Goal: Task Accomplishment & Management: Manage account settings

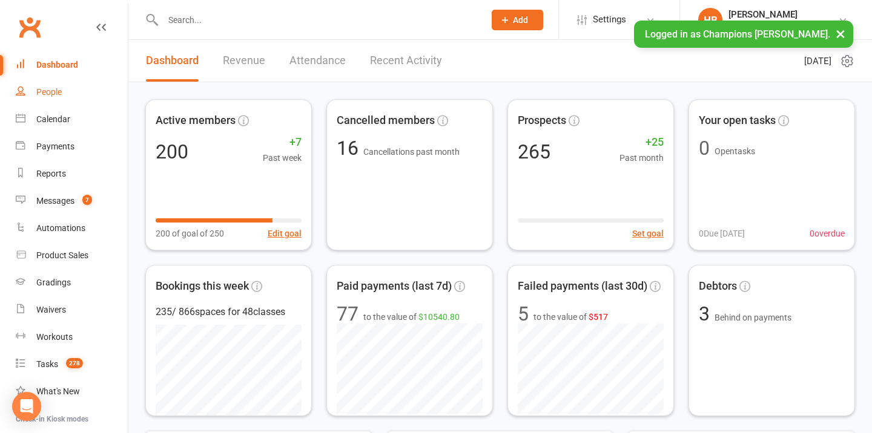
click at [57, 93] on div "People" at bounding box center [48, 92] width 25 height 10
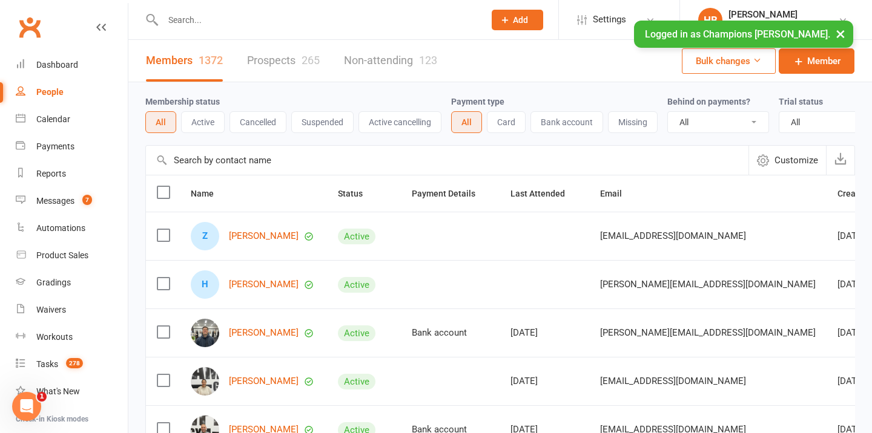
click at [191, 21] on input "text" at bounding box center [317, 20] width 317 height 17
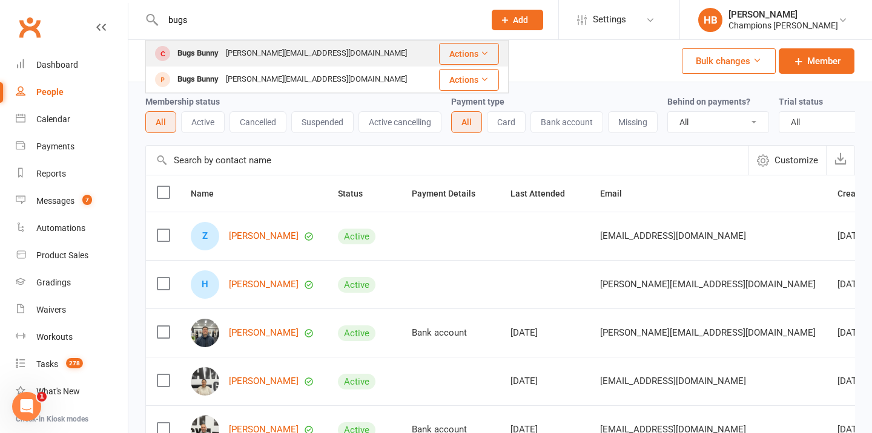
type input "bugs"
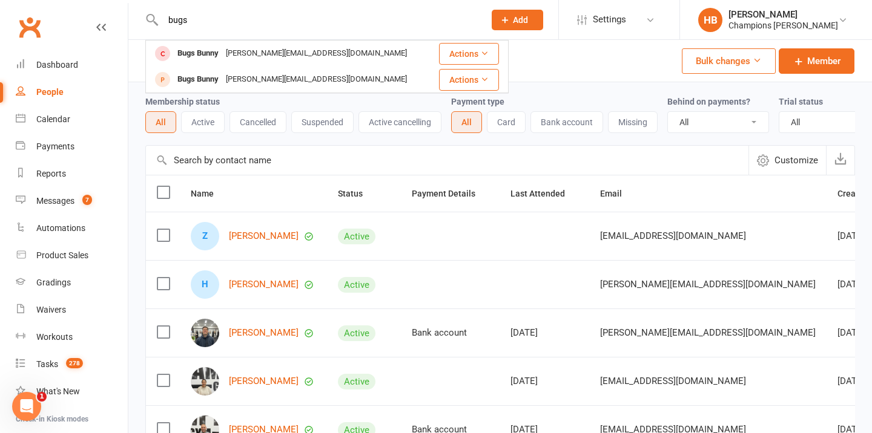
click at [195, 54] on div "Bugs Bunny" at bounding box center [198, 54] width 48 height 18
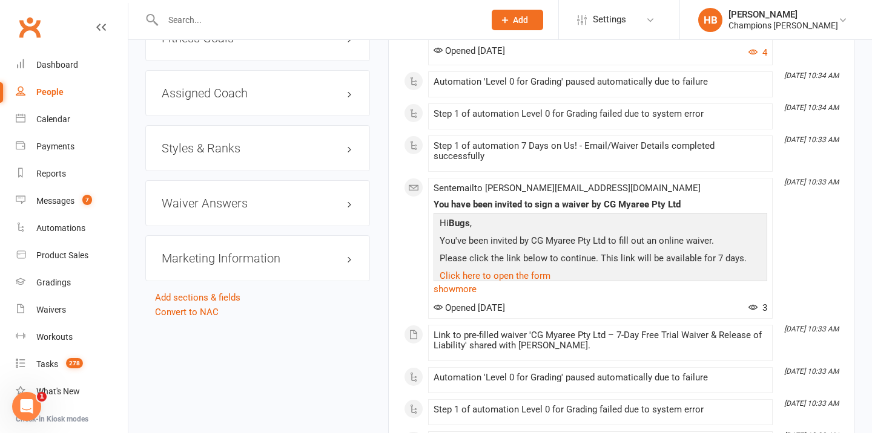
scroll to position [1103, 0]
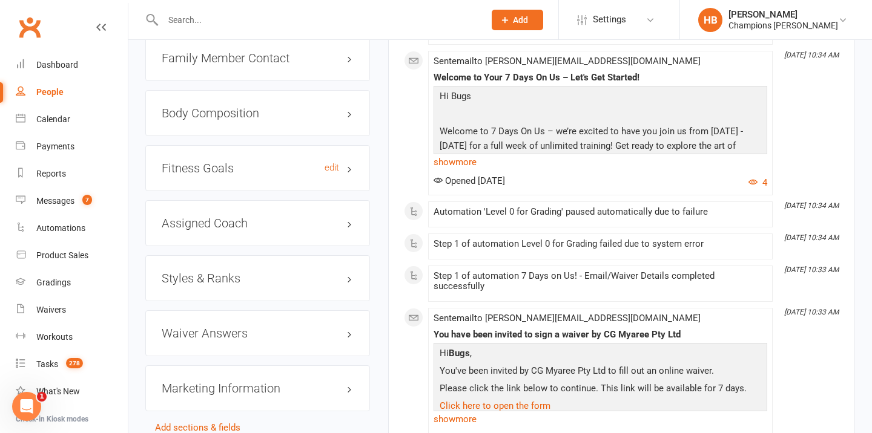
click at [199, 162] on h3 "Fitness Goals edit" at bounding box center [258, 168] width 192 height 13
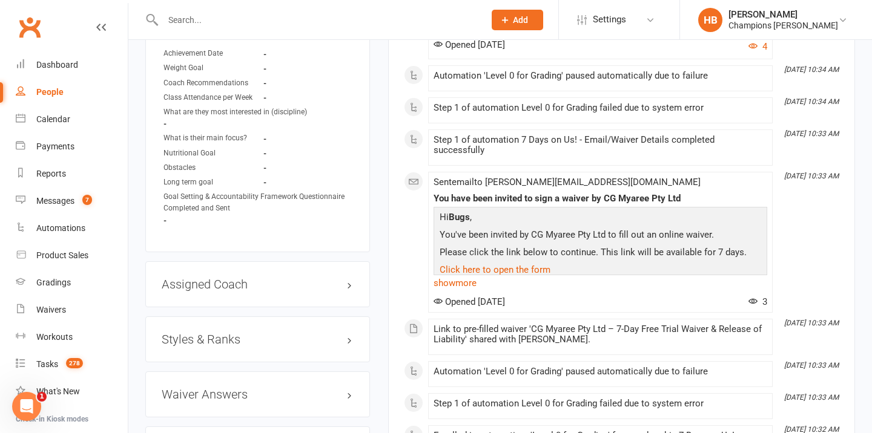
scroll to position [1240, 0]
click at [59, 365] on link "Tasks 278" at bounding box center [72, 364] width 112 height 27
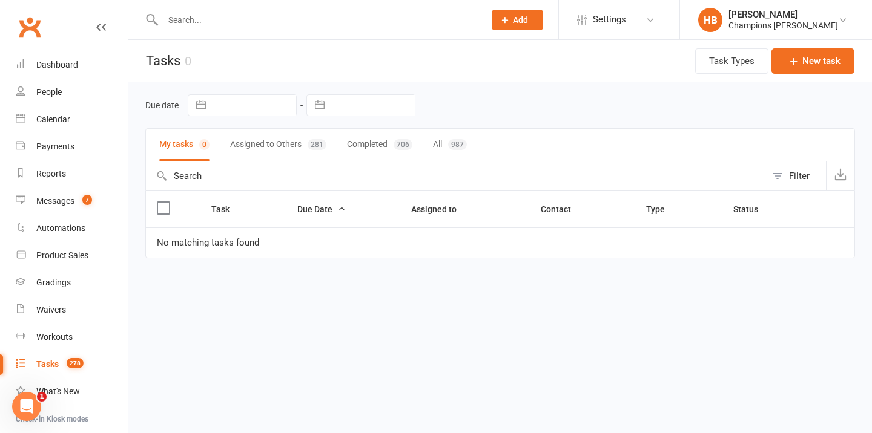
click at [273, 143] on button "Assigned to Others 281" at bounding box center [278, 145] width 96 height 32
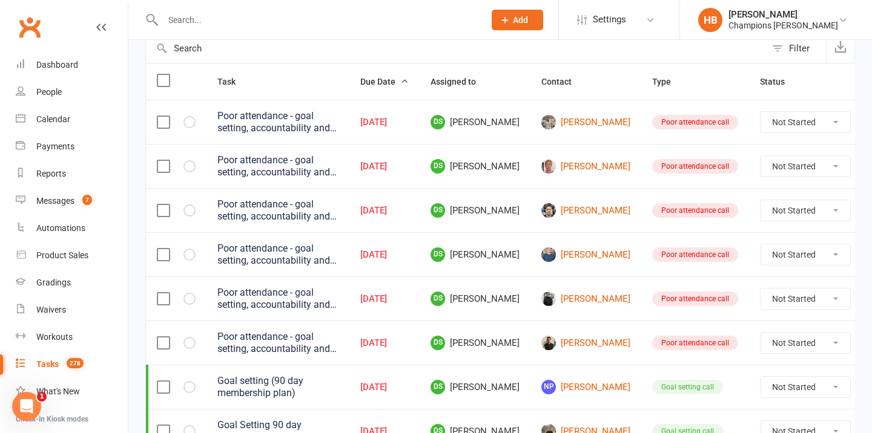
scroll to position [147, 0]
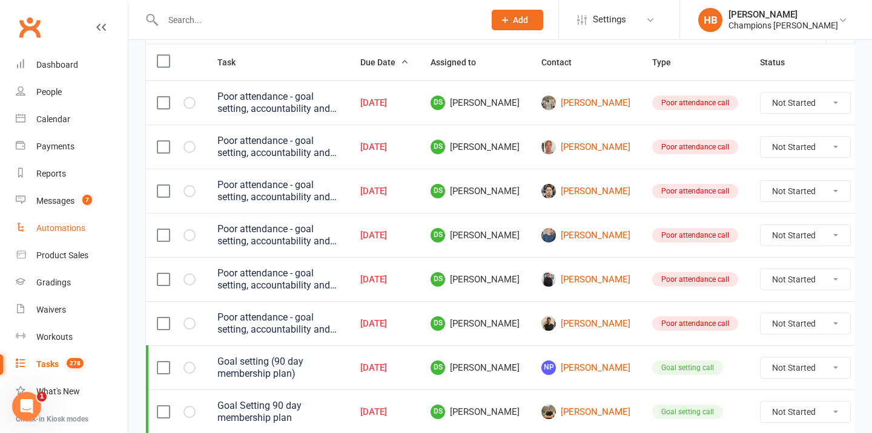
click at [58, 222] on link "Automations" at bounding box center [72, 228] width 112 height 27
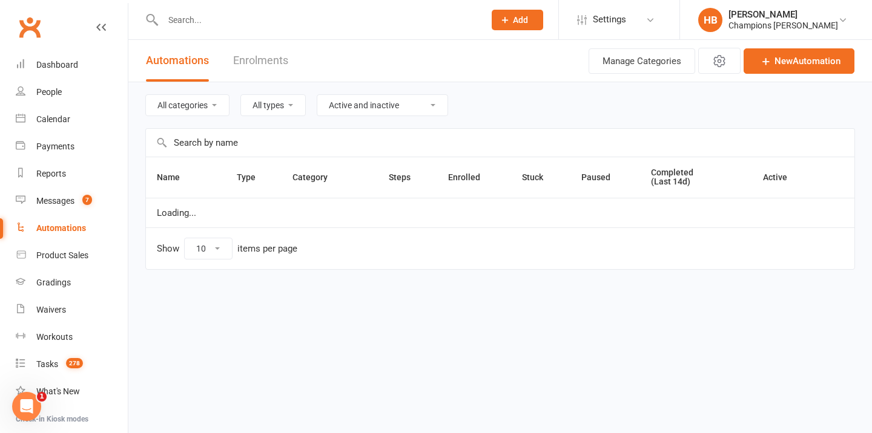
click at [247, 143] on input "text" at bounding box center [500, 143] width 708 height 28
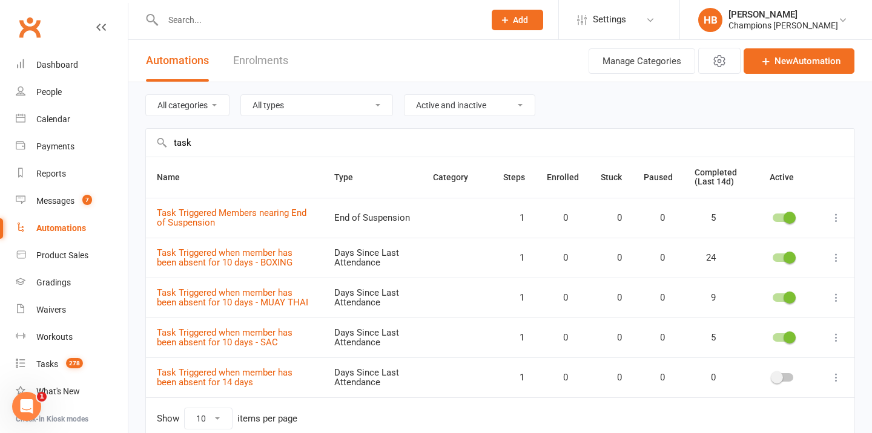
type input "task"
click at [775, 262] on div at bounding box center [782, 258] width 48 height 13
click at [785, 254] on span at bounding box center [789, 258] width 12 height 12
click at [772, 256] on input "checkbox" at bounding box center [772, 256] width 0 height 0
click at [778, 299] on div at bounding box center [782, 298] width 21 height 8
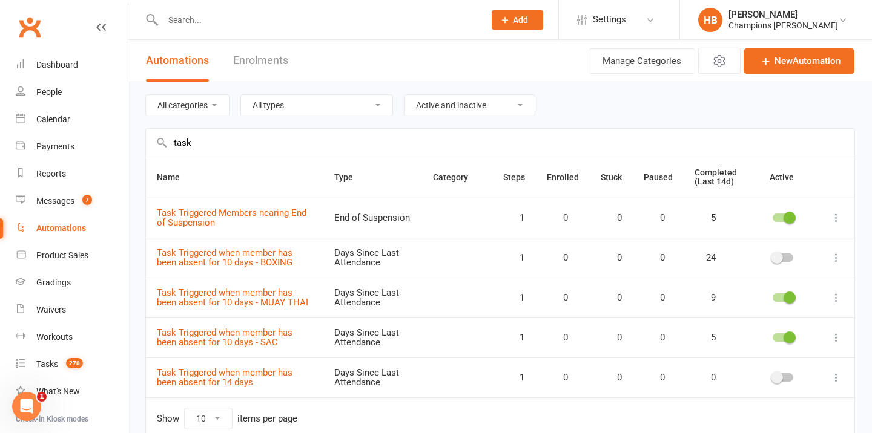
click at [772, 296] on input "checkbox" at bounding box center [772, 296] width 0 height 0
click at [780, 340] on div at bounding box center [782, 338] width 21 height 8
click at [772, 336] on input "checkbox" at bounding box center [772, 336] width 0 height 0
click at [805, 27] on div "Champions Gym Myaree" at bounding box center [783, 25] width 110 height 11
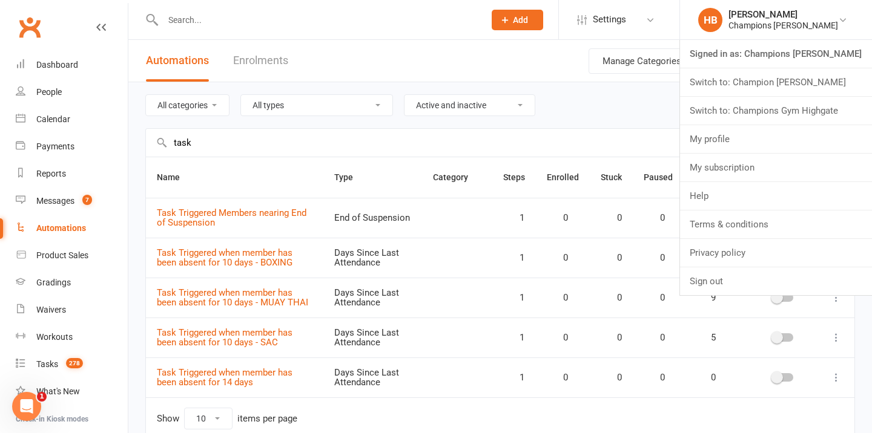
click at [801, 76] on link "Switch to: Champion [PERSON_NAME]" at bounding box center [776, 82] width 192 height 28
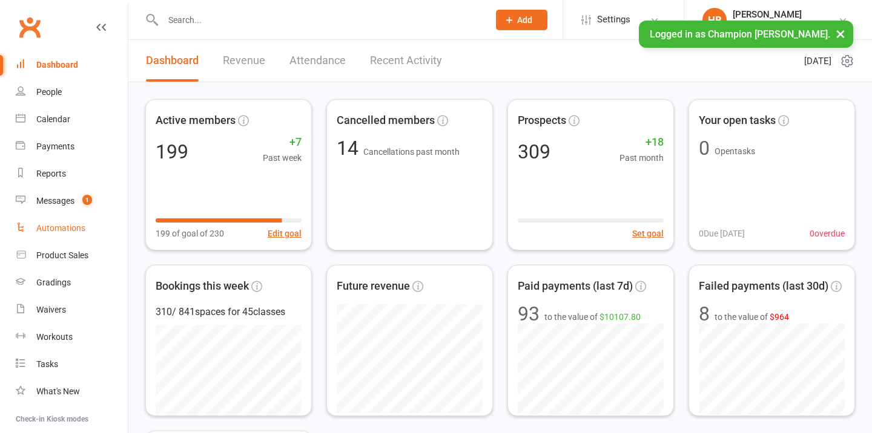
click at [48, 229] on div "Automations" at bounding box center [60, 228] width 49 height 10
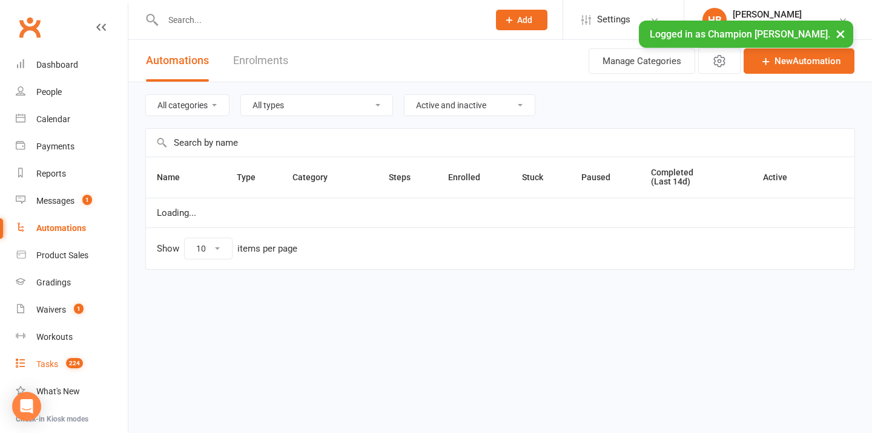
click at [62, 360] on count-badge "224" at bounding box center [71, 365] width 23 height 10
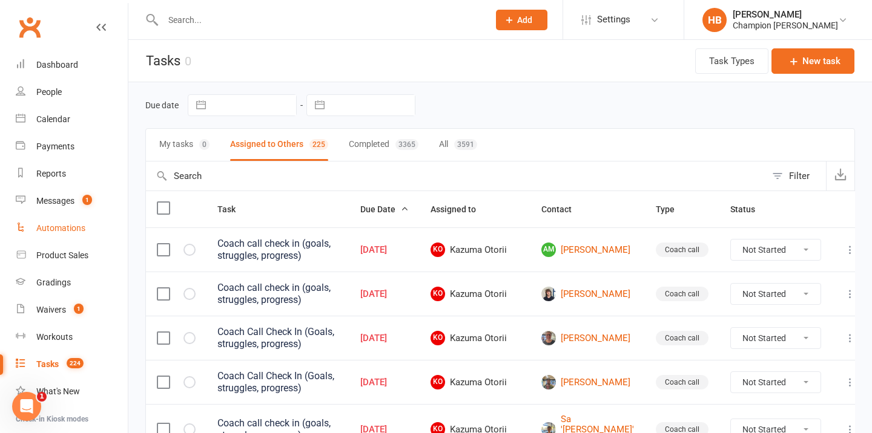
click at [52, 229] on div "Automations" at bounding box center [60, 228] width 49 height 10
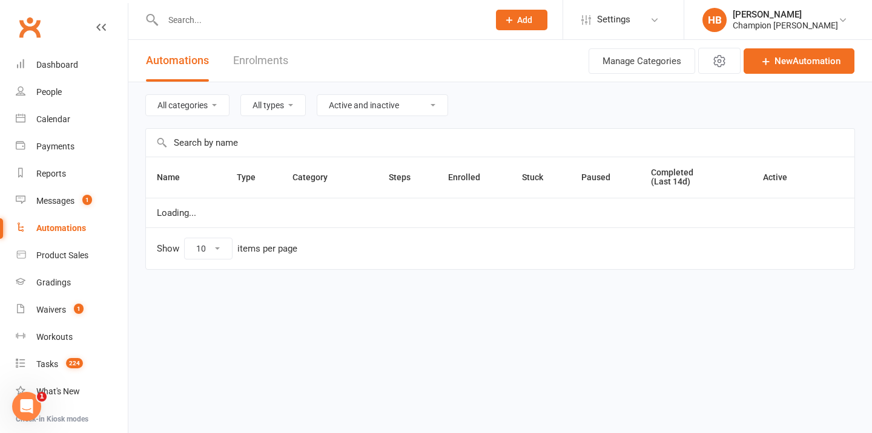
click at [250, 151] on input "text" at bounding box center [500, 143] width 708 height 28
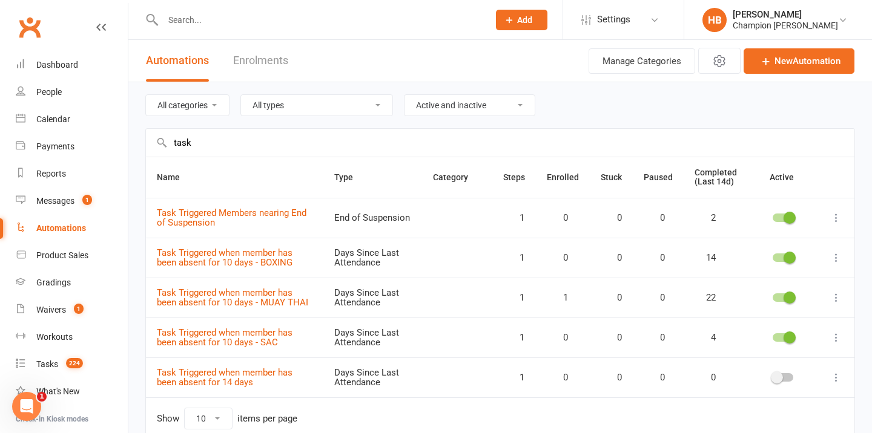
type input "task"
click at [783, 259] on div at bounding box center [782, 258] width 21 height 8
click at [772, 256] on input "checkbox" at bounding box center [772, 256] width 0 height 0
click at [780, 298] on div at bounding box center [782, 298] width 21 height 8
click at [772, 296] on input "checkbox" at bounding box center [772, 296] width 0 height 0
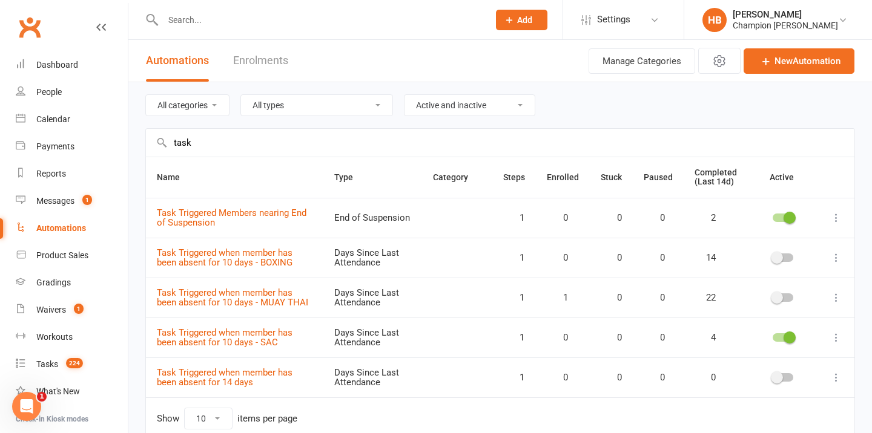
click at [779, 335] on div at bounding box center [782, 338] width 21 height 8
click at [772, 336] on input "checkbox" at bounding box center [772, 336] width 0 height 0
click at [775, 24] on div "Champion [PERSON_NAME]" at bounding box center [784, 25] width 105 height 11
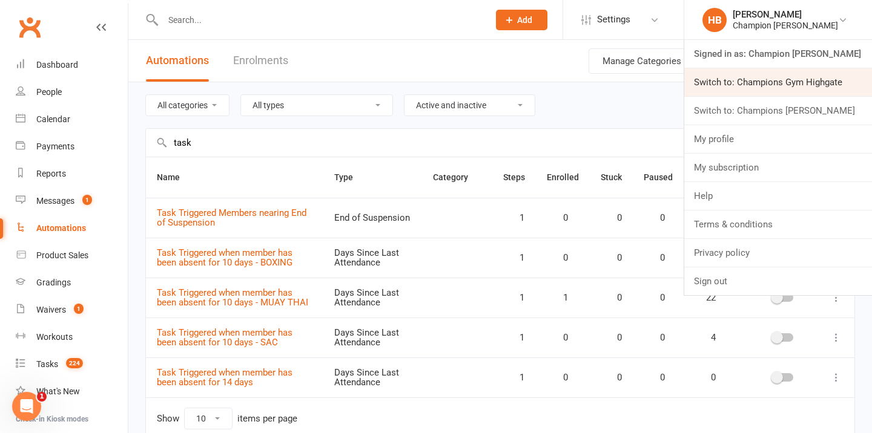
click at [771, 84] on link "Switch to: Champions Gym Highgate" at bounding box center [778, 82] width 188 height 28
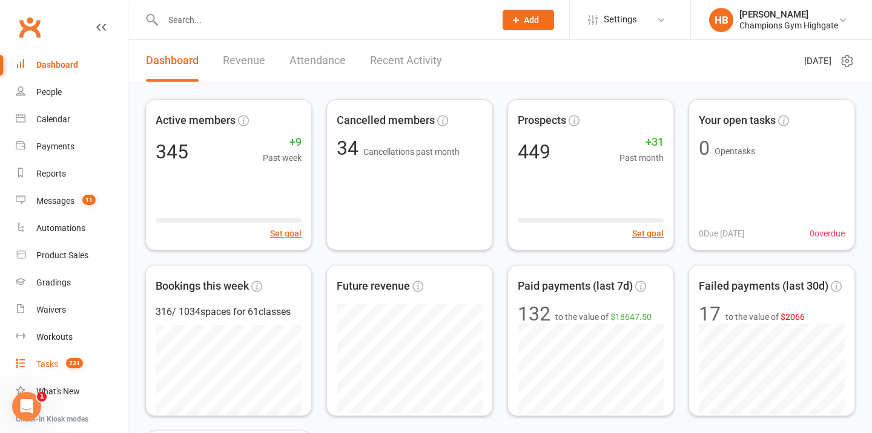
click at [52, 362] on div "Tasks" at bounding box center [47, 365] width 22 height 10
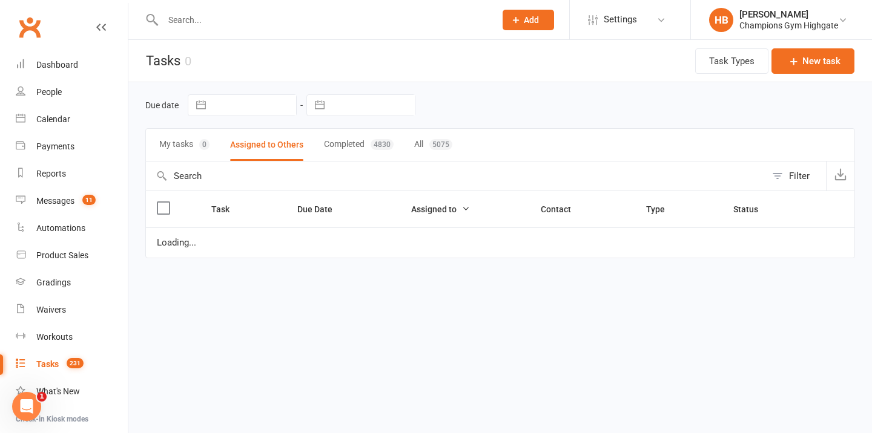
select select "waiting"
select select "started"
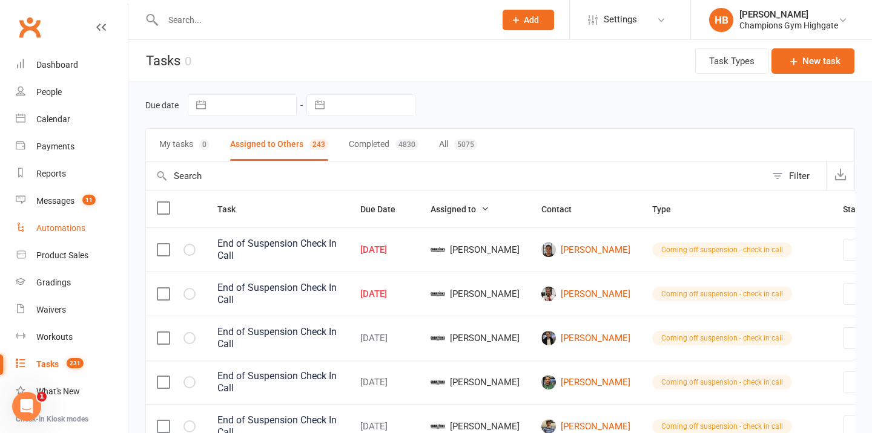
click at [64, 224] on div "Automations" at bounding box center [60, 228] width 49 height 10
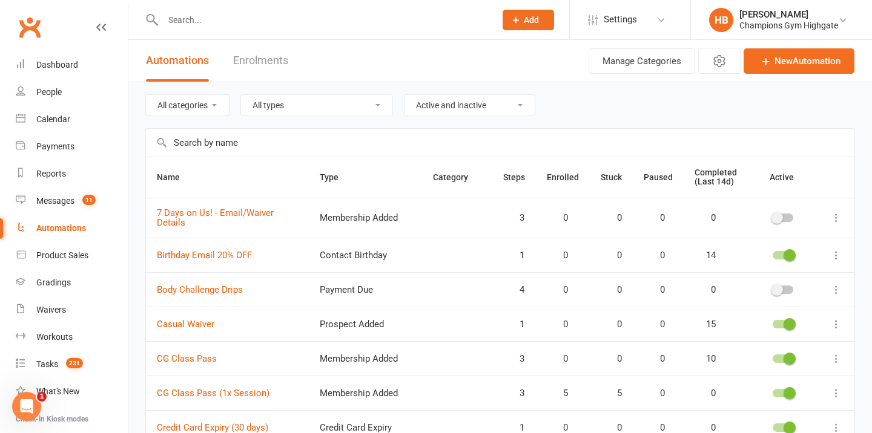
click at [266, 144] on input "text" at bounding box center [500, 143] width 708 height 28
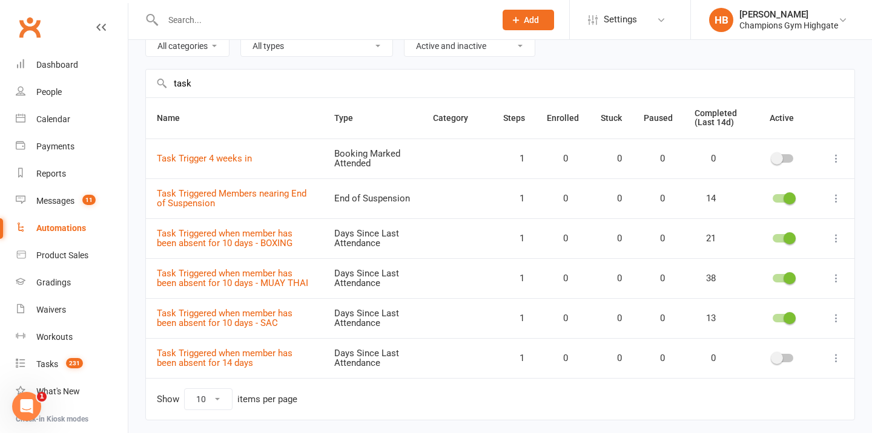
scroll to position [71, 0]
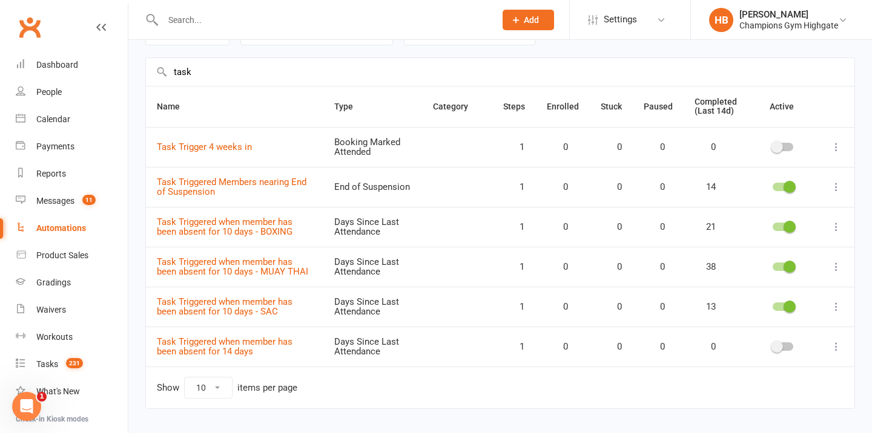
type input "task"
click at [783, 190] on div at bounding box center [782, 187] width 21 height 8
click at [772, 185] on input "checkbox" at bounding box center [772, 185] width 0 height 0
click at [783, 223] on div at bounding box center [782, 227] width 21 height 8
click at [772, 225] on input "checkbox" at bounding box center [772, 225] width 0 height 0
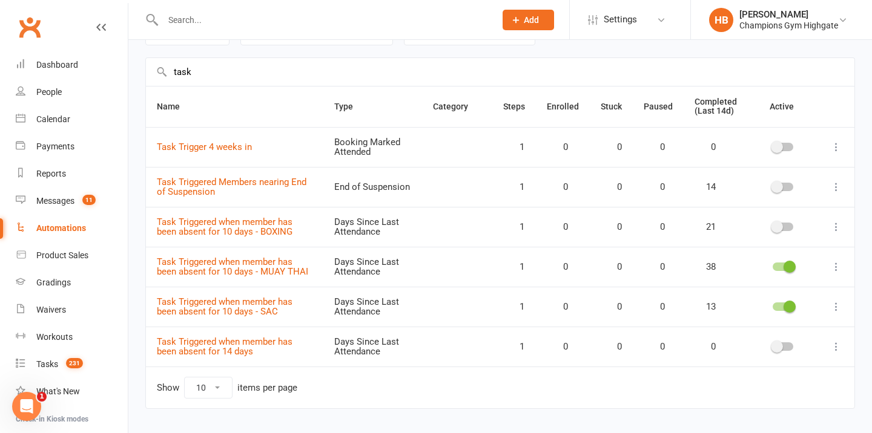
click at [782, 271] on div at bounding box center [782, 267] width 21 height 8
click at [772, 265] on input "checkbox" at bounding box center [772, 265] width 0 height 0
click at [780, 311] on div at bounding box center [782, 307] width 21 height 8
click at [772, 305] on input "checkbox" at bounding box center [772, 305] width 0 height 0
click at [787, 185] on div at bounding box center [782, 187] width 21 height 8
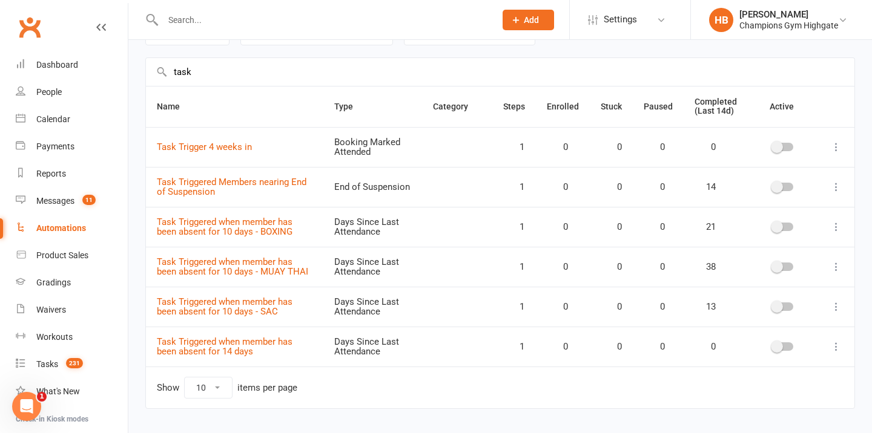
click at [772, 185] on input "checkbox" at bounding box center [772, 185] width 0 height 0
click at [821, 18] on div "[PERSON_NAME]" at bounding box center [788, 14] width 99 height 11
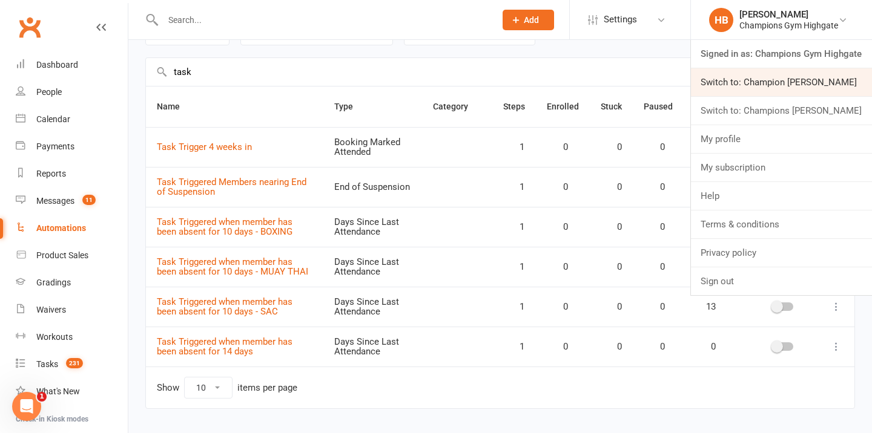
click link "Switch to: Champion [PERSON_NAME]"
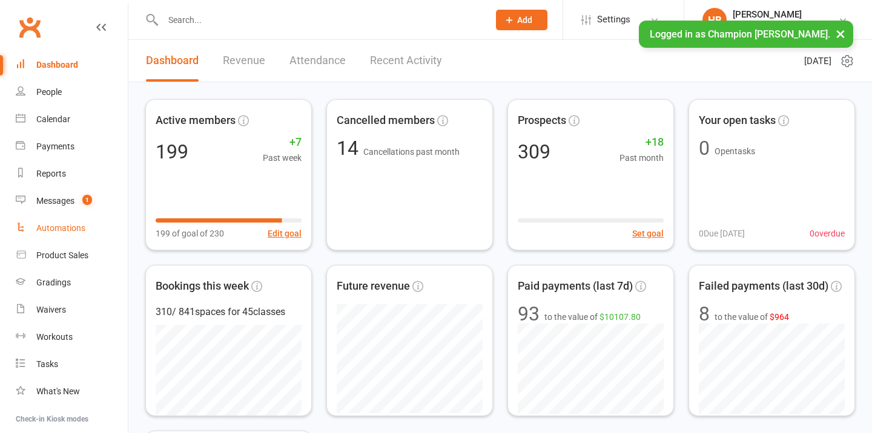
click at [50, 229] on div "Automations" at bounding box center [60, 228] width 49 height 10
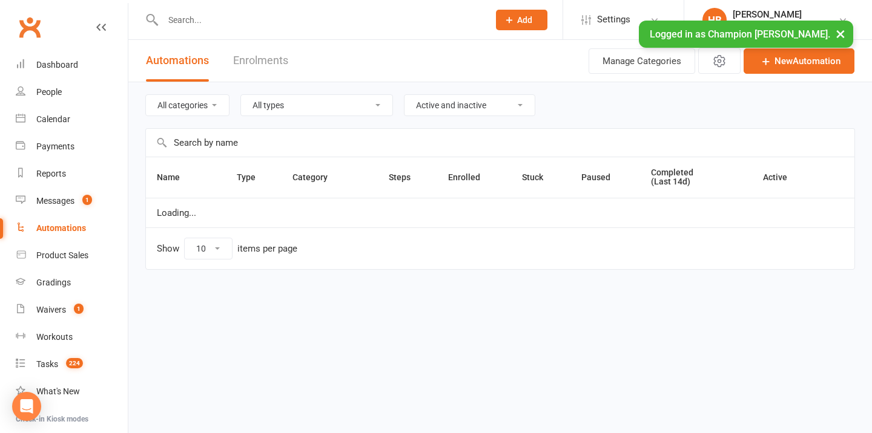
click at [279, 135] on input "text" at bounding box center [500, 143] width 708 height 28
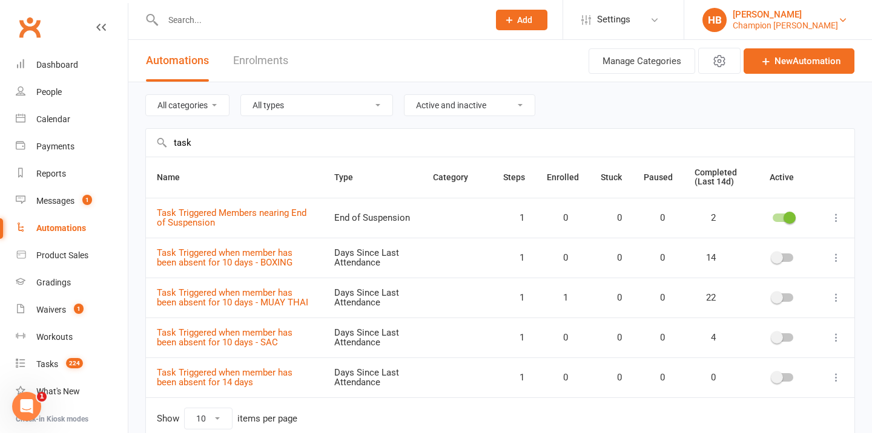
type input "task"
click at [760, 20] on div "Champion [PERSON_NAME]" at bounding box center [784, 25] width 105 height 11
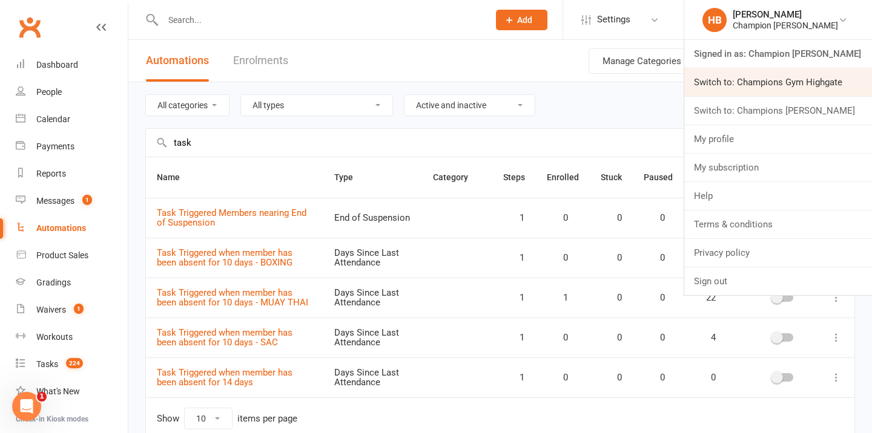
click at [777, 84] on link "Switch to: Champions Gym Highgate" at bounding box center [778, 82] width 188 height 28
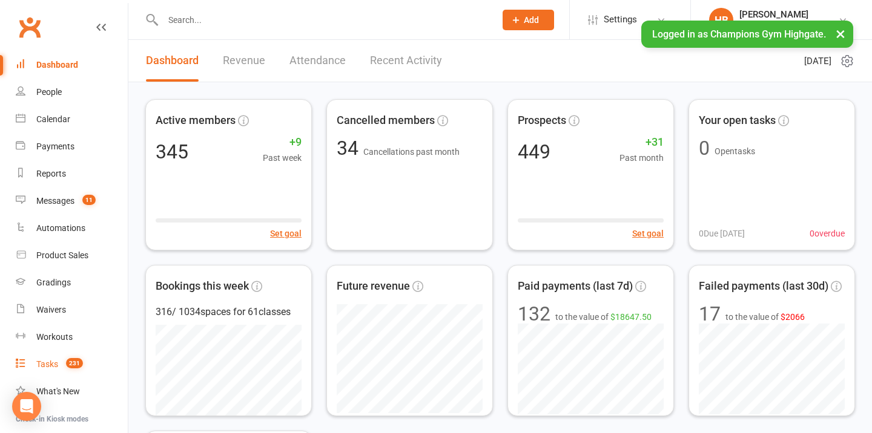
click at [51, 366] on div "Tasks" at bounding box center [47, 365] width 22 height 10
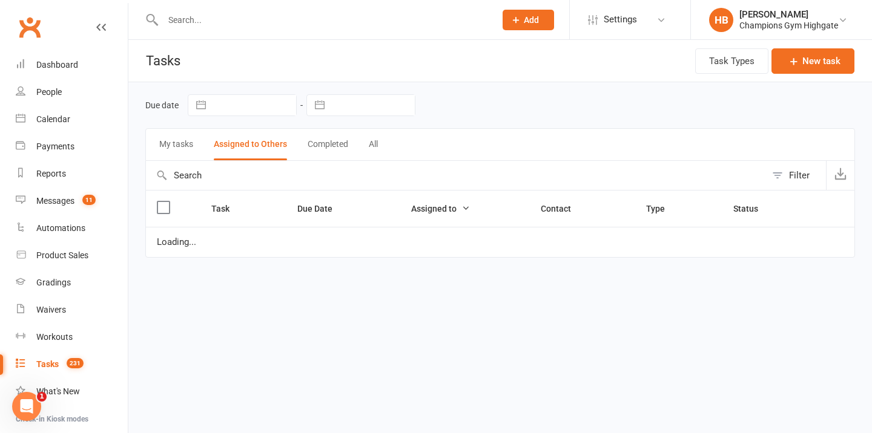
select select "waiting"
select select "started"
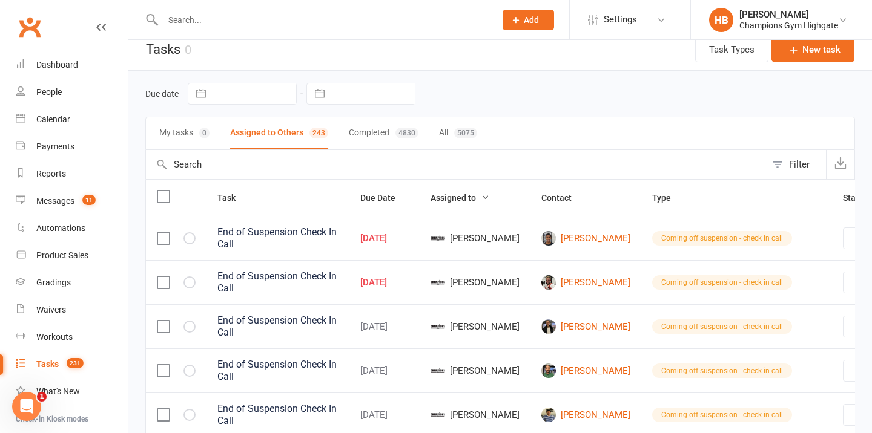
scroll to position [4, 0]
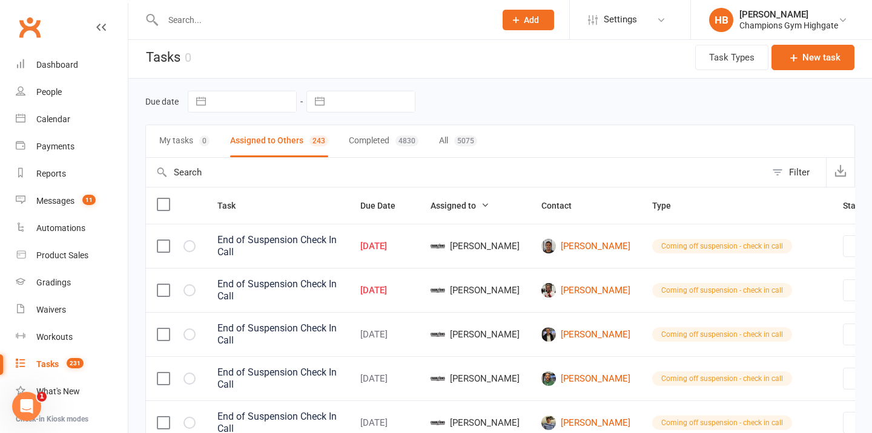
click at [423, 201] on th "Assigned to" at bounding box center [474, 206] width 111 height 36
click at [450, 206] on span "Assigned to" at bounding box center [459, 206] width 59 height 10
select select "waiting"
select select "started"
select select "waiting"
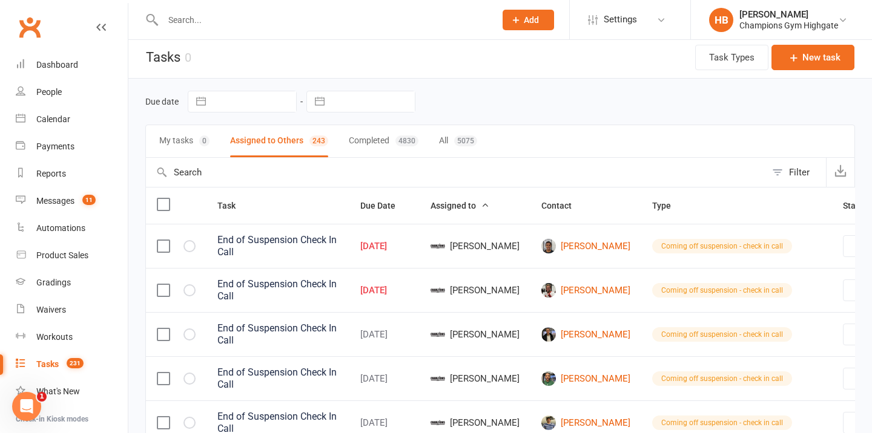
select select "started"
select select "waiting"
select select "started"
select select "waiting"
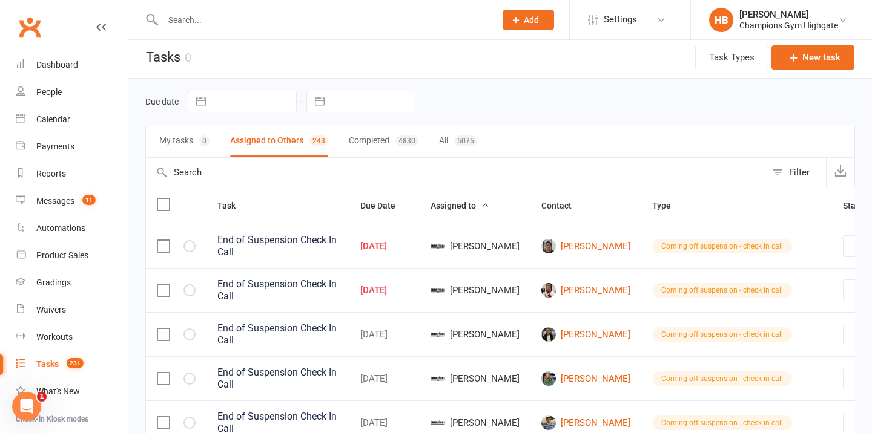
select select "waiting"
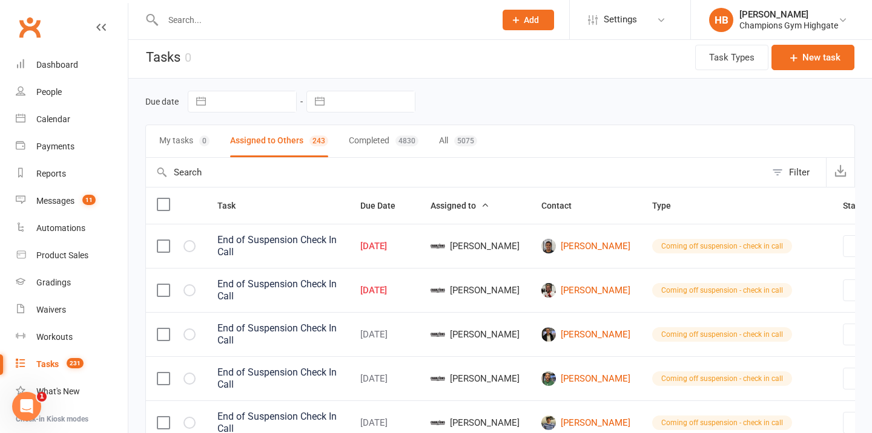
select select "waiting"
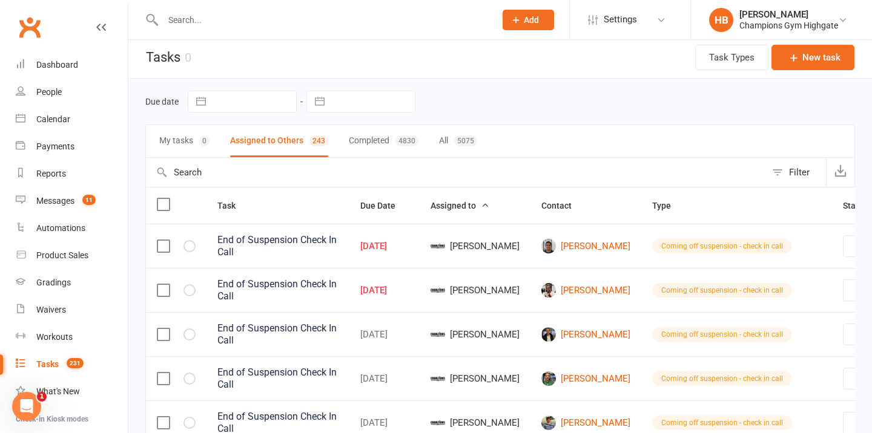
select select "waiting"
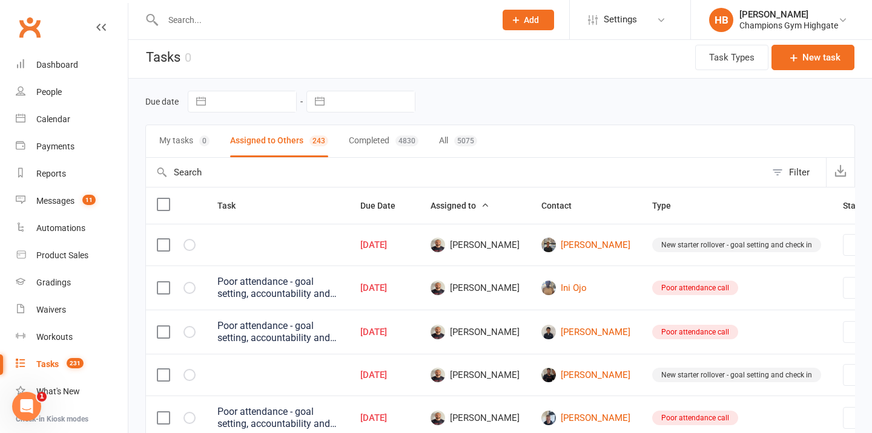
click at [163, 205] on label at bounding box center [163, 205] width 12 height 12
click at [163, 199] on input "checkbox" at bounding box center [163, 199] width 12 height 0
select select "waiting"
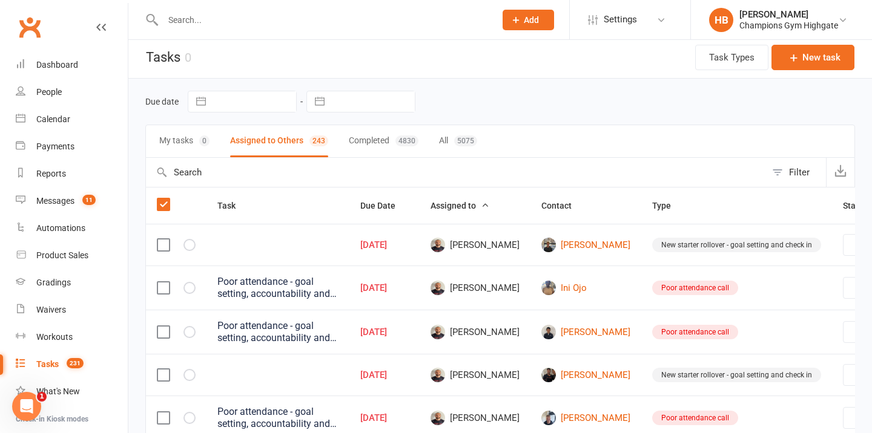
select select "waiting"
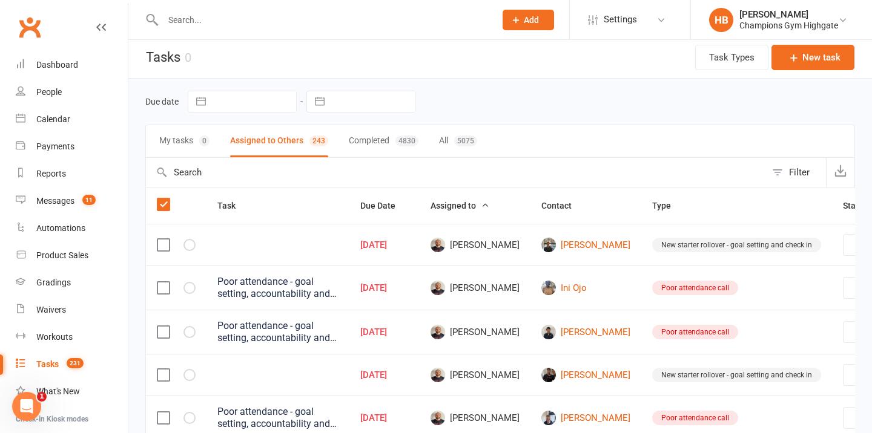
select select "waiting"
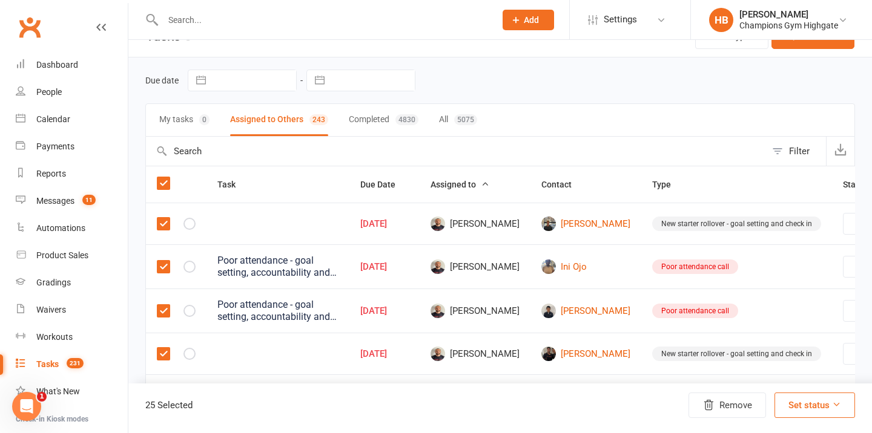
scroll to position [0, 0]
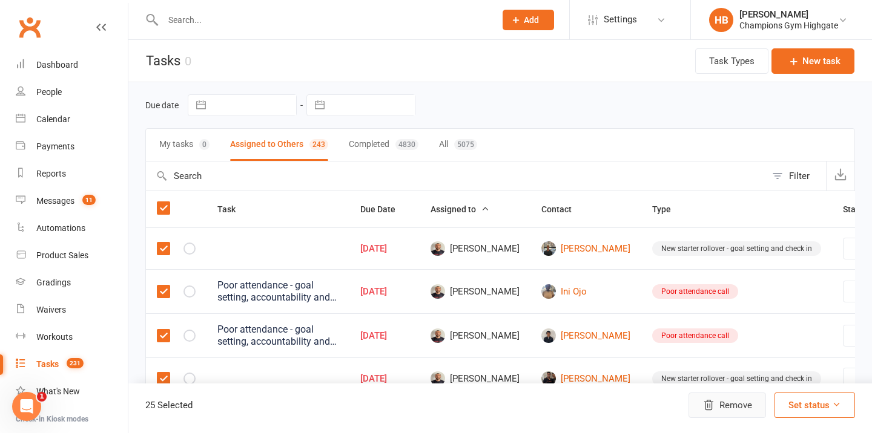
click at [726, 403] on button "Remove" at bounding box center [726, 405] width 77 height 25
select select "waiting"
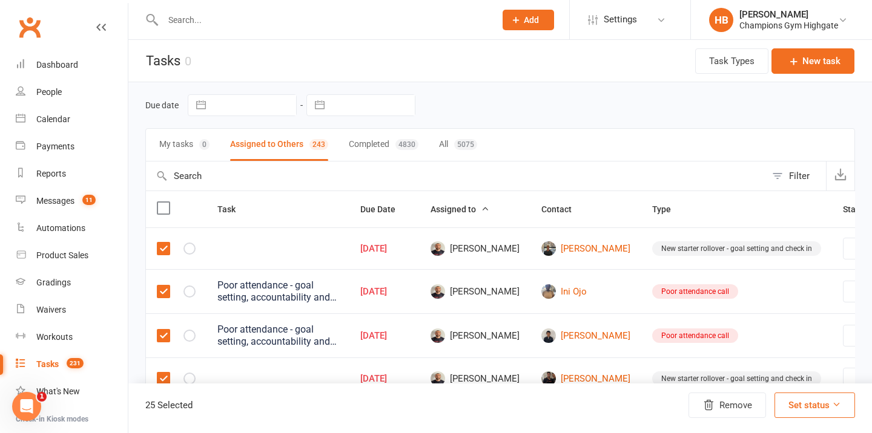
select select "waiting"
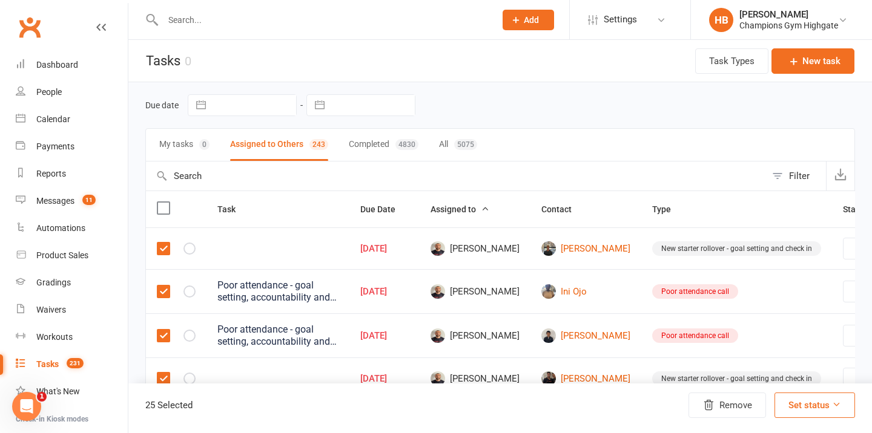
select select "waiting"
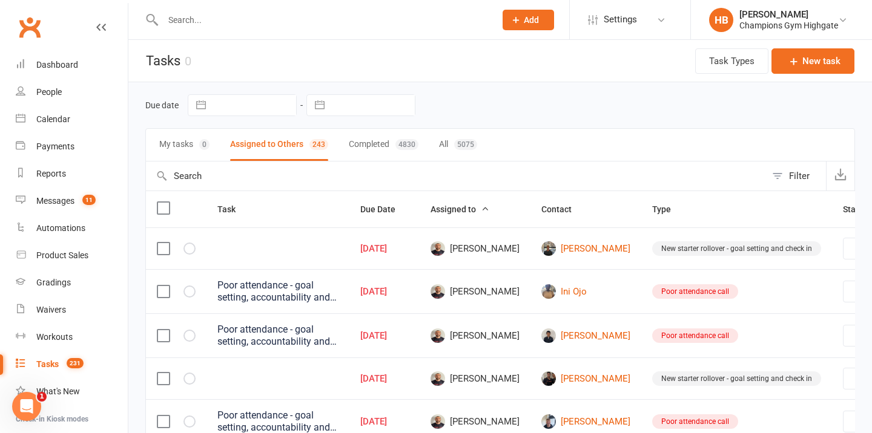
select select "waiting"
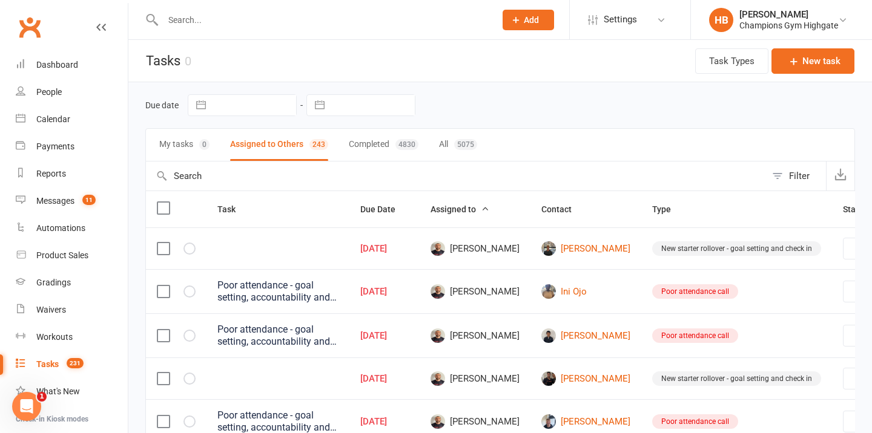
select select "waiting"
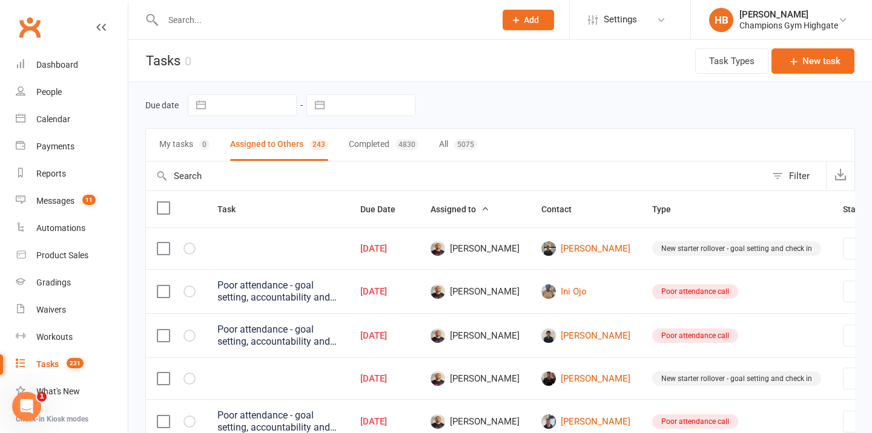
select select "waiting"
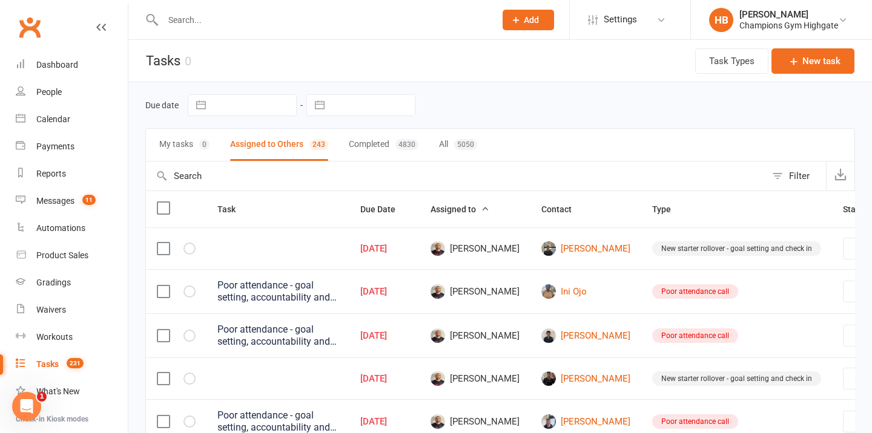
select select "waiting"
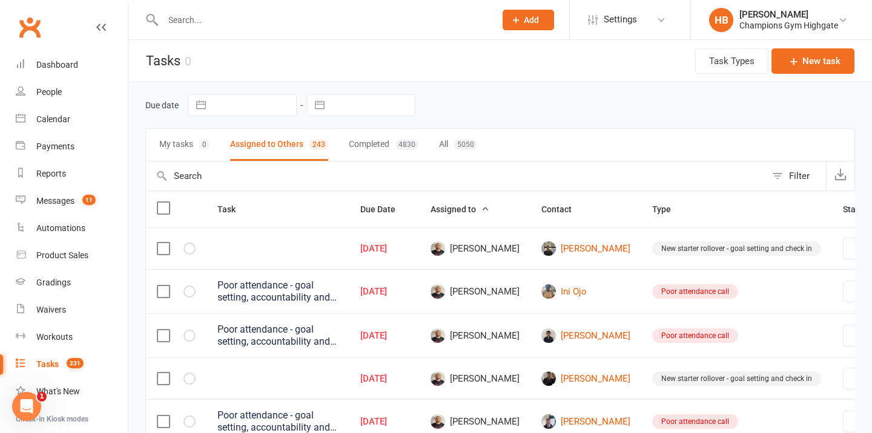
select select "waiting"
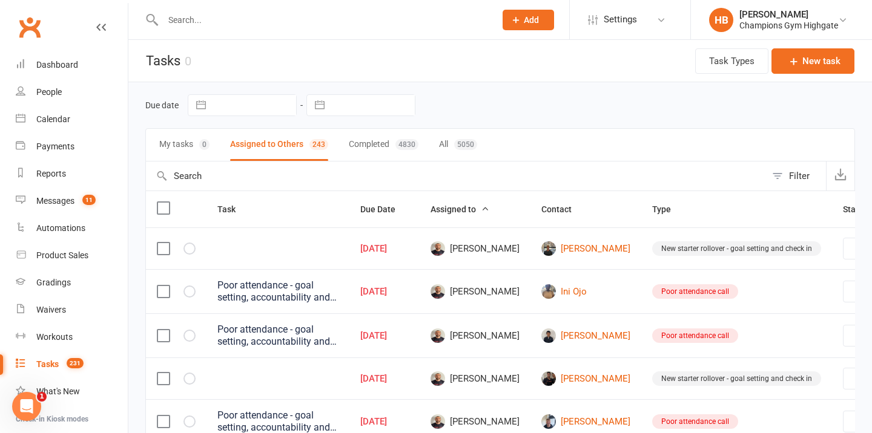
select select "waiting"
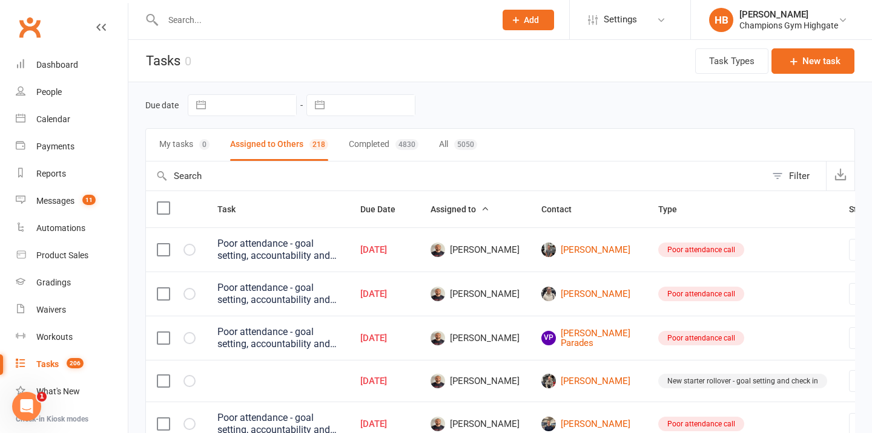
click at [161, 209] on label at bounding box center [163, 208] width 12 height 12
click at [161, 202] on input "checkbox" at bounding box center [163, 202] width 12 height 0
select select "waiting"
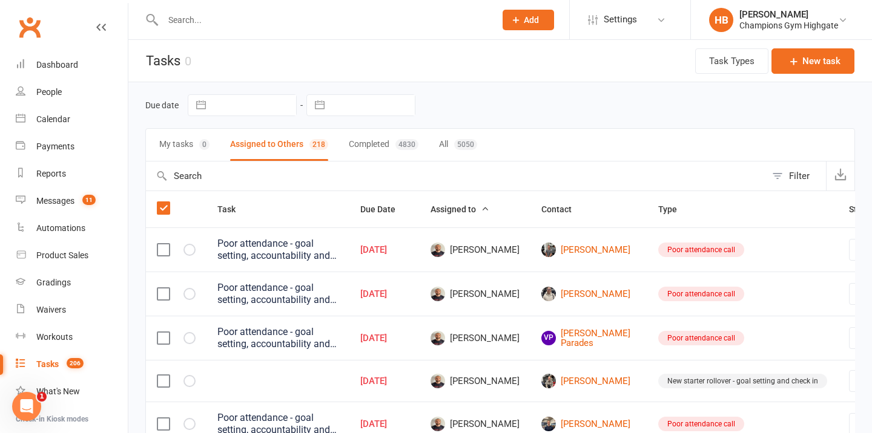
select select "waiting"
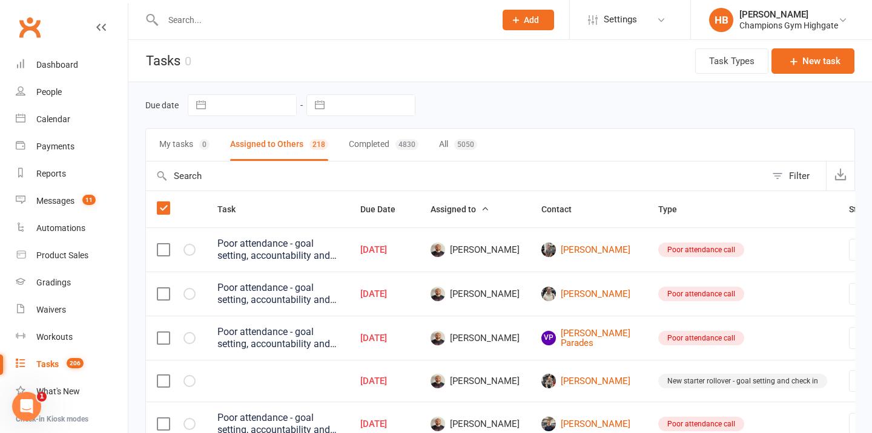
select select "waiting"
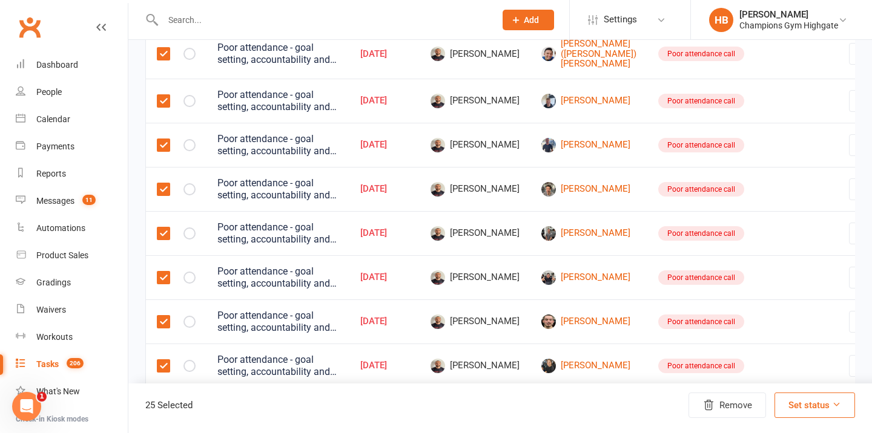
scroll to position [993, 0]
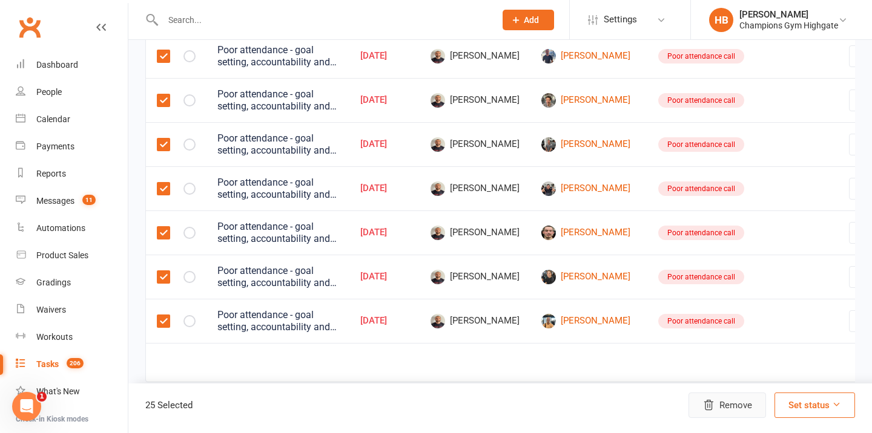
click at [741, 409] on button "Remove" at bounding box center [726, 405] width 77 height 25
select select "waiting"
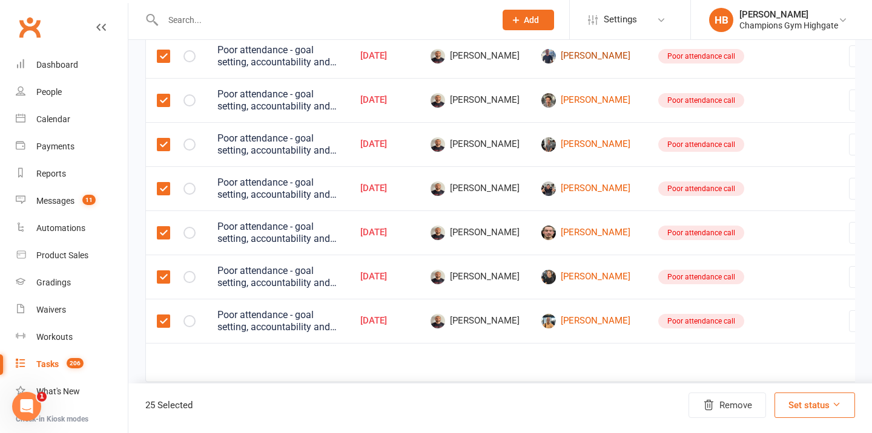
select select "waiting"
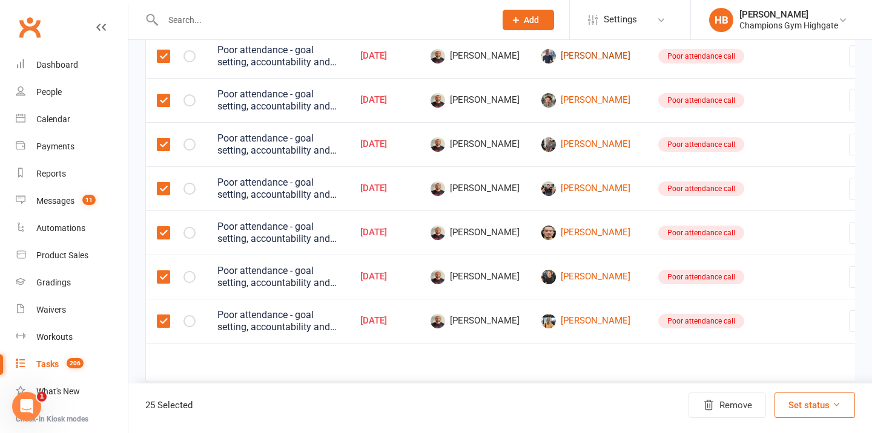
select select "waiting"
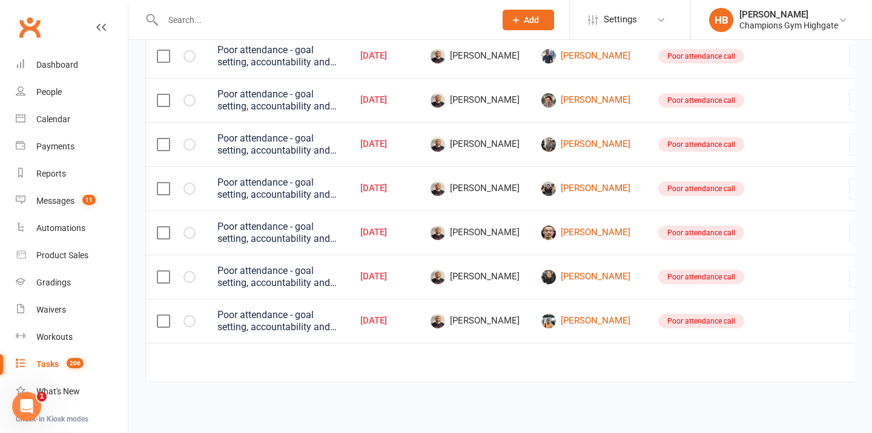
select select "waiting"
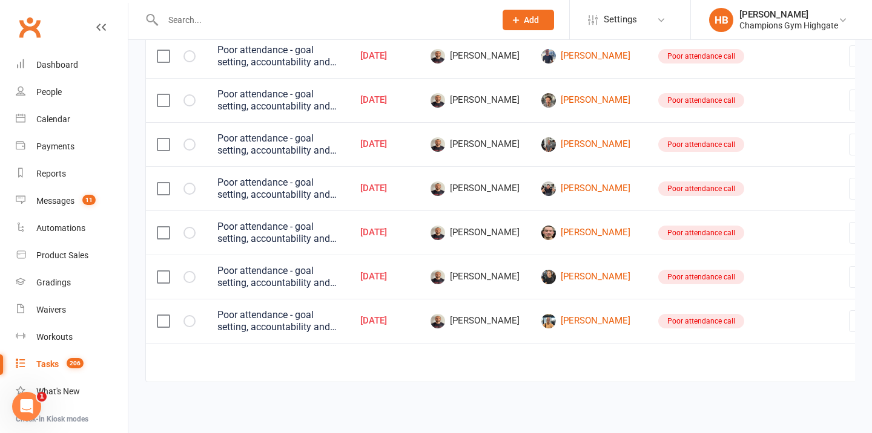
select select "waiting"
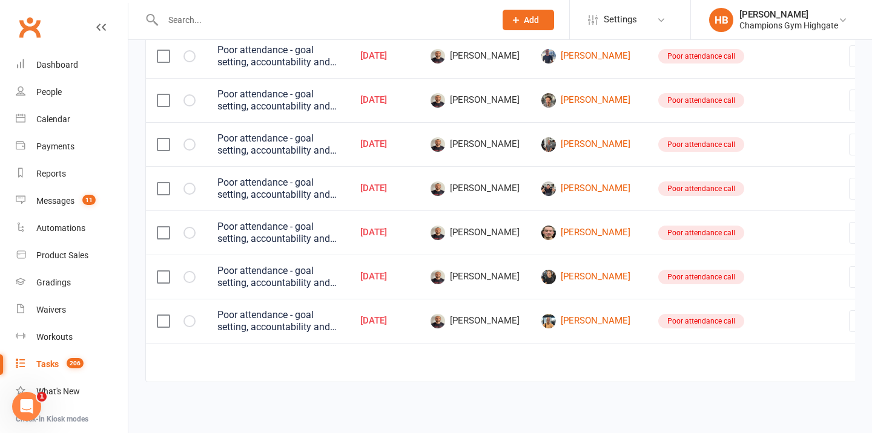
select select "waiting"
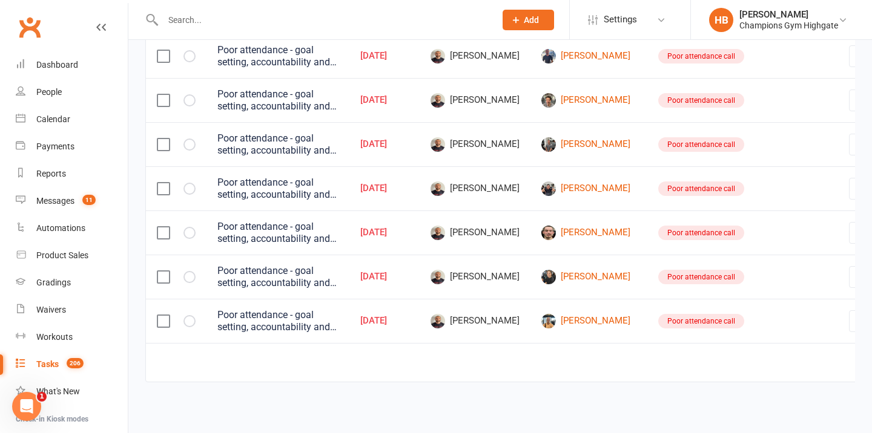
select select "waiting"
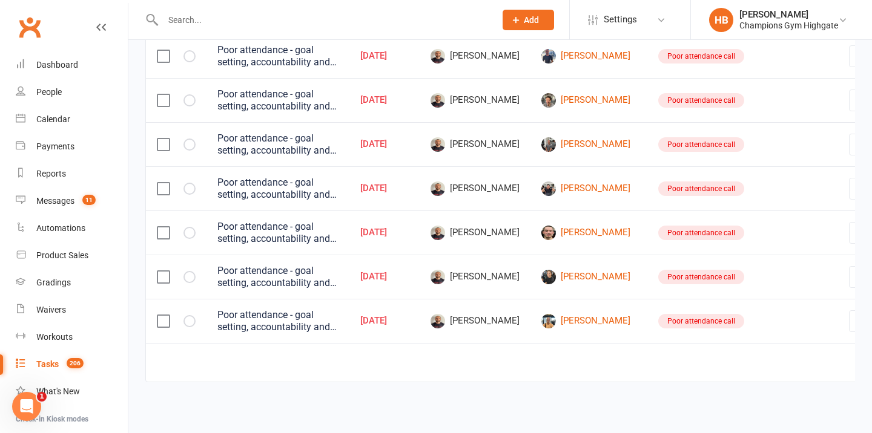
select select "waiting"
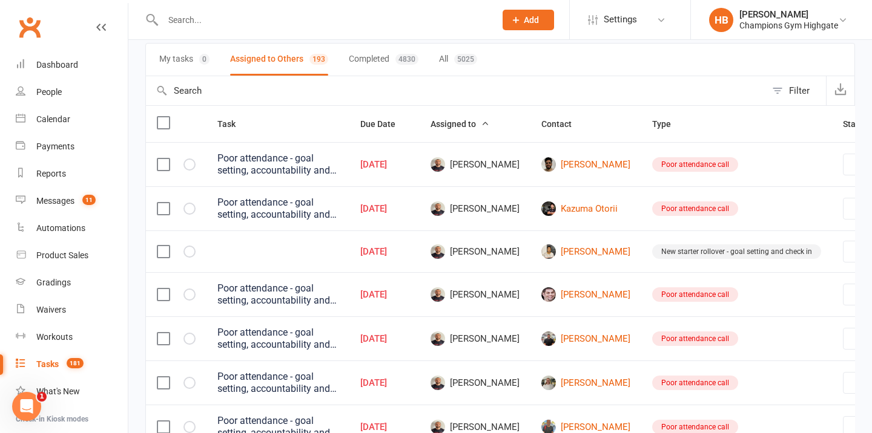
scroll to position [0, 0]
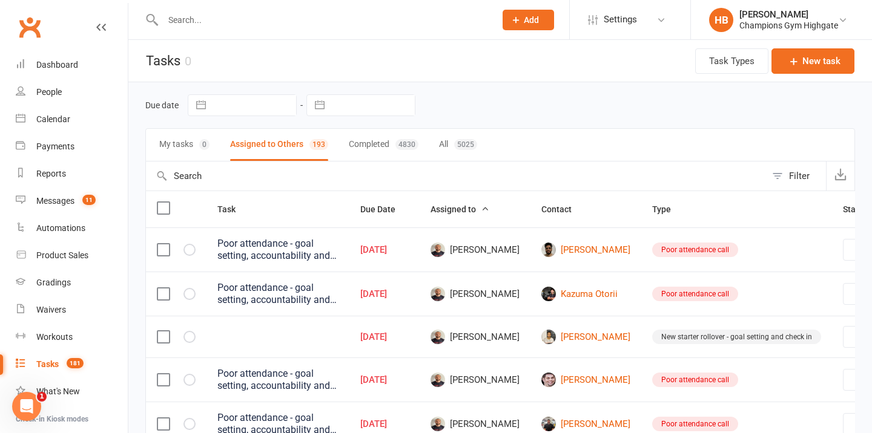
click at [161, 205] on label at bounding box center [163, 208] width 12 height 12
click at [161, 202] on input "checkbox" at bounding box center [163, 202] width 12 height 0
select select "waiting"
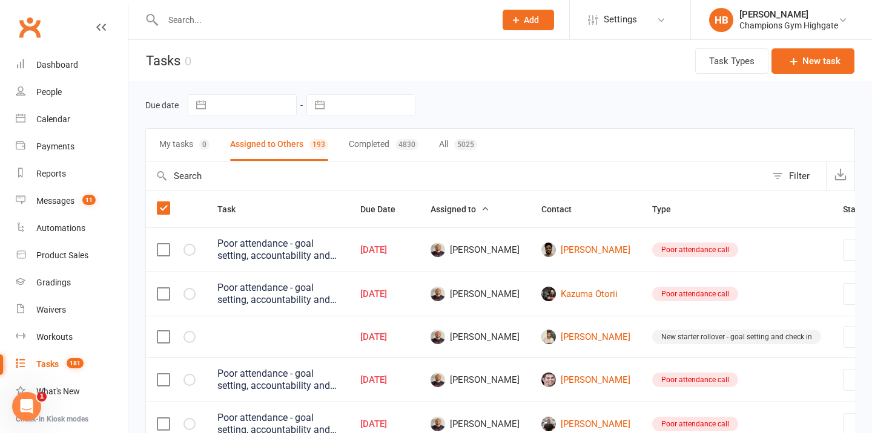
select select "waiting"
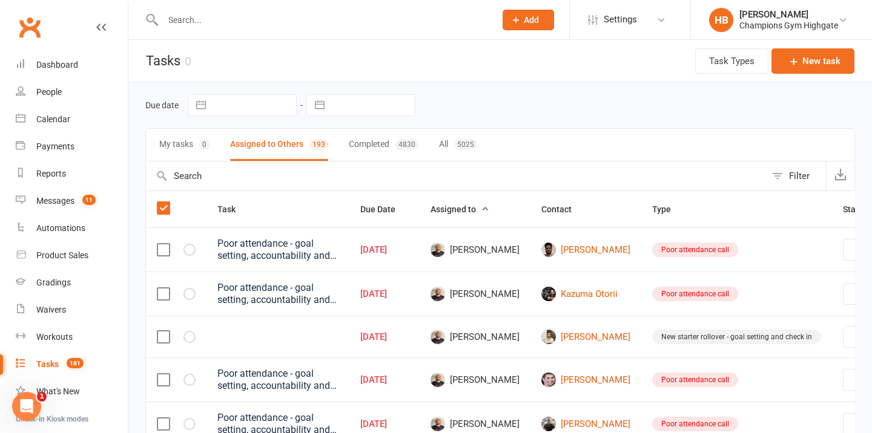
select select "waiting"
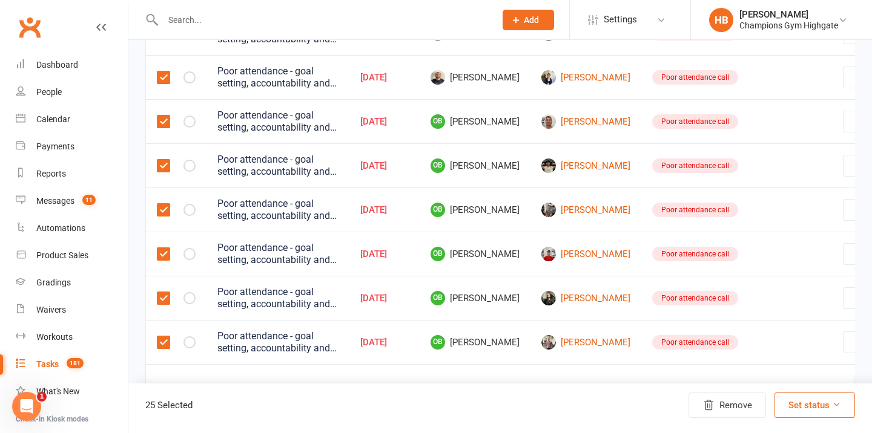
scroll to position [969, 0]
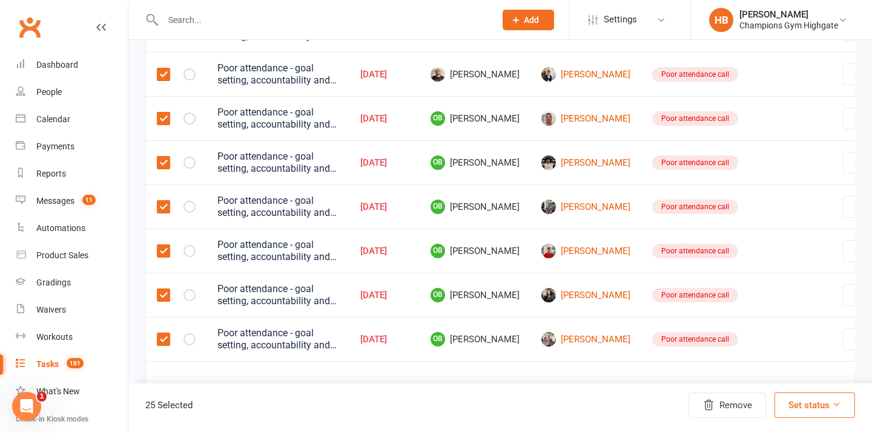
click at [162, 125] on label at bounding box center [163, 119] width 12 height 12
click at [162, 113] on input "checkbox" at bounding box center [163, 113] width 12 height 0
select select "waiting"
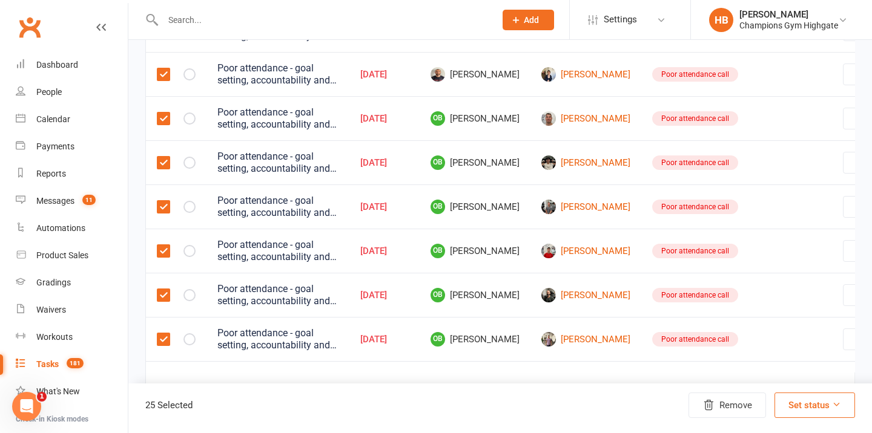
select select "waiting"
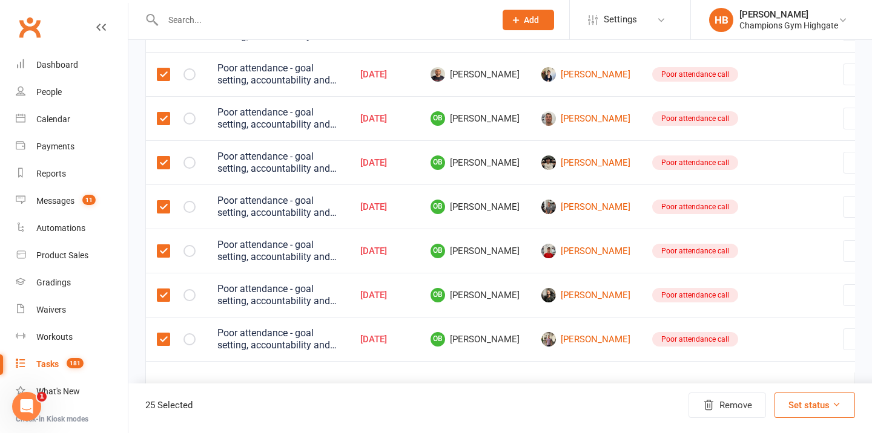
select select "waiting"
click at [162, 169] on label at bounding box center [163, 163] width 12 height 12
click at [162, 157] on input "checkbox" at bounding box center [163, 157] width 12 height 0
select select "waiting"
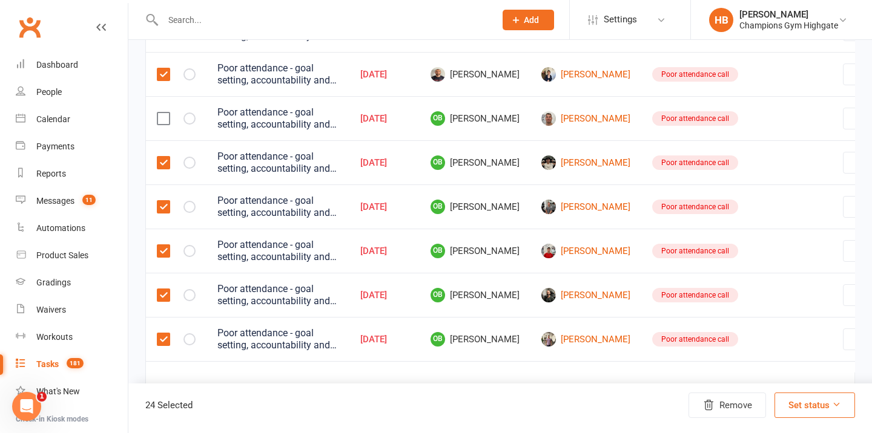
select select "waiting"
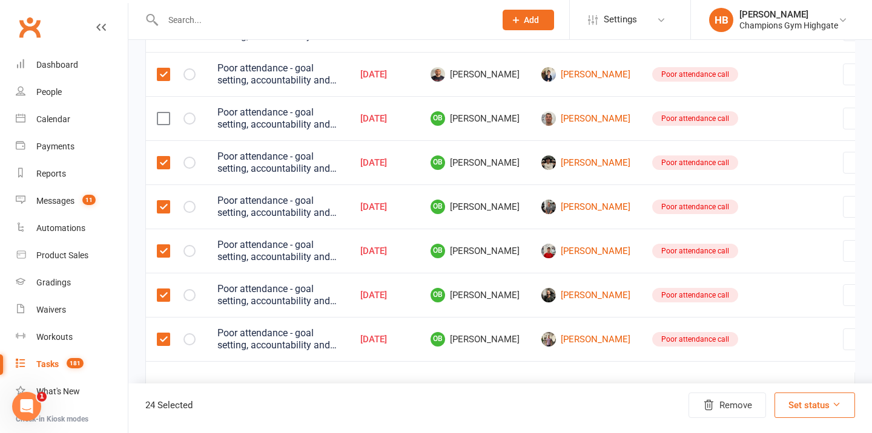
select select "waiting"
click at [162, 213] on label at bounding box center [163, 207] width 12 height 12
click at [162, 201] on input "checkbox" at bounding box center [163, 201] width 12 height 0
select select "waiting"
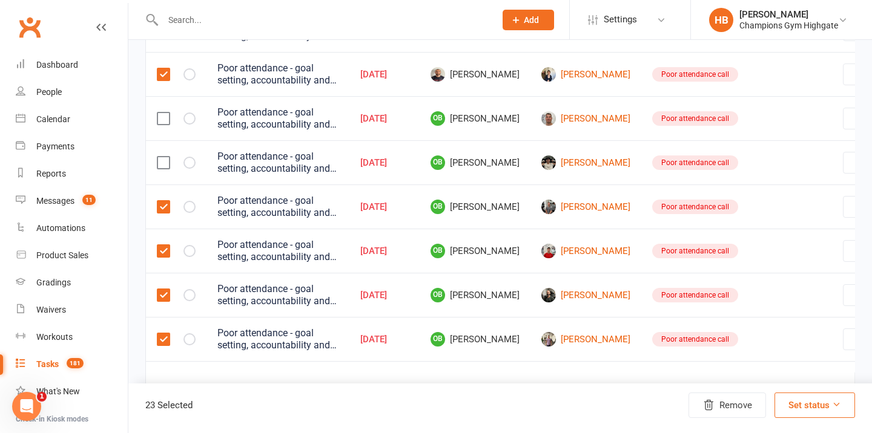
select select "waiting"
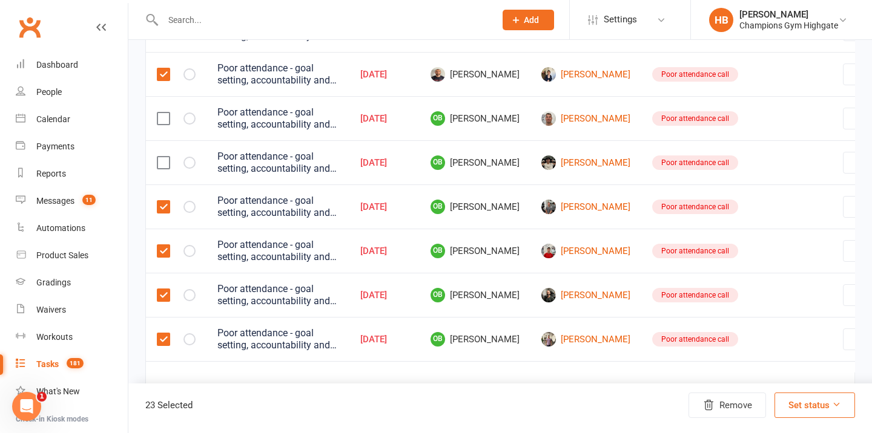
select select "waiting"
click at [162, 257] on label at bounding box center [163, 251] width 12 height 12
click at [162, 245] on input "checkbox" at bounding box center [163, 245] width 12 height 0
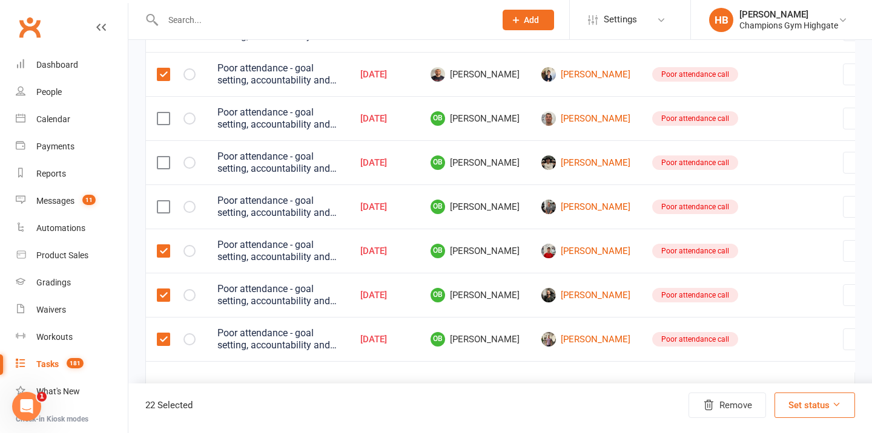
select select "waiting"
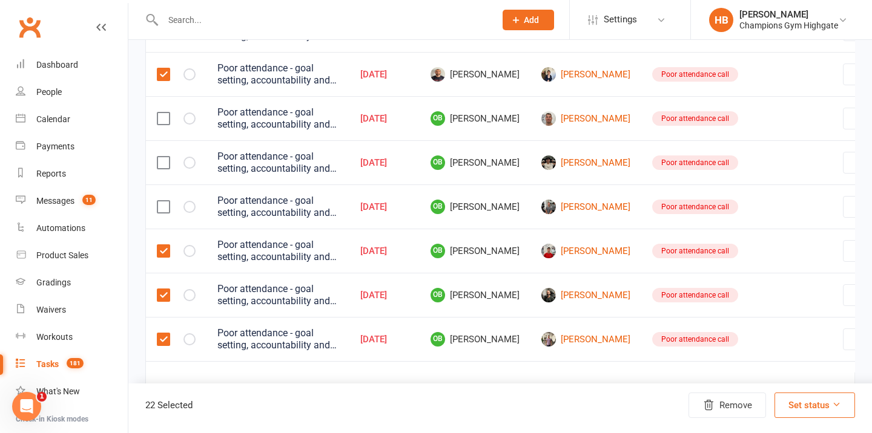
select select "waiting"
click at [168, 301] on label at bounding box center [163, 295] width 12 height 12
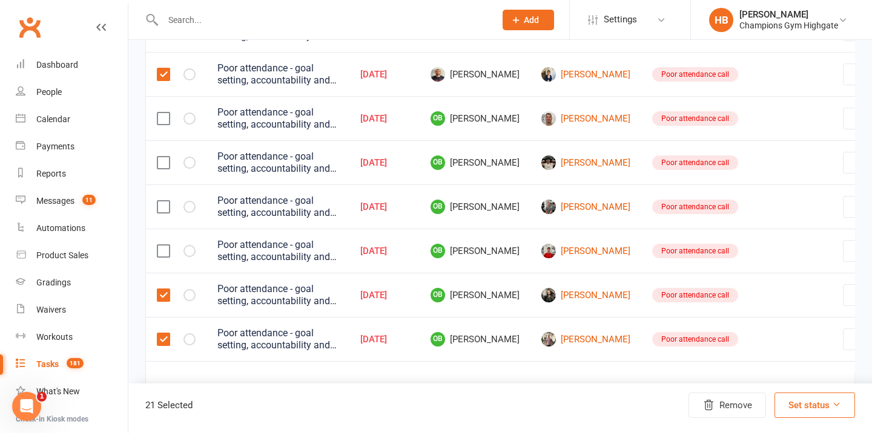
click at [168, 289] on input "checkbox" at bounding box center [163, 289] width 12 height 0
select select "waiting"
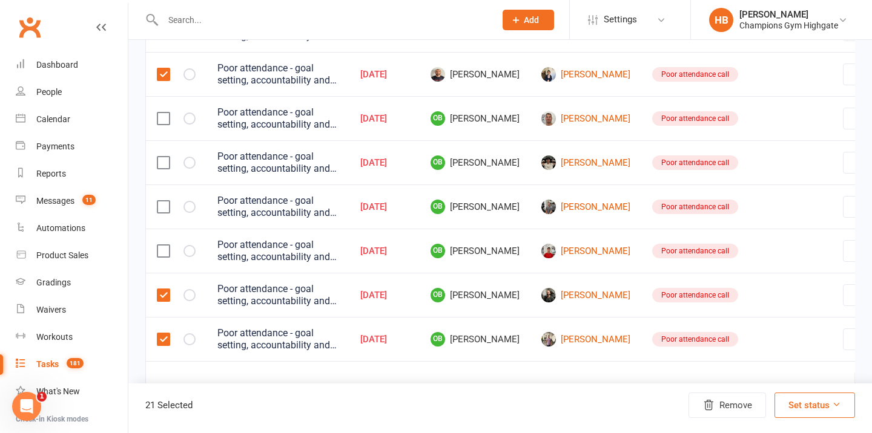
select select "waiting"
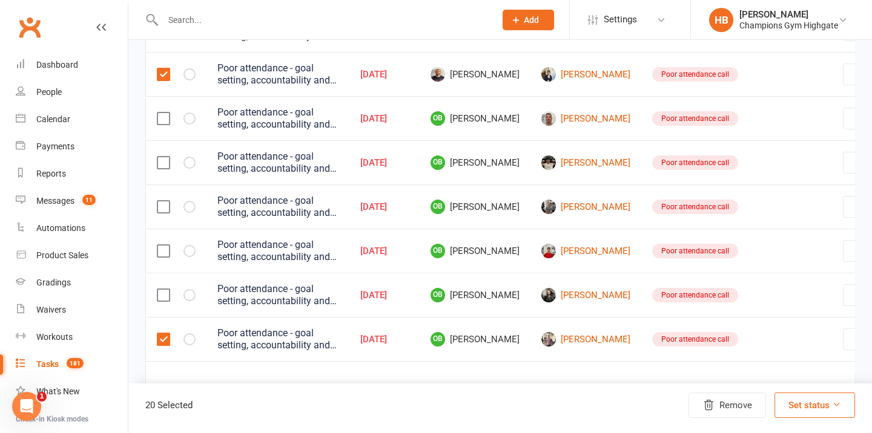
click at [165, 346] on label at bounding box center [163, 340] width 12 height 12
click at [165, 334] on input "checkbox" at bounding box center [163, 334] width 12 height 0
select select "waiting"
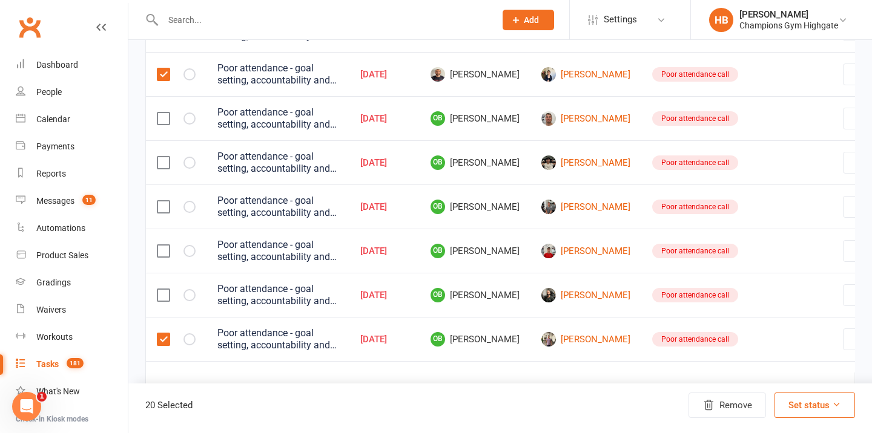
select select "waiting"
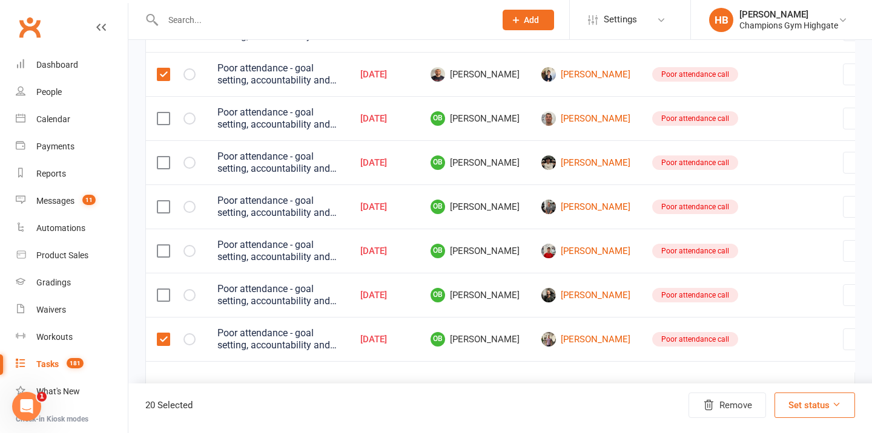
select select "waiting"
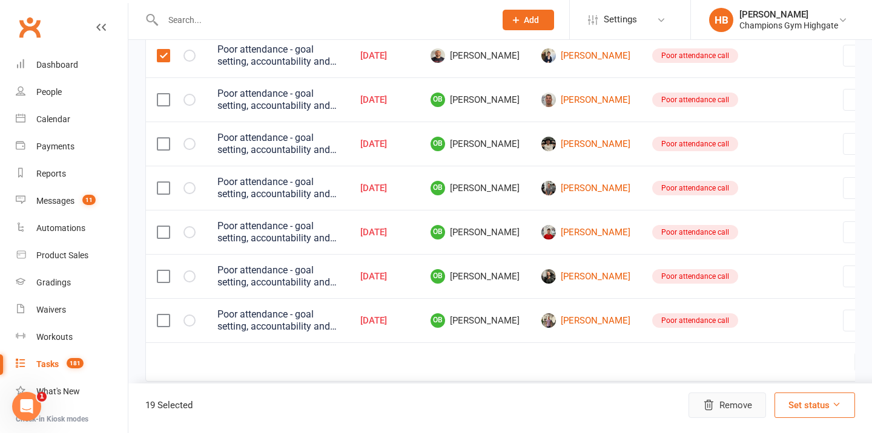
click at [750, 407] on button "Remove" at bounding box center [726, 405] width 77 height 25
select select "waiting"
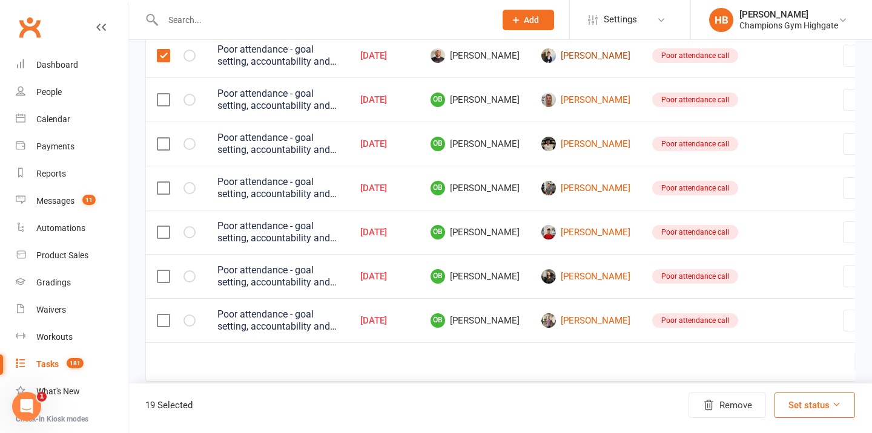
select select "waiting"
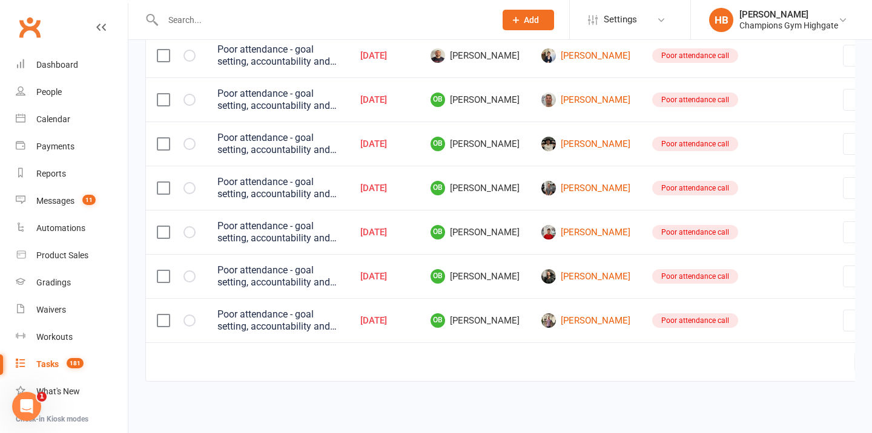
select select "waiting"
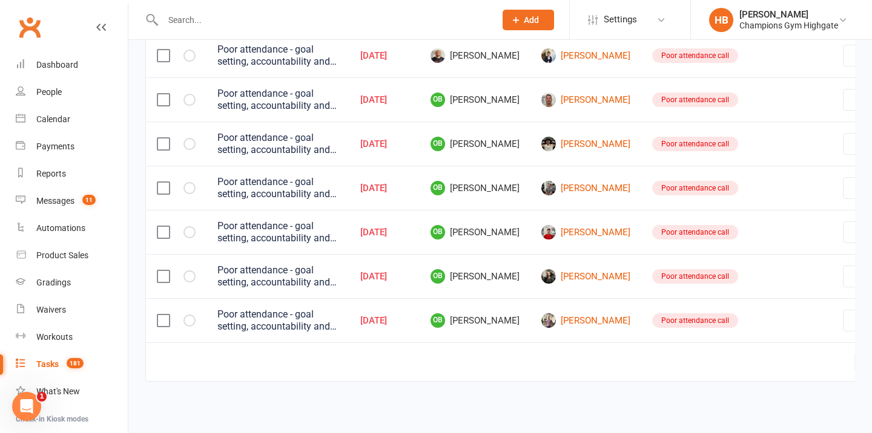
select select "waiting"
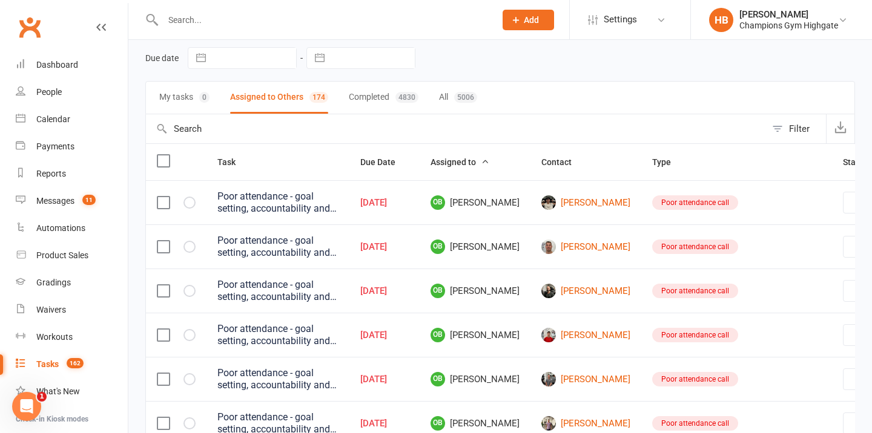
scroll to position [0, 0]
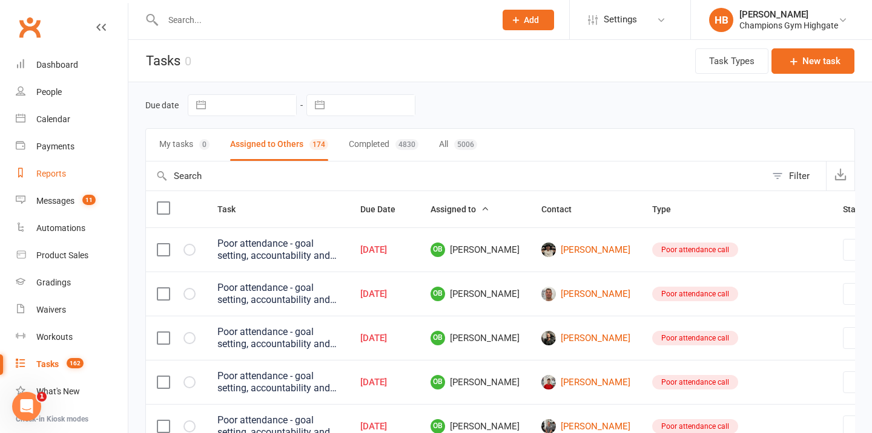
click at [52, 164] on link "Reports" at bounding box center [72, 173] width 112 height 27
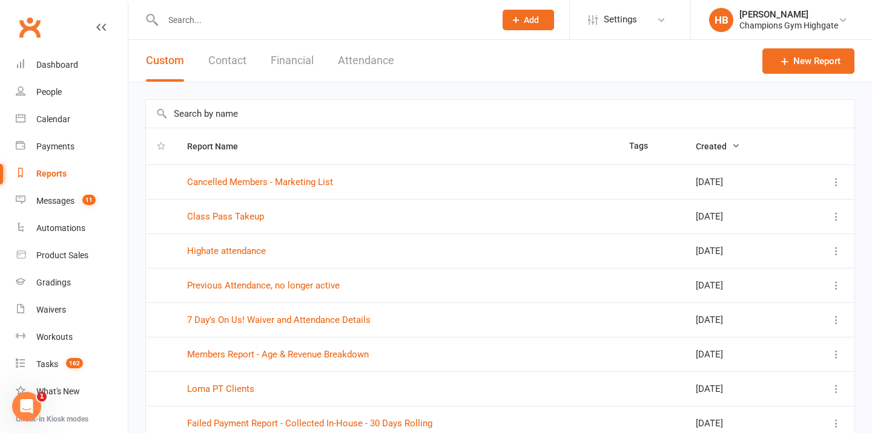
click at [240, 111] on input "text" at bounding box center [500, 114] width 708 height 28
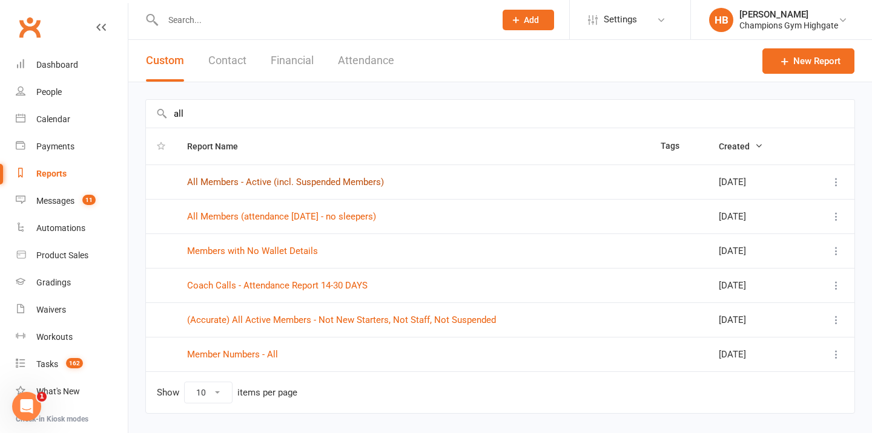
click at [328, 185] on link "All Members - Active (incl. Suspended Members)" at bounding box center [285, 182] width 197 height 11
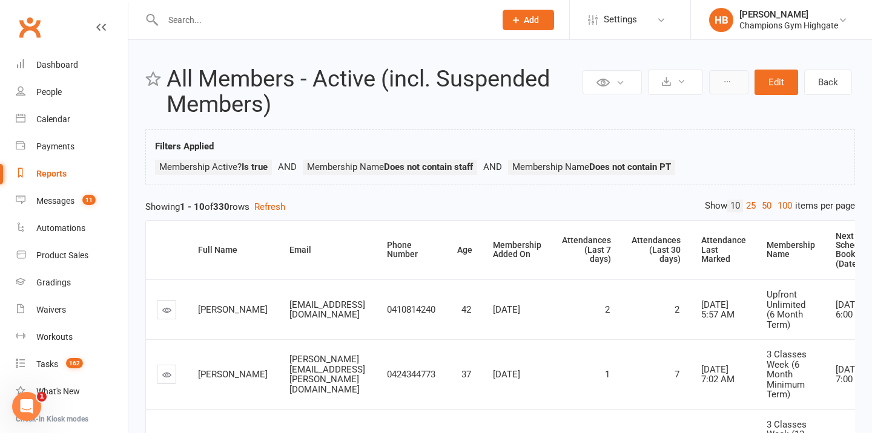
click at [728, 85] on button at bounding box center [728, 82] width 39 height 24
click at [686, 104] on link "Clone report" at bounding box center [688, 111] width 120 height 24
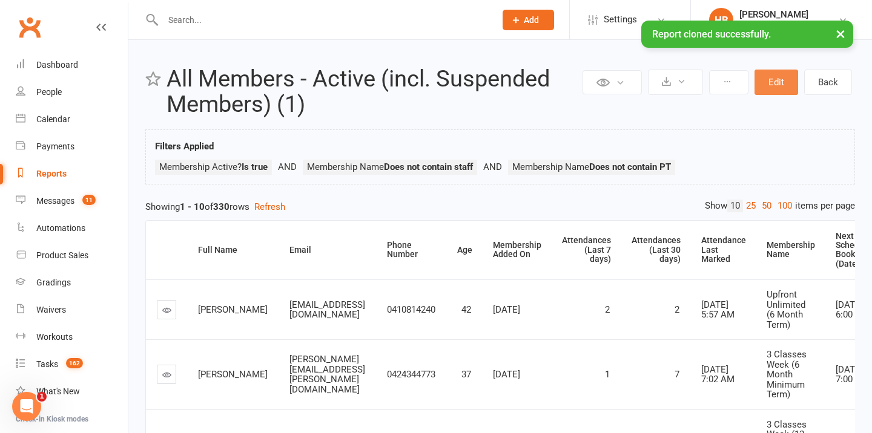
click at [778, 84] on button "Edit" at bounding box center [776, 82] width 44 height 25
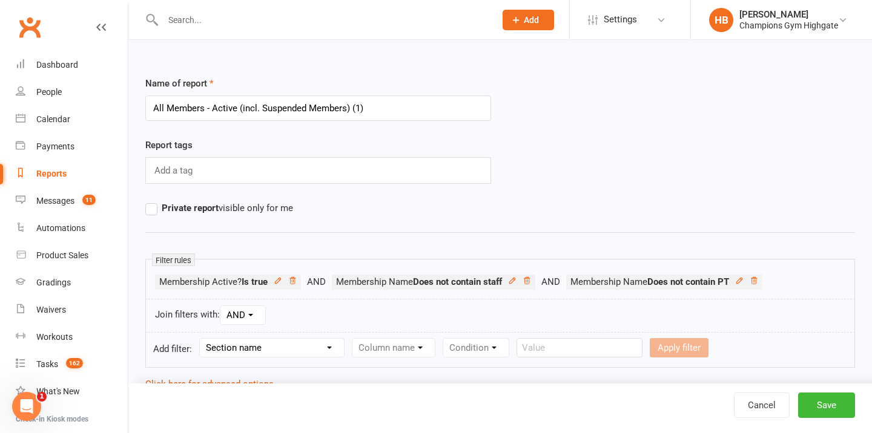
drag, startPoint x: 243, startPoint y: 109, endPoint x: 372, endPoint y: 109, distance: 129.5
click at [372, 109] on input "All Members - Active (incl. Suspended Members) (1)" at bounding box center [318, 108] width 346 height 25
click at [255, 105] on input "All Members - Active (incl. Suspended Members) (1)" at bounding box center [318, 108] width 346 height 25
click at [396, 106] on input "All Members - Active (excl. Suspended Members) (1)" at bounding box center [318, 108] width 346 height 25
click at [516, 165] on div "Report tags Add a tag" at bounding box center [500, 169] width 728 height 63
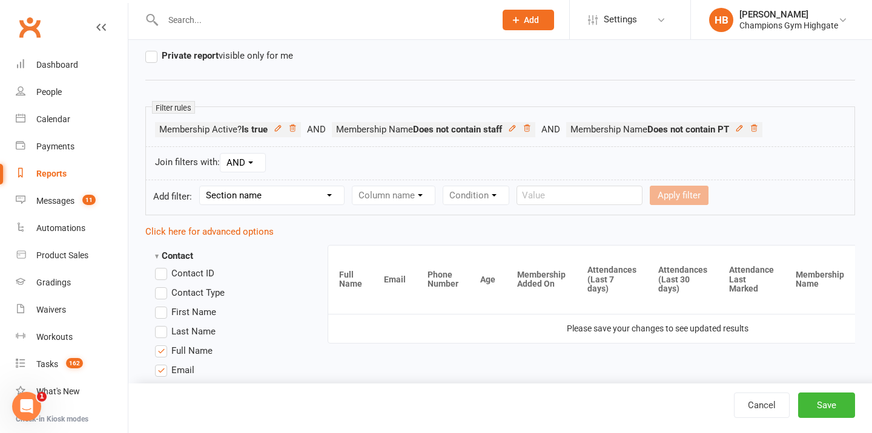
scroll to position [189, 0]
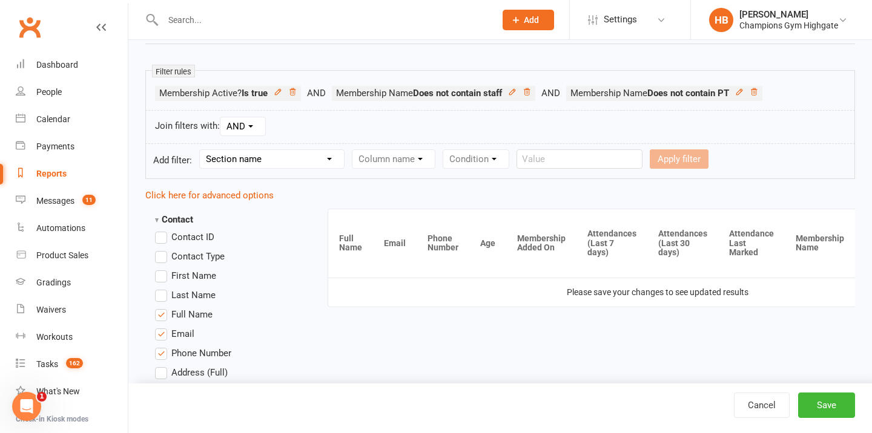
click at [329, 156] on select "Section name Contact Attendance Aggregate Payment Booking Waitlist Attendees Ca…" at bounding box center [272, 159] width 144 height 18
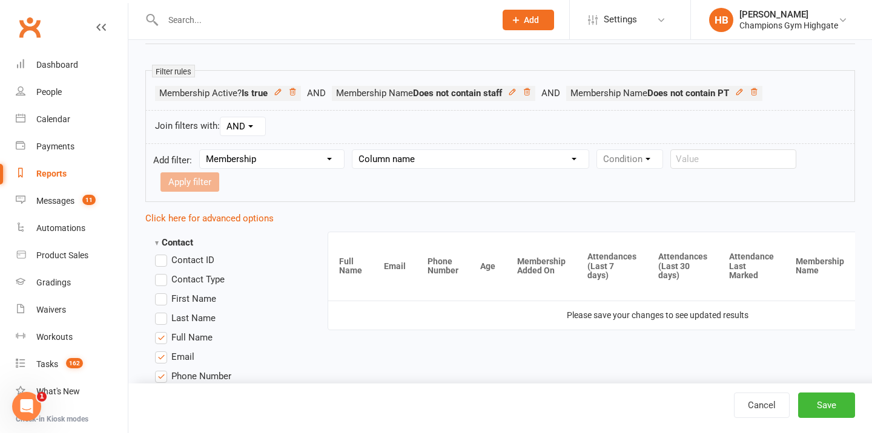
click at [394, 161] on select "Column name Membership ID Membership Name Membership Category Membership Start …" at bounding box center [470, 159] width 236 height 18
click at [619, 156] on select "Condition Equals Does not equal Contains Does not contain Is blank or does not …" at bounding box center [666, 159] width 139 height 18
click at [286, 173] on input "text" at bounding box center [223, 182] width 126 height 19
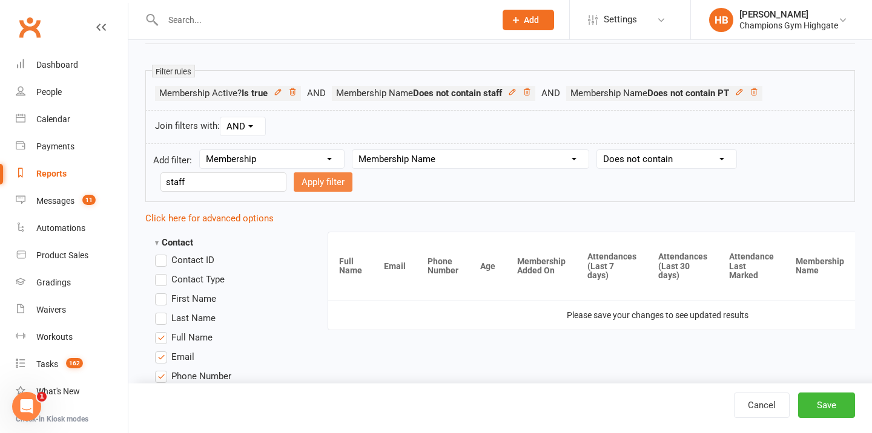
click at [294, 182] on button "Apply filter" at bounding box center [323, 182] width 59 height 19
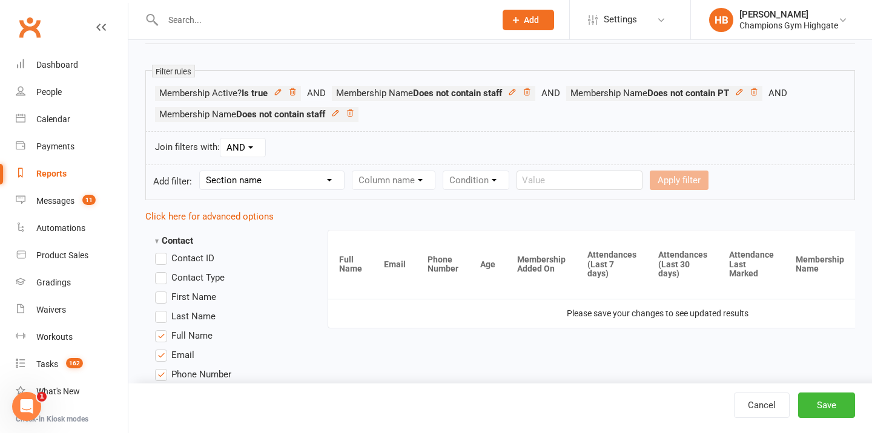
click at [237, 175] on select "Section name Contact Attendance Aggregate Payment Booking Waitlist Attendees Ca…" at bounding box center [272, 180] width 144 height 18
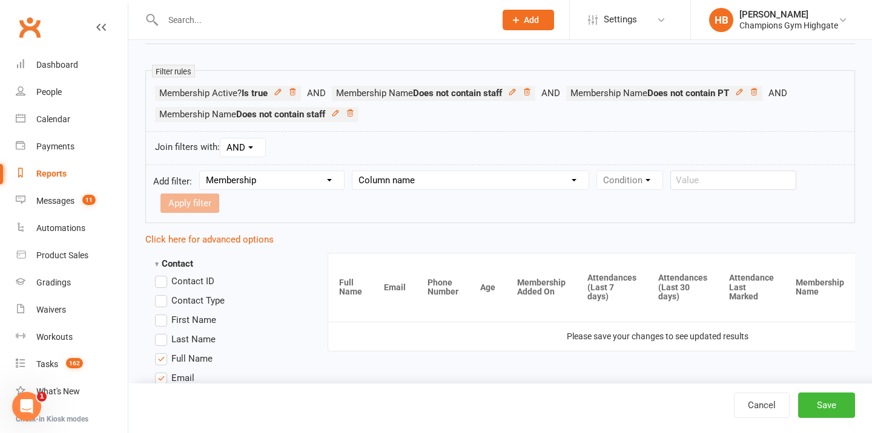
click at [396, 193] on form "Add filter: Section name Contact Attendance Aggregate Payment Booking Waitlist …" at bounding box center [499, 194] width 709 height 59
click at [400, 179] on select "Column name Membership ID Membership Name Membership Category Membership Start …" at bounding box center [470, 180] width 236 height 18
click at [620, 174] on select "Condition Equals Does not equal Contains Does not contain Is blank or does not …" at bounding box center [666, 180] width 139 height 18
click at [286, 194] on input "text" at bounding box center [223, 203] width 126 height 19
click at [294, 204] on button "Apply filter" at bounding box center [323, 203] width 59 height 19
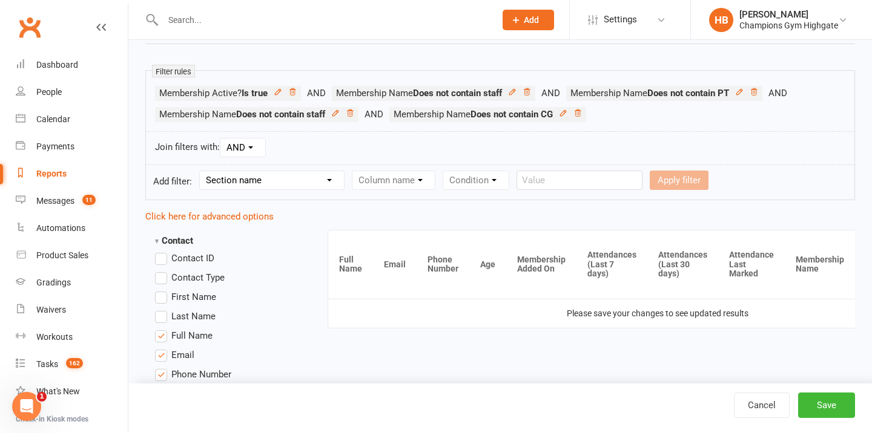
click at [282, 185] on select "Section name Contact Attendance Aggregate Payment Booking Waitlist Attendees Ca…" at bounding box center [272, 180] width 144 height 18
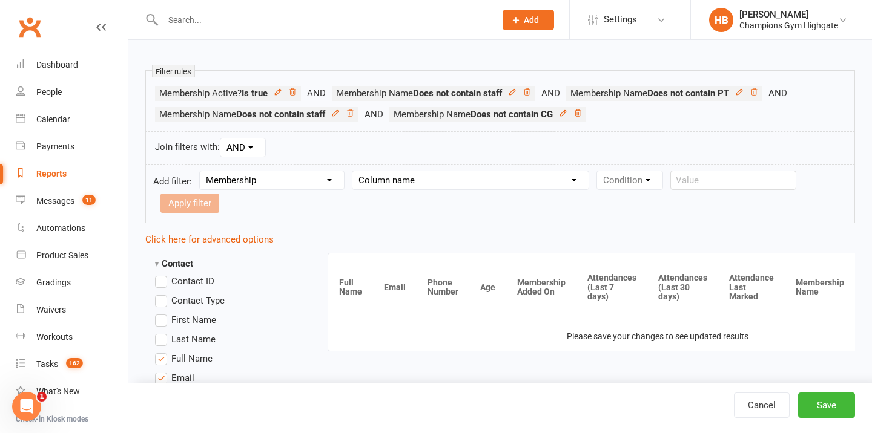
click at [401, 185] on select "Column name Membership ID Membership Name Membership Category Membership Start …" at bounding box center [470, 180] width 236 height 18
click at [644, 160] on div "Join filters with: AND OR" at bounding box center [499, 148] width 709 height 34
click at [644, 177] on select "Condition Equals Does not equal Contains Does not contain Is blank or does not …" at bounding box center [666, 180] width 139 height 18
click at [286, 194] on input "text" at bounding box center [223, 203] width 126 height 19
click at [294, 204] on button "Apply filter" at bounding box center [323, 203] width 59 height 19
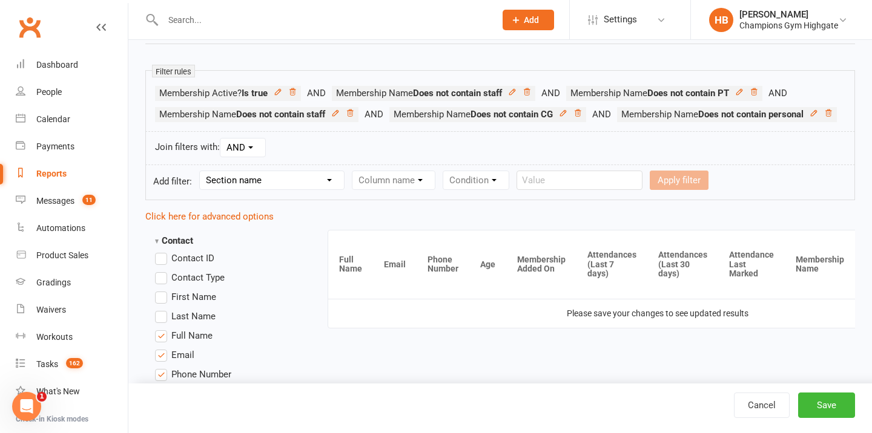
click at [249, 190] on form "Add filter: Section name Contact Attendance Aggregate Payment Booking Waitlist …" at bounding box center [499, 183] width 709 height 36
click at [254, 189] on select "Section name Contact Attendance Aggregate Payment Booking Waitlist Attendees Ca…" at bounding box center [272, 180] width 144 height 18
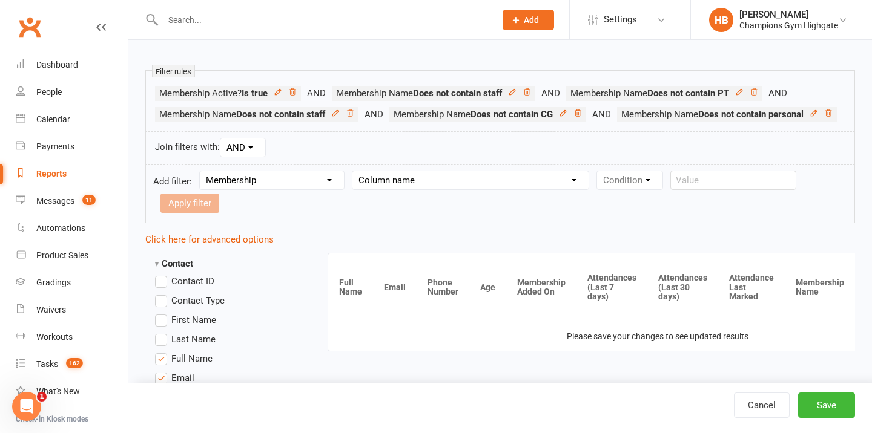
click at [410, 165] on div "Join filters with: AND OR" at bounding box center [499, 148] width 709 height 34
click at [411, 189] on select "Column name Membership ID Membership Name Membership Category Membership Start …" at bounding box center [470, 180] width 236 height 18
click at [271, 189] on select "Section name Contact Attendance Aggregate Payment Booking Waitlist Attendees Ca…" at bounding box center [272, 180] width 144 height 18
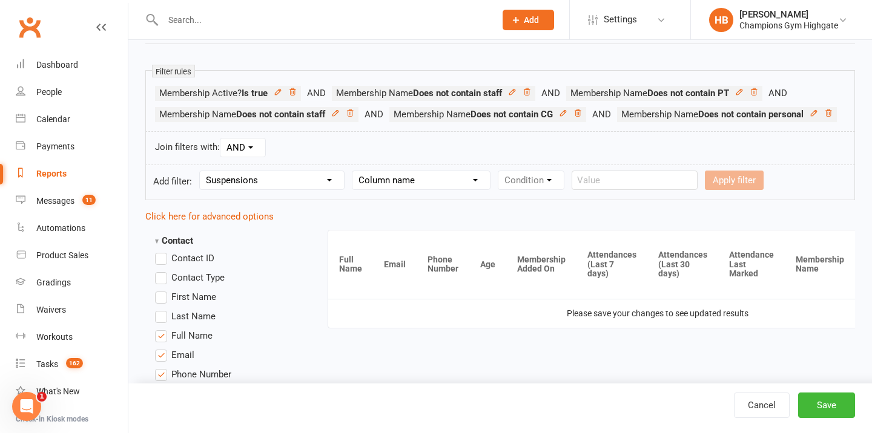
click at [465, 189] on select "Column name Suspension Current? Suspension Starts Suspension Ends Suspension Ad…" at bounding box center [420, 180] width 137 height 18
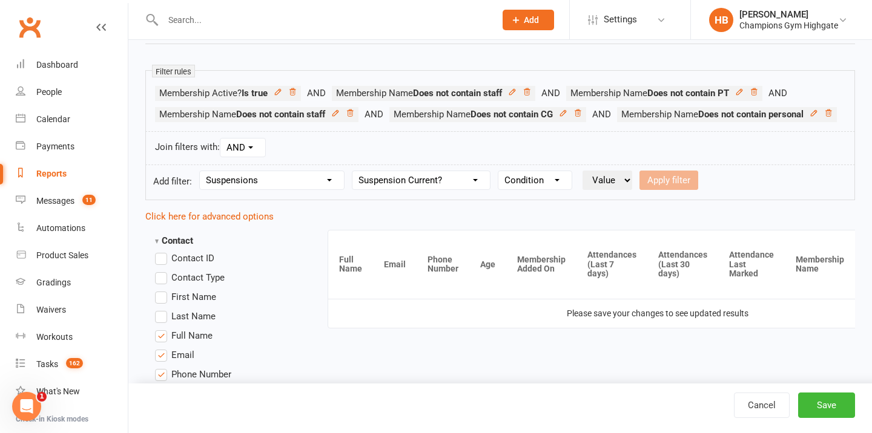
click at [559, 189] on select "Condition Is Is not Is blank Is not blank" at bounding box center [534, 180] width 73 height 18
click at [608, 190] on select "Value Yes No" at bounding box center [607, 180] width 50 height 19
click at [662, 190] on button "Apply filter" at bounding box center [668, 180] width 59 height 19
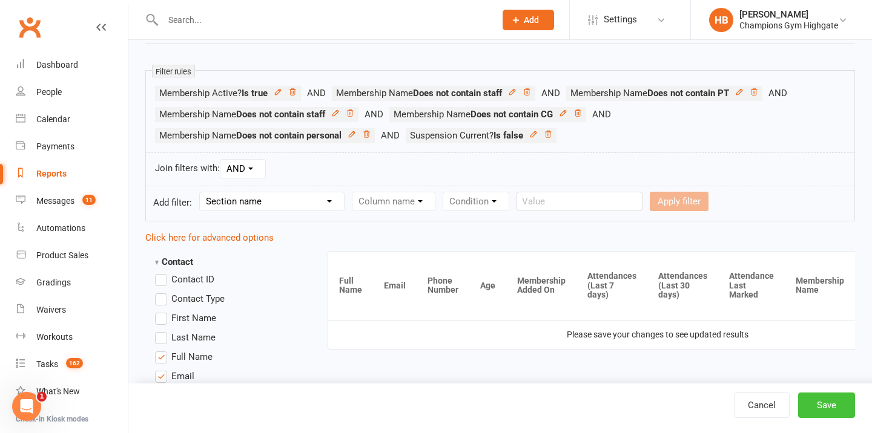
click at [821, 404] on button "Save" at bounding box center [826, 405] width 57 height 25
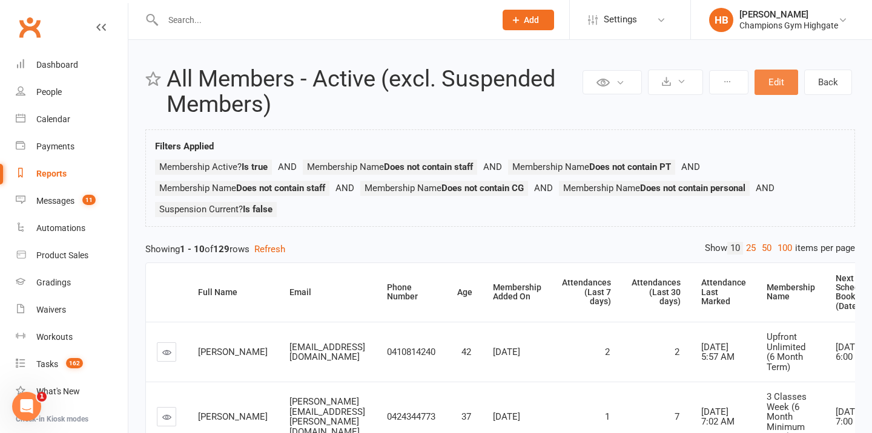
click at [791, 83] on button "Edit" at bounding box center [776, 82] width 44 height 25
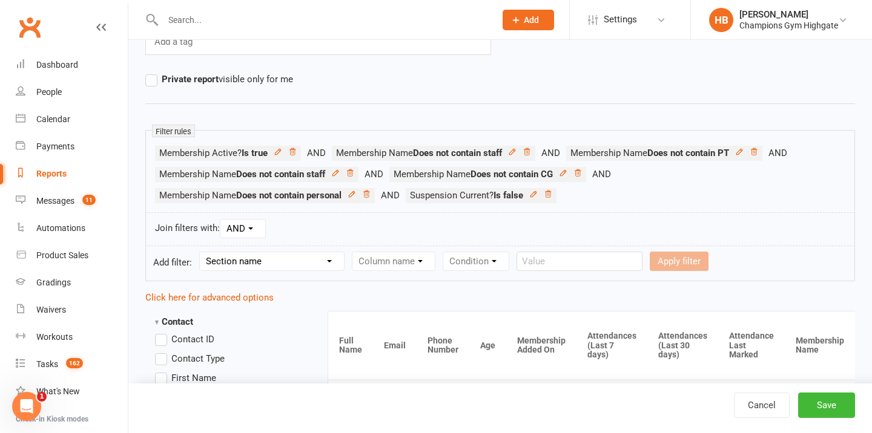
scroll to position [142, 0]
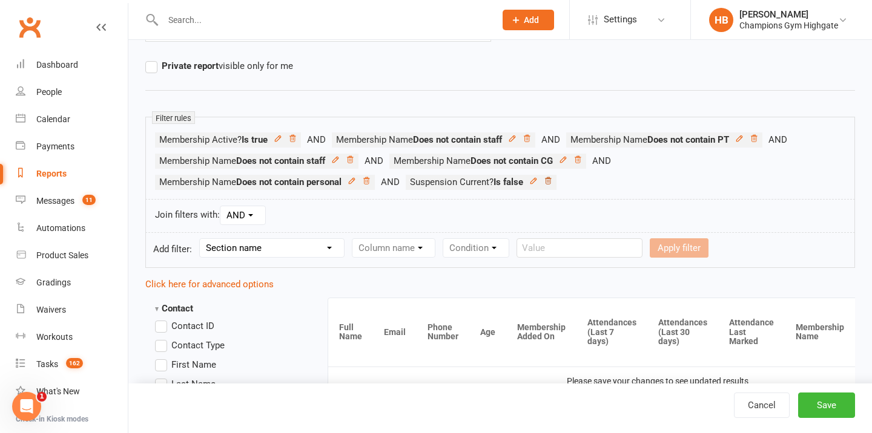
click at [552, 183] on icon at bounding box center [548, 181] width 8 height 8
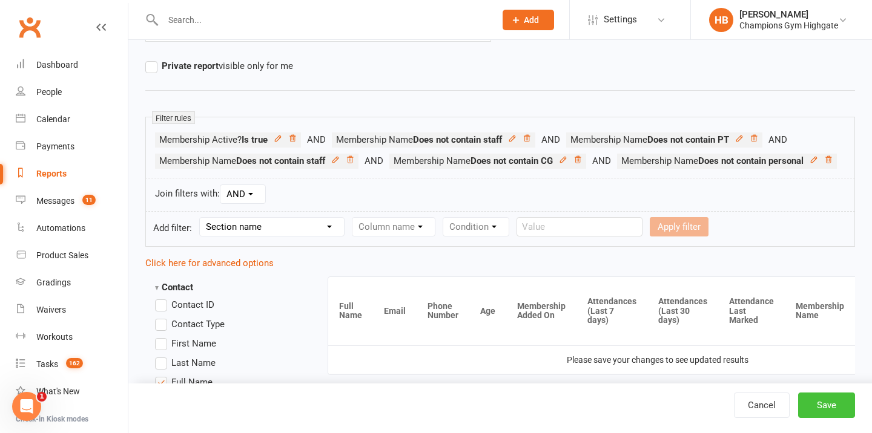
click at [826, 410] on button "Save" at bounding box center [826, 405] width 57 height 25
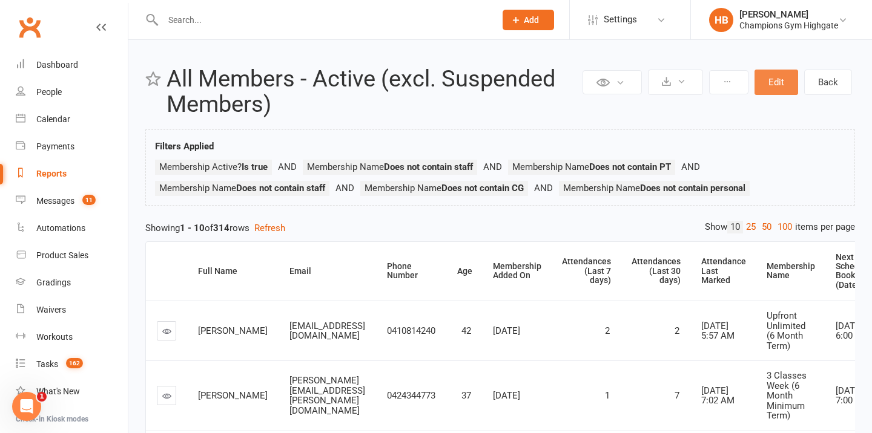
click at [783, 83] on button "Edit" at bounding box center [776, 82] width 44 height 25
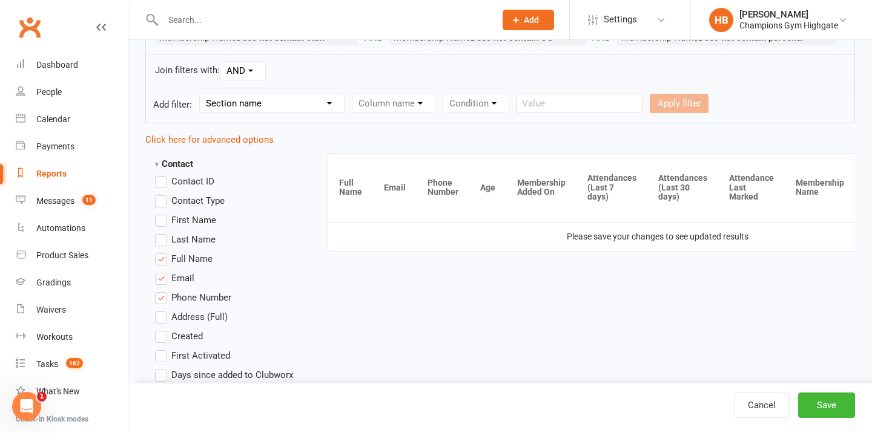
scroll to position [284, 0]
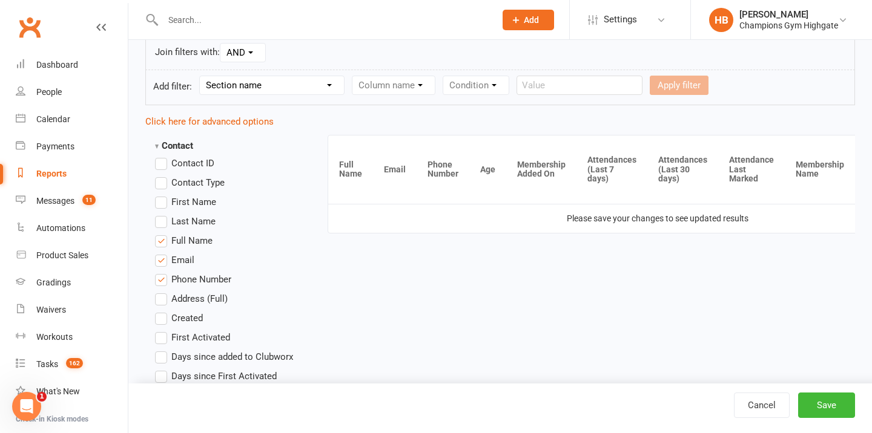
click at [257, 94] on select "Section name Contact Attendance Aggregate Payment Booking Waitlist Attendees Ca…" at bounding box center [272, 85] width 144 height 18
click at [410, 94] on select "Column name Suspension Current? Suspension Starts Suspension Ends Suspension Ad…" at bounding box center [420, 85] width 137 height 18
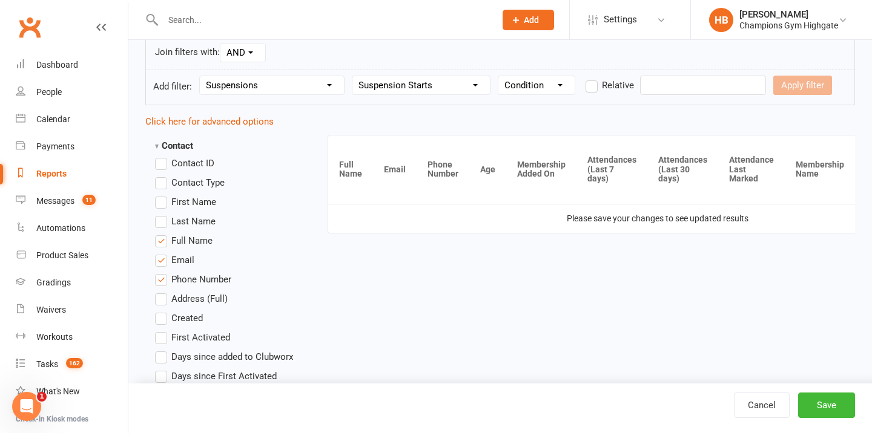
scroll to position [206, 0]
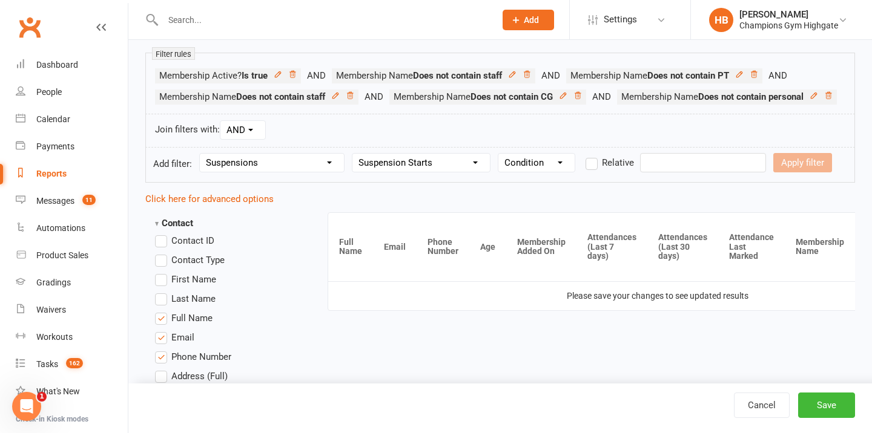
click at [243, 173] on div "Section name Contact Attendance Aggregate Payment Booking Waitlist Attendees Ca…" at bounding box center [271, 162] width 145 height 19
click at [246, 172] on select "Section name Contact Attendance Aggregate Payment Booking Waitlist Attendees Ca…" at bounding box center [272, 163] width 144 height 18
click at [230, 205] on link "Click here for advanced options" at bounding box center [209, 199] width 128 height 11
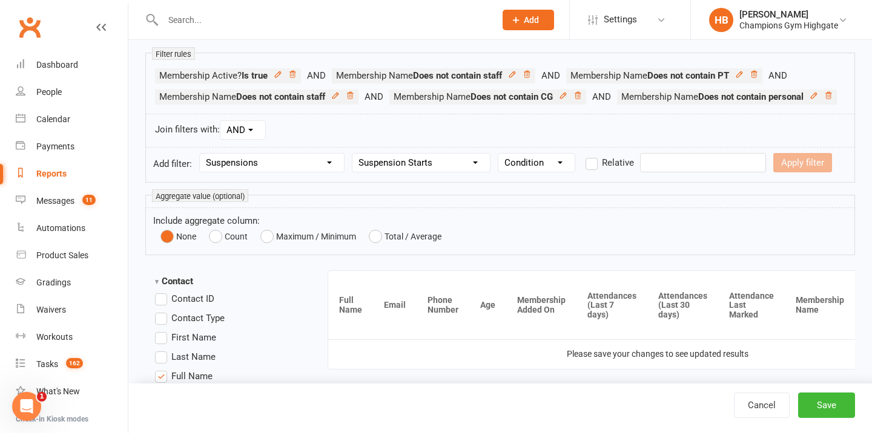
click at [415, 172] on select "Column name Suspension Current? Suspension Starts Suspension Ends Suspension Ad…" at bounding box center [420, 163] width 137 height 18
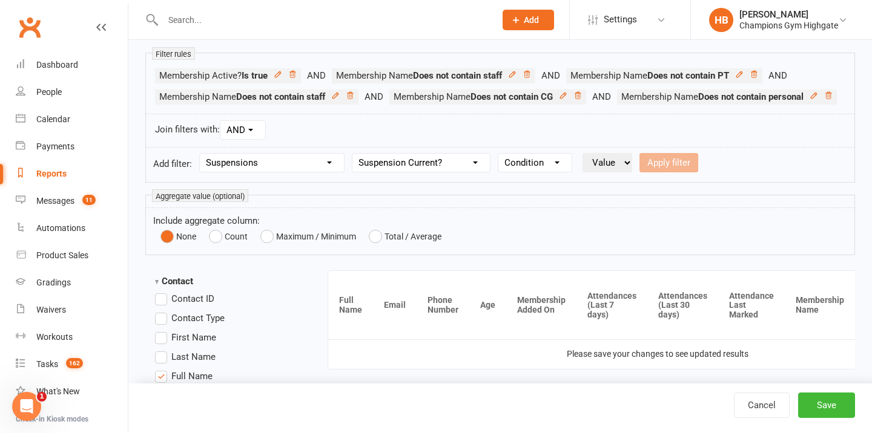
click at [553, 172] on select "Condition Is Is not Is blank Is not blank" at bounding box center [534, 163] width 73 height 18
click at [623, 173] on button "Apply filter" at bounding box center [608, 162] width 59 height 19
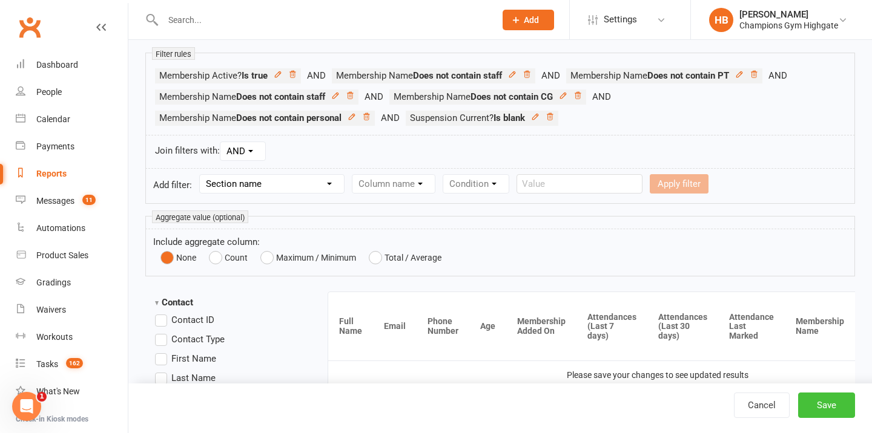
click at [827, 410] on button "Save" at bounding box center [826, 405] width 57 height 25
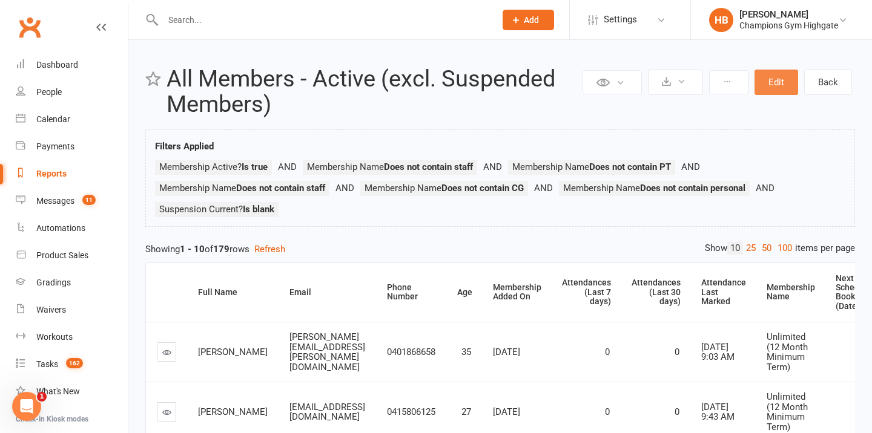
click at [769, 90] on button "Edit" at bounding box center [776, 82] width 44 height 25
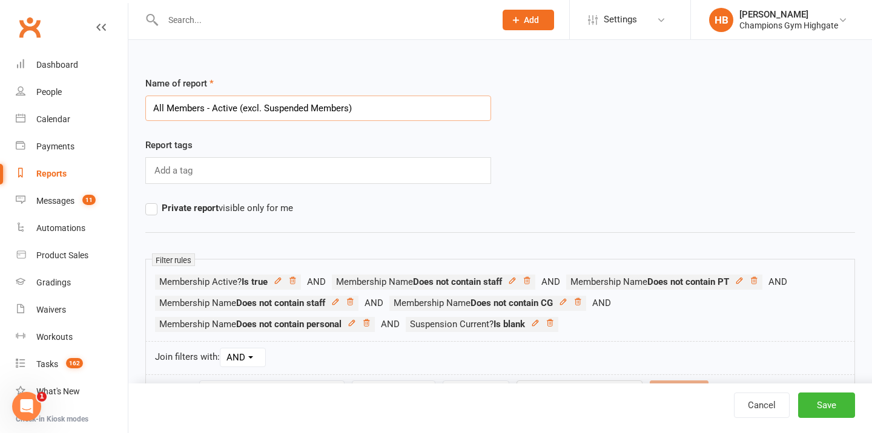
scroll to position [140, 0]
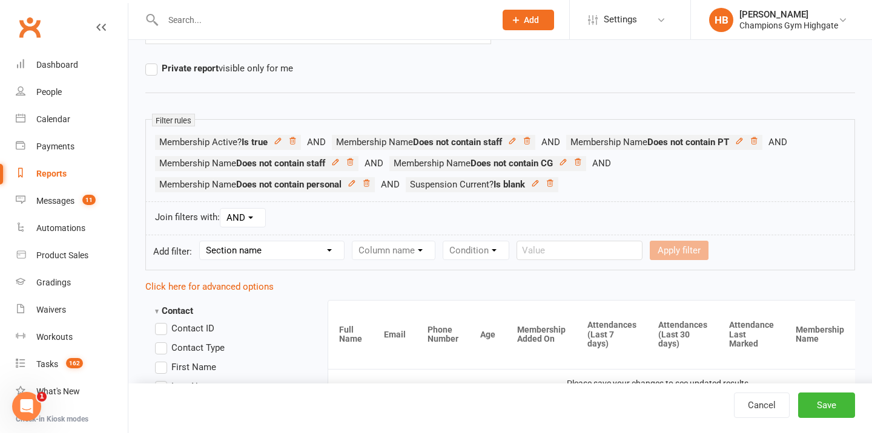
click at [558, 181] on li "Suspension Current? Is blank" at bounding box center [482, 184] width 153 height 15
click at [554, 181] on icon at bounding box center [549, 183] width 8 height 8
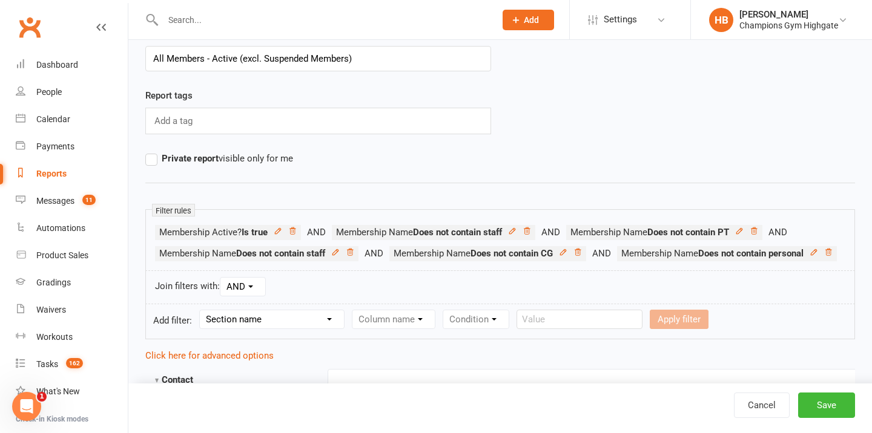
scroll to position [0, 0]
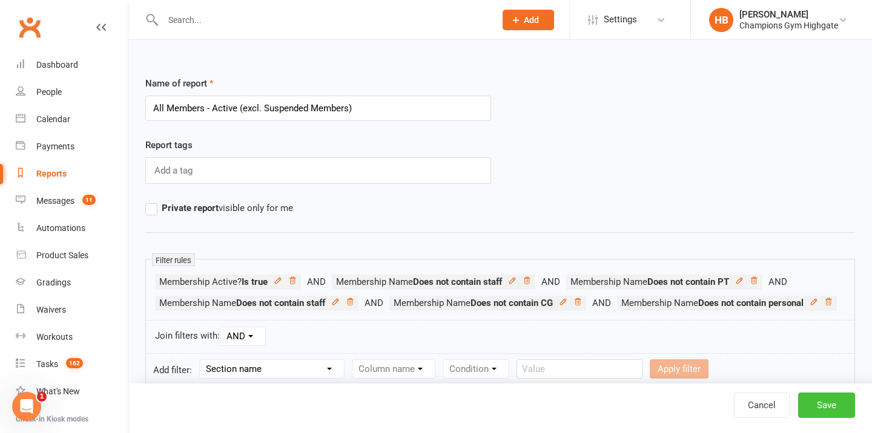
click at [802, 405] on button "Save" at bounding box center [826, 405] width 57 height 25
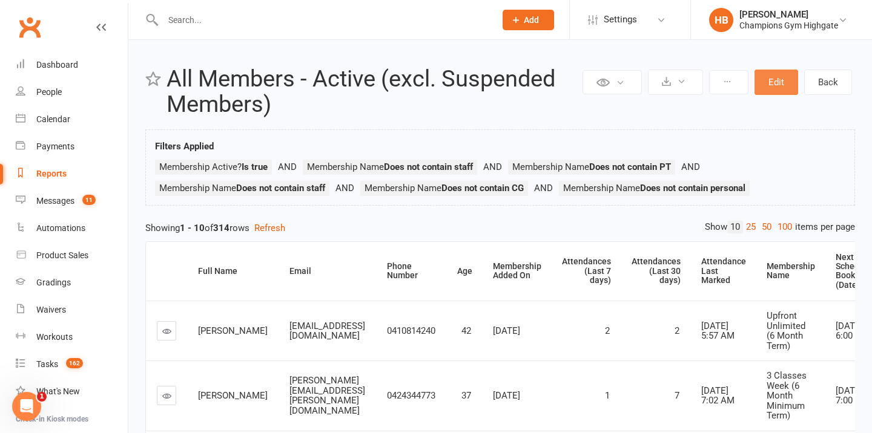
click at [778, 74] on button "Edit" at bounding box center [776, 82] width 44 height 25
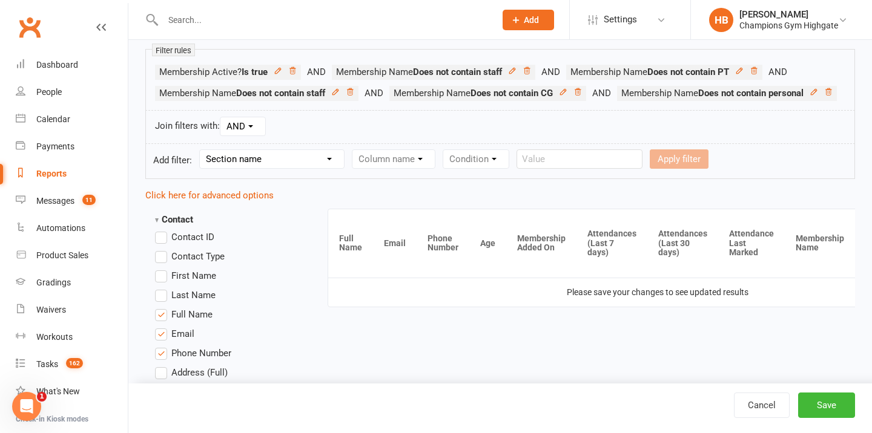
scroll to position [219, 0]
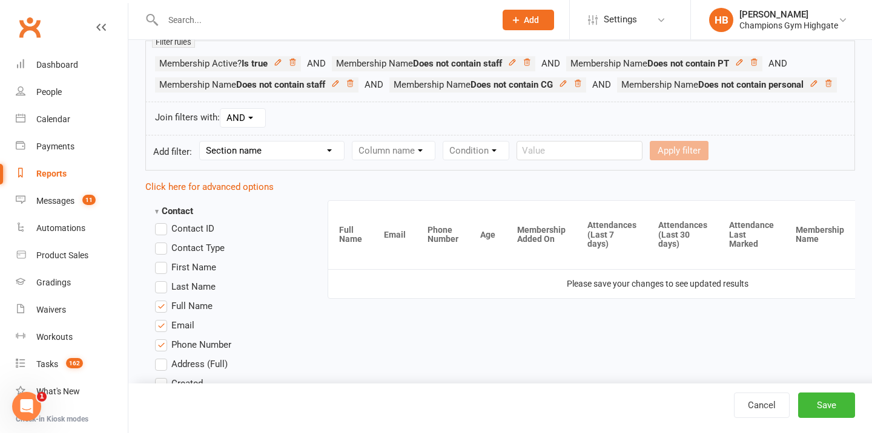
click at [248, 160] on select "Section name Contact Attendance Aggregate Payment Booking Waitlist Attendees Ca…" at bounding box center [272, 151] width 144 height 18
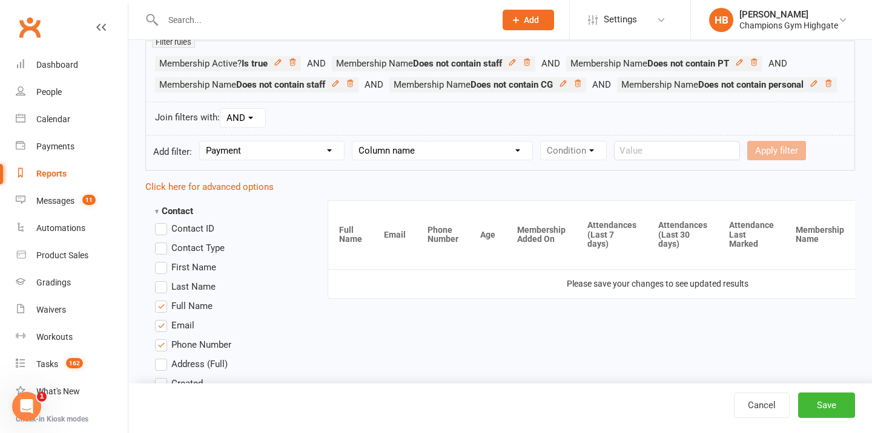
click at [251, 160] on select "Section name Contact Attendance Aggregate Payment Booking Waitlist Attendees Ca…" at bounding box center [272, 151] width 144 height 18
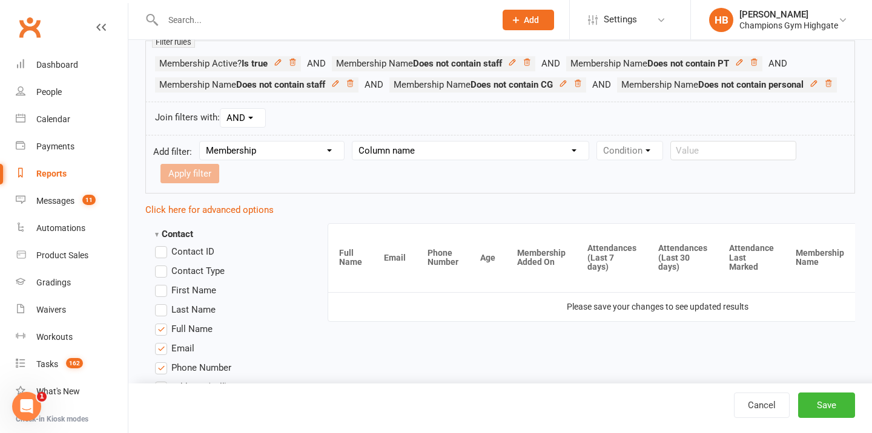
click at [440, 160] on select "Column name Membership ID Membership Name Membership Category Membership Start …" at bounding box center [470, 151] width 236 height 18
click at [294, 160] on select "Section name Contact Attendance Aggregate Payment Booking Waitlist Attendees Ca…" at bounding box center [272, 151] width 144 height 18
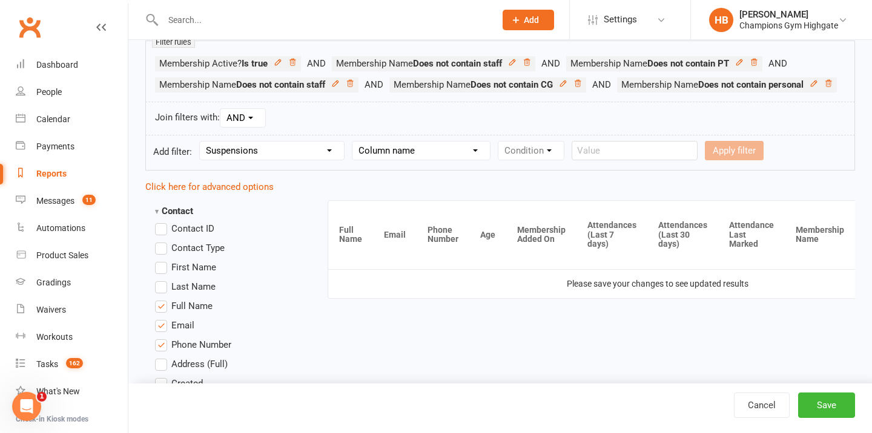
click at [434, 160] on select "Column name Suspension Current? Suspension Starts Suspension Ends Suspension Ad…" at bounding box center [420, 151] width 137 height 18
click at [316, 160] on select "Section name Contact Attendance Aggregate Payment Booking Waitlist Attendees Ca…" at bounding box center [272, 151] width 144 height 18
click at [255, 160] on select "Section name Contact Attendance Aggregate Payment Booking Waitlist Attendees Ca…" at bounding box center [272, 151] width 144 height 18
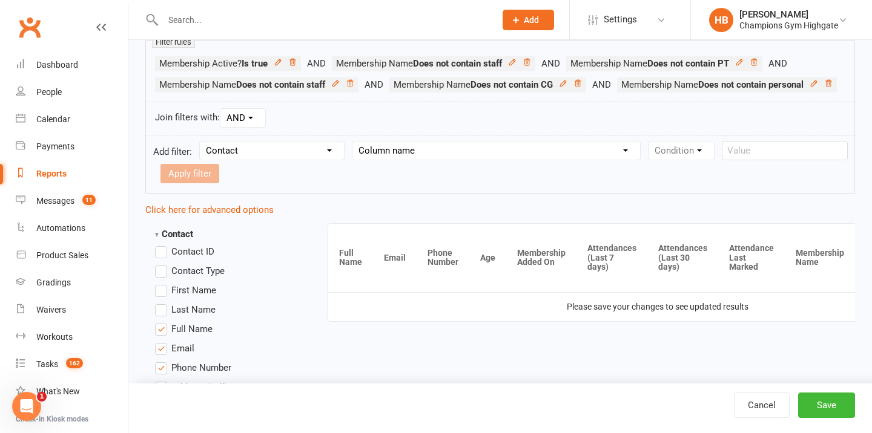
click at [442, 160] on select "Column name Contact Type First Name Last Name Full Name Email Phone Number Addr…" at bounding box center [496, 151] width 288 height 18
click at [272, 160] on select "Section name Contact Attendance Aggregate Payment Booking Waitlist Attendees Ca…" at bounding box center [272, 151] width 144 height 18
click at [843, 397] on button "Save" at bounding box center [826, 405] width 57 height 25
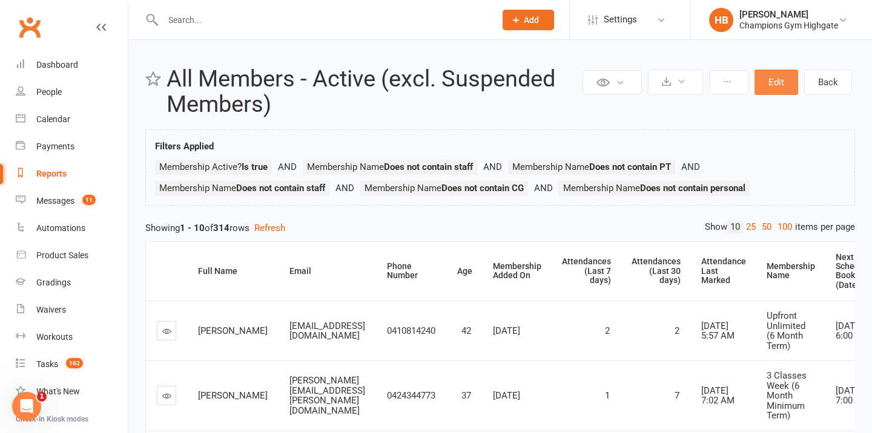
click at [769, 88] on button "Edit" at bounding box center [776, 82] width 44 height 25
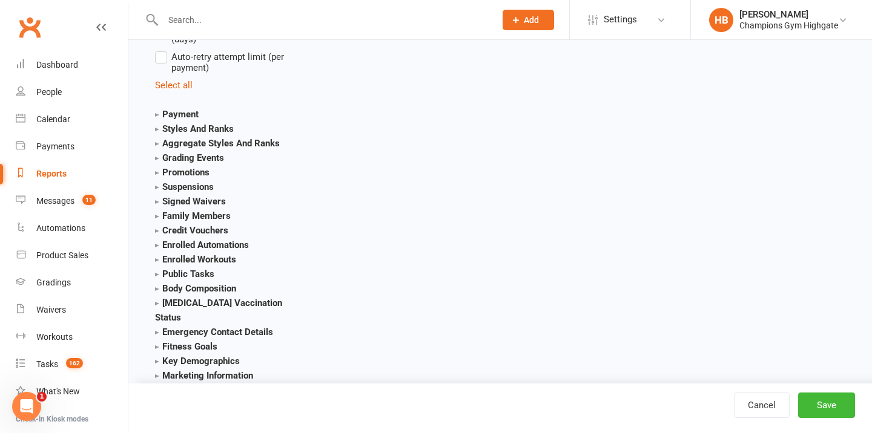
scroll to position [3230, 0]
click at [189, 181] on strong "Suspensions" at bounding box center [184, 186] width 59 height 11
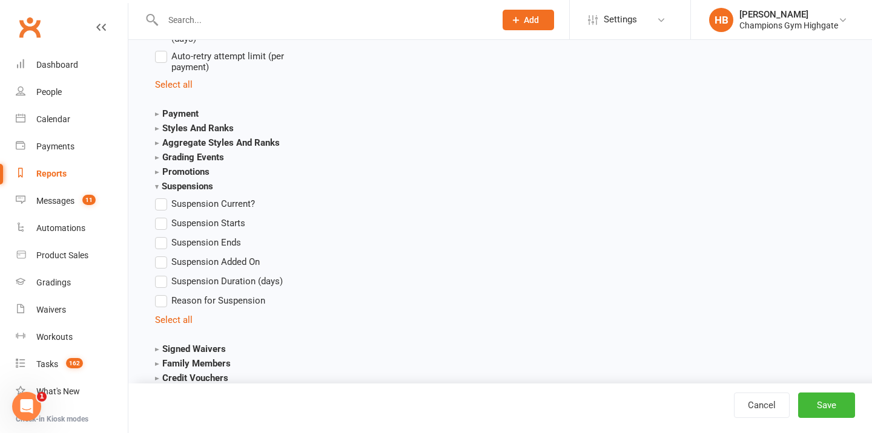
click at [167, 197] on label "Suspension Current?" at bounding box center [205, 204] width 100 height 15
click at [163, 197] on input "Suspension Current?" at bounding box center [159, 197] width 8 height 0
click at [832, 409] on button "Save" at bounding box center [826, 405] width 57 height 25
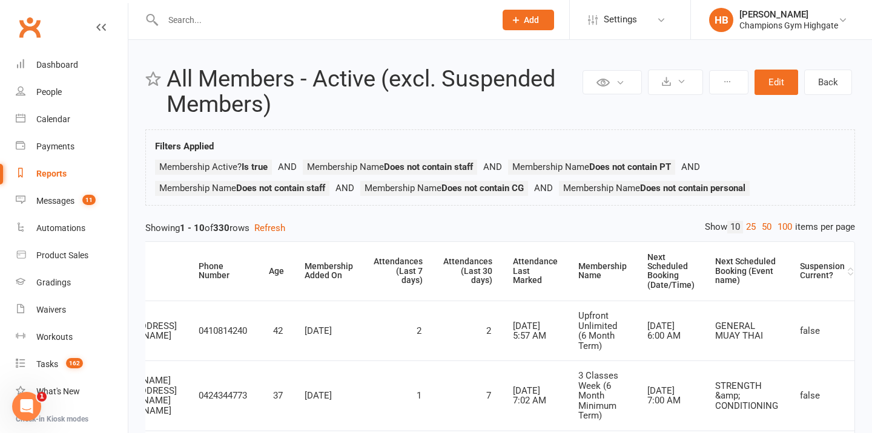
click at [830, 273] on div "Suspension Current?" at bounding box center [822, 271] width 45 height 19
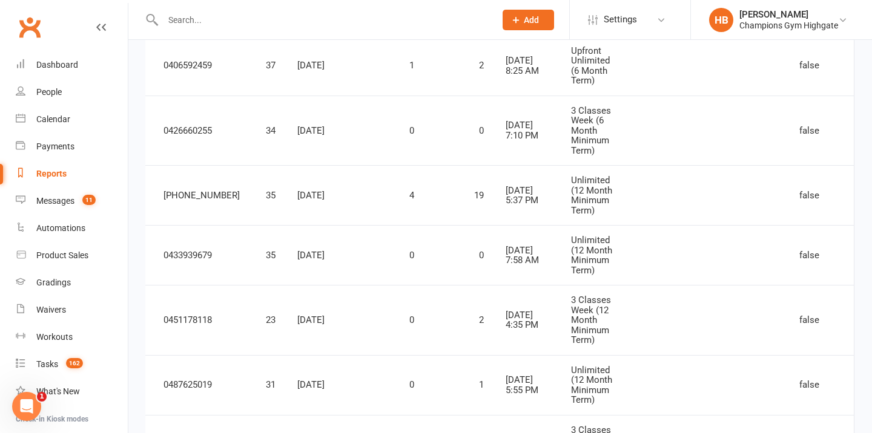
scroll to position [622, 0]
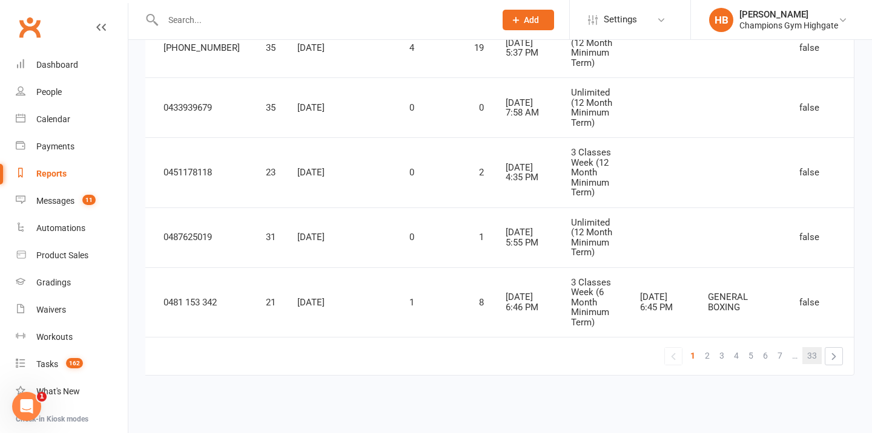
click at [807, 357] on span "33" at bounding box center [812, 355] width 10 height 17
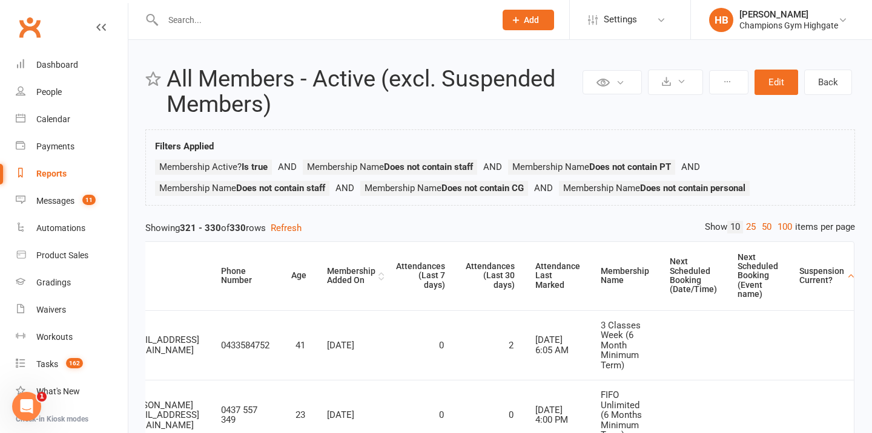
scroll to position [0, 183]
click at [809, 277] on div "Suspension Current?" at bounding box center [821, 276] width 45 height 19
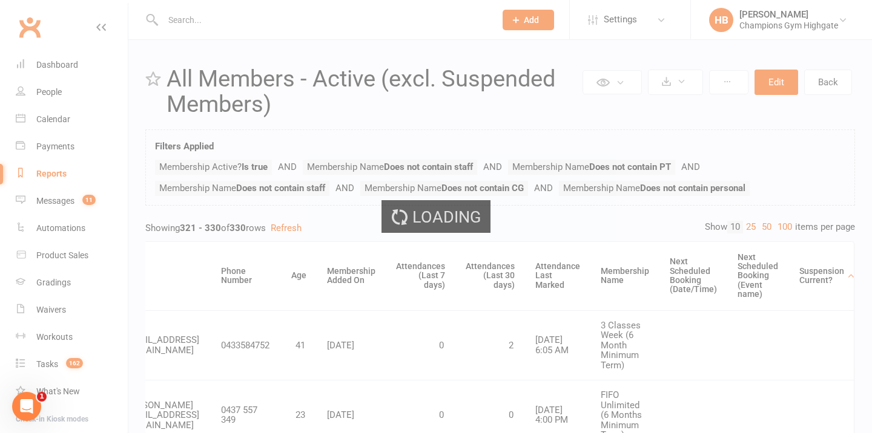
scroll to position [0, 172]
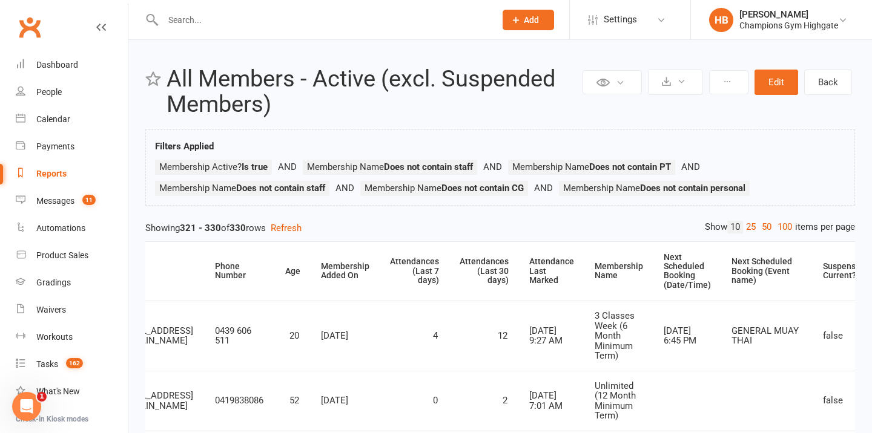
click at [823, 276] on div "Suspension Current?" at bounding box center [845, 271] width 45 height 19
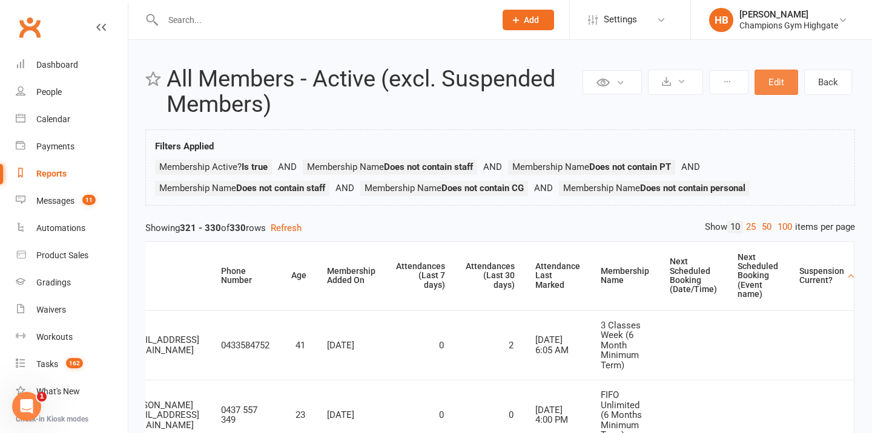
click at [785, 84] on button "Edit" at bounding box center [776, 82] width 44 height 25
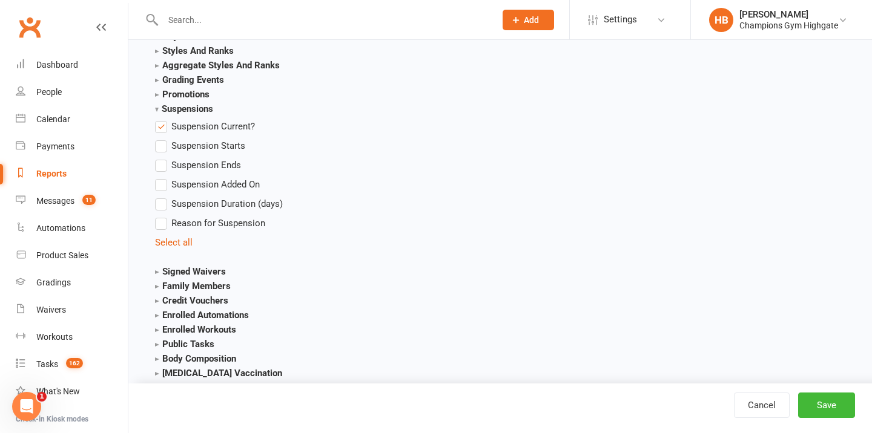
scroll to position [3304, 0]
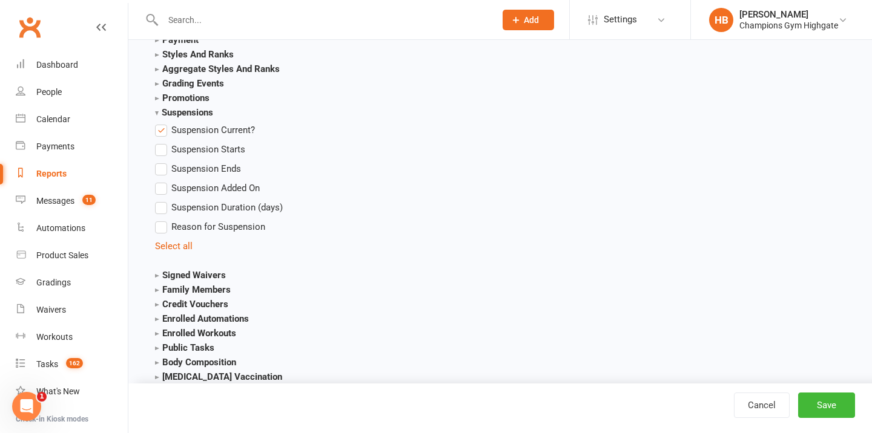
click at [161, 123] on label "Suspension Current?" at bounding box center [205, 130] width 100 height 15
click at [161, 123] on input "Suspension Current?" at bounding box center [159, 123] width 8 height 0
click at [157, 107] on strong "Suspensions" at bounding box center [184, 112] width 58 height 11
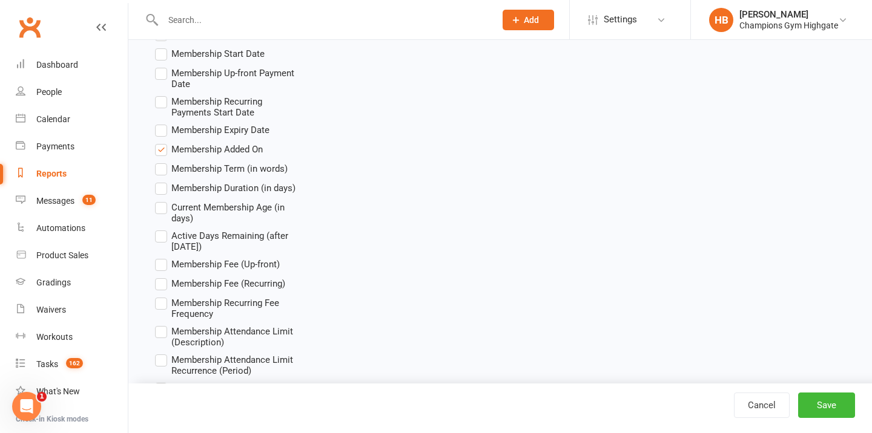
scroll to position [2166, 0]
click at [29, 401] on icon "Open Intercom Messenger" at bounding box center [27, 407] width 20 height 20
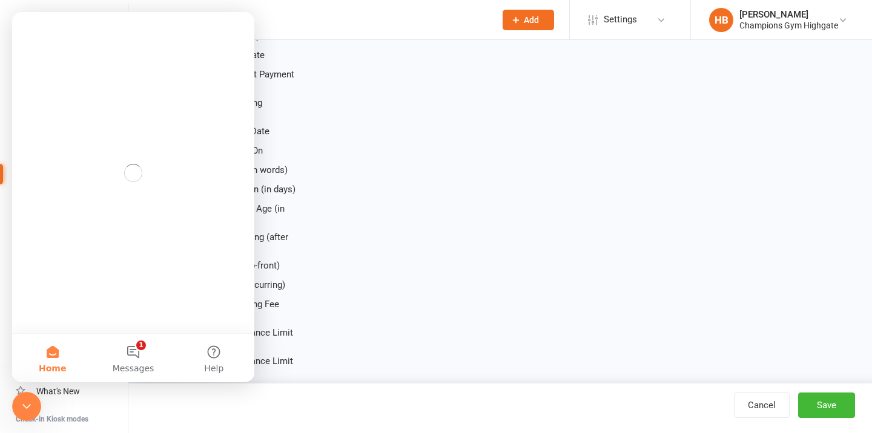
scroll to position [0, 0]
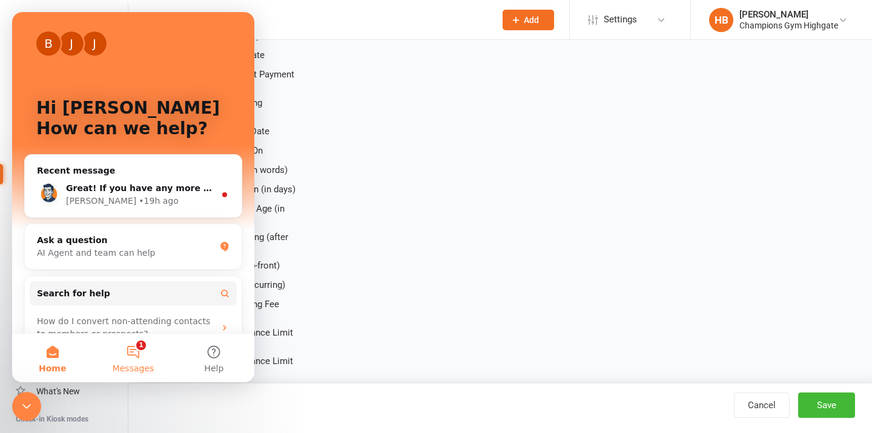
click at [131, 343] on button "1 Messages" at bounding box center [133, 358] width 81 height 48
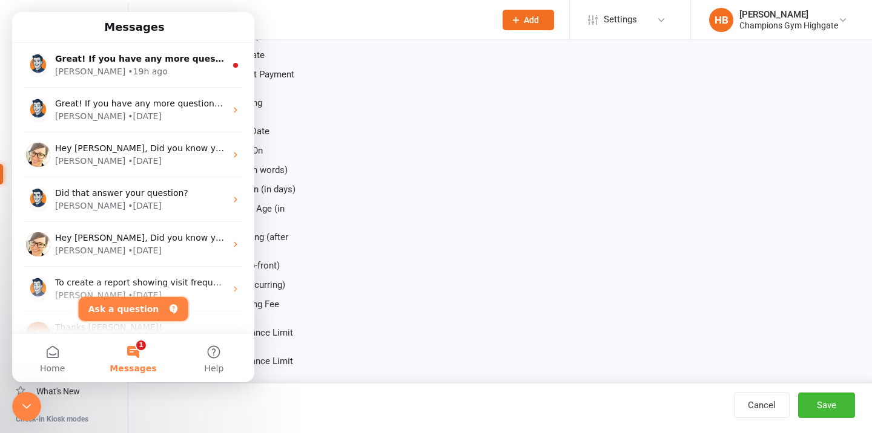
click at [89, 303] on button "Ask a question" at bounding box center [134, 309] width 110 height 24
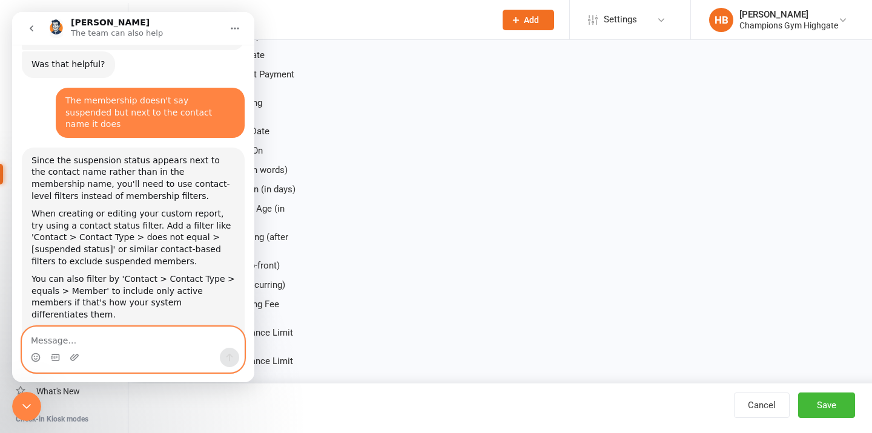
scroll to position [363, 0]
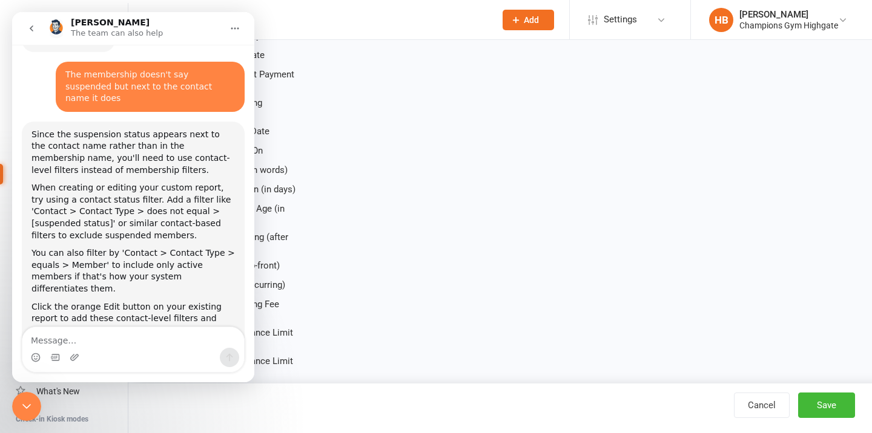
click at [29, 409] on icon "Close Intercom Messenger" at bounding box center [26, 407] width 15 height 15
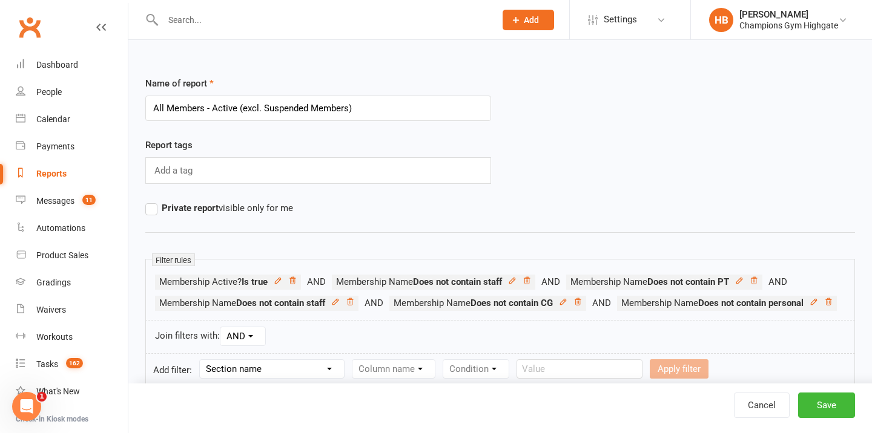
scroll to position [120, 0]
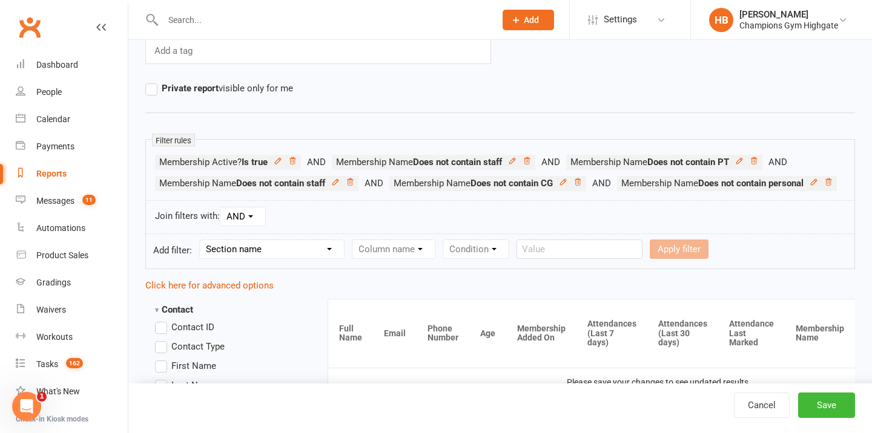
click at [299, 258] on select "Section name Contact Attendance Aggregate Payment Booking Waitlist Attendees Ca…" at bounding box center [272, 249] width 144 height 18
click at [386, 258] on select "Column name" at bounding box center [393, 249] width 82 height 18
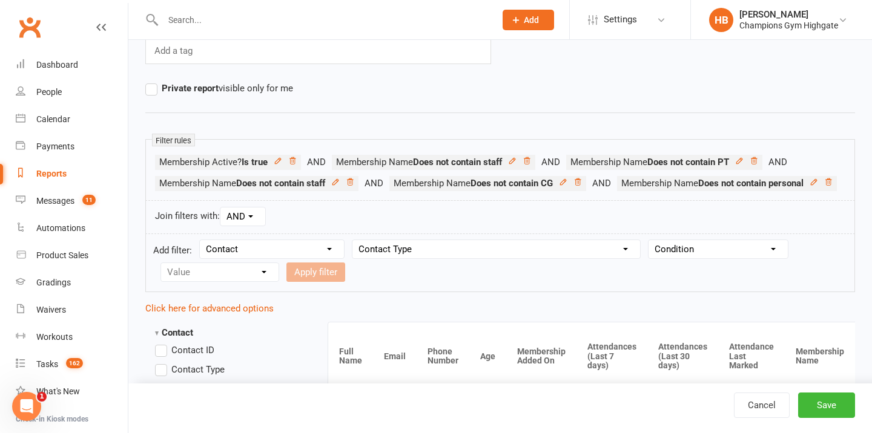
click at [674, 281] on form "Add filter: Section name Contact Attendance Aggregate Payment Booking Waitlist …" at bounding box center [499, 263] width 709 height 59
click at [673, 258] on select "Condition Equals Does not equal Contains Does not contain Is blank or does not …" at bounding box center [717, 249] width 139 height 18
click at [250, 281] on select "Value Member Prospect Non-attending Contact" at bounding box center [219, 272] width 117 height 18
click at [30, 407] on icon "Open Intercom Messenger" at bounding box center [27, 407] width 20 height 20
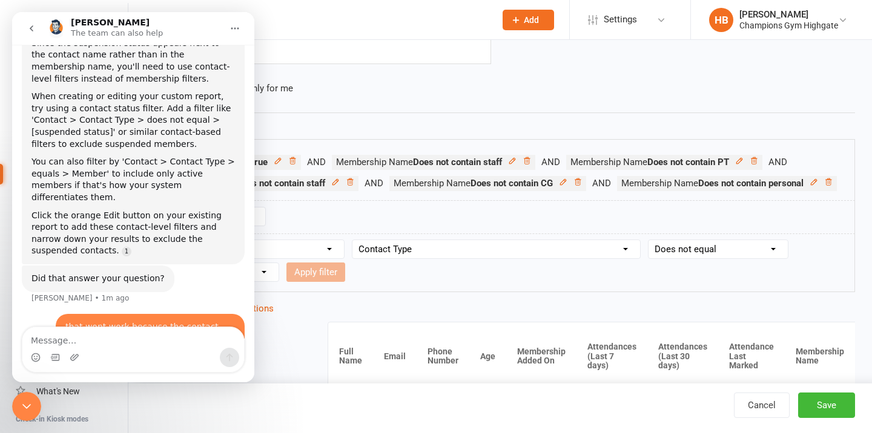
scroll to position [469, 0]
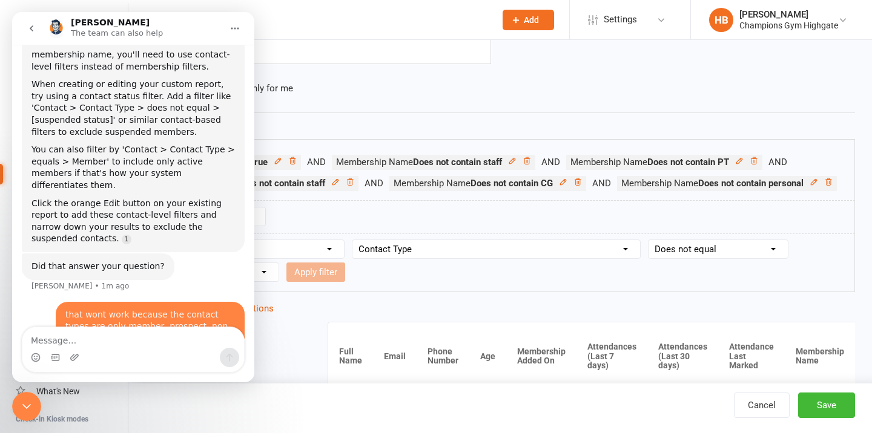
click at [279, 258] on select "Section name Contact Attendance Aggregate Payment Booking Waitlist Attendees Ca…" at bounding box center [272, 249] width 144 height 18
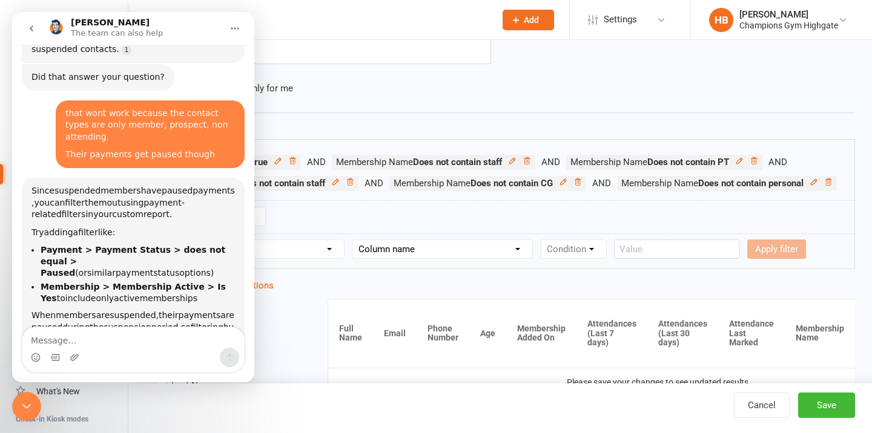
scroll to position [668, 0]
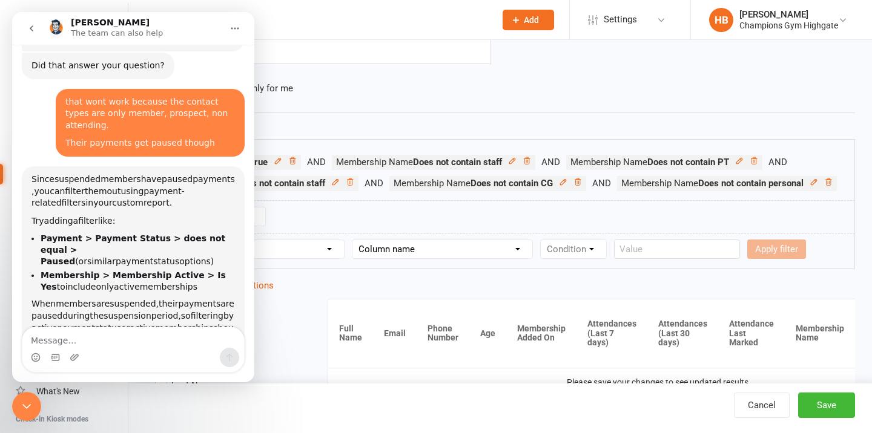
click at [464, 258] on select "Column name Payment Status Payment Due Date Payment Amount Payment Amount (afte…" at bounding box center [442, 249] width 180 height 18
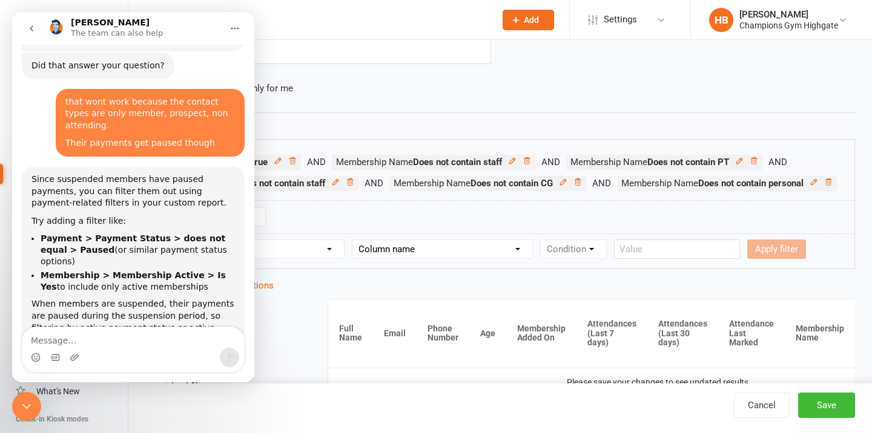
scroll to position [688, 0]
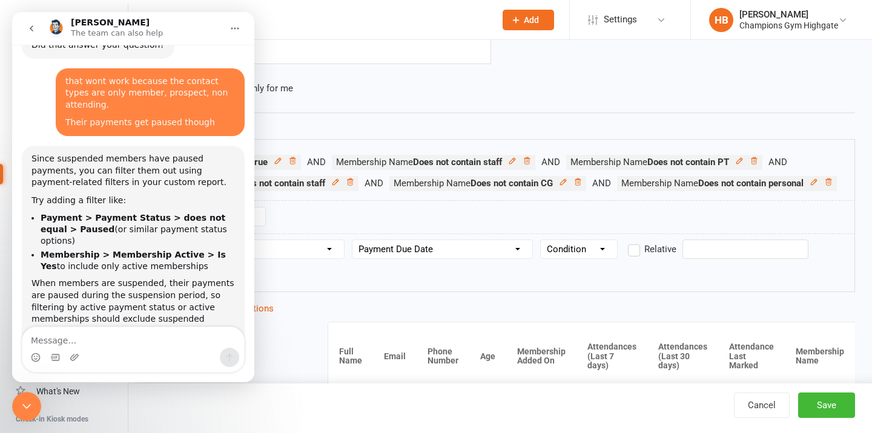
click at [619, 269] on form "Add filter: Section name Contact Attendance Aggregate Payment Booking Waitlist …" at bounding box center [499, 263] width 709 height 59
click at [602, 258] on select "Condition Is Is not Before After Before or on After or on Is blank Is not blank" at bounding box center [579, 249] width 76 height 18
click at [508, 258] on select "Column name Payment Status Payment Due Date Payment Amount Payment Amount (afte…" at bounding box center [442, 249] width 180 height 18
click at [24, 409] on icon "Close Intercom Messenger" at bounding box center [26, 407] width 15 height 15
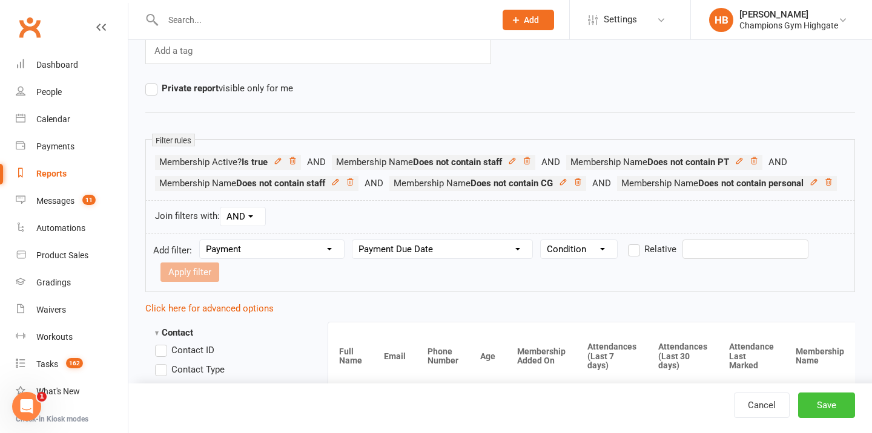
click at [832, 408] on button "Save" at bounding box center [826, 405] width 57 height 25
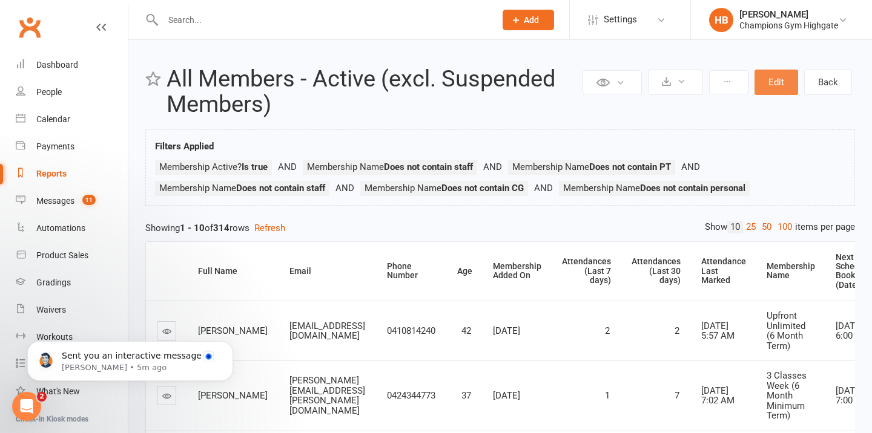
click at [767, 82] on button "Edit" at bounding box center [776, 82] width 44 height 25
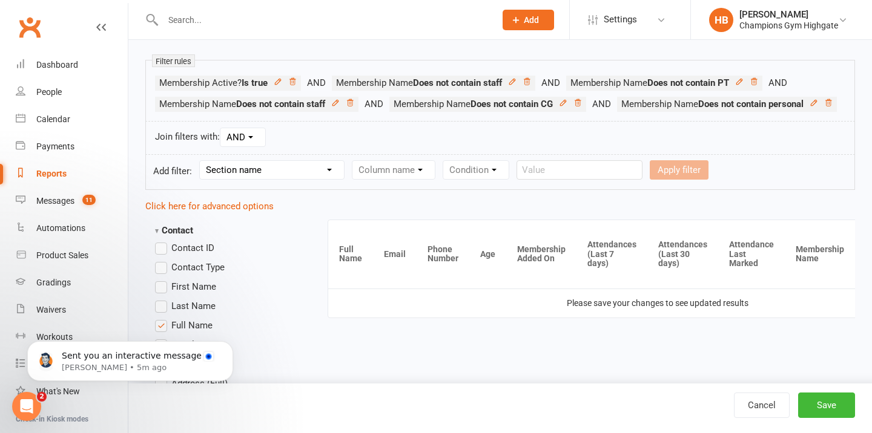
scroll to position [317, 0]
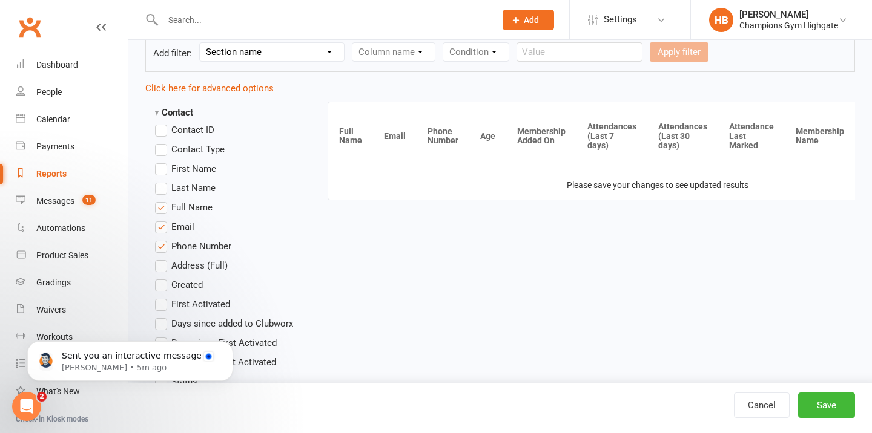
click at [278, 61] on select "Section name Contact Attendance Aggregate Payment Booking Waitlist Attendees Ca…" at bounding box center [272, 52] width 144 height 18
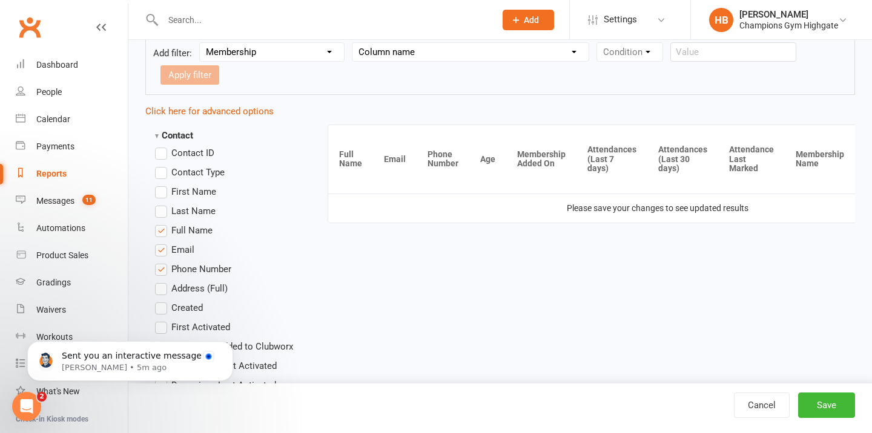
click at [398, 61] on select "Column name Membership ID Membership Name Membership Category Membership Start …" at bounding box center [470, 52] width 236 height 18
click at [636, 61] on select "Condition Equals Does not equal Contains Does not contain Is blank or does not …" at bounding box center [666, 52] width 139 height 18
click at [286, 76] on input "text" at bounding box center [223, 74] width 126 height 19
click at [294, 85] on button "Apply filter" at bounding box center [323, 74] width 59 height 19
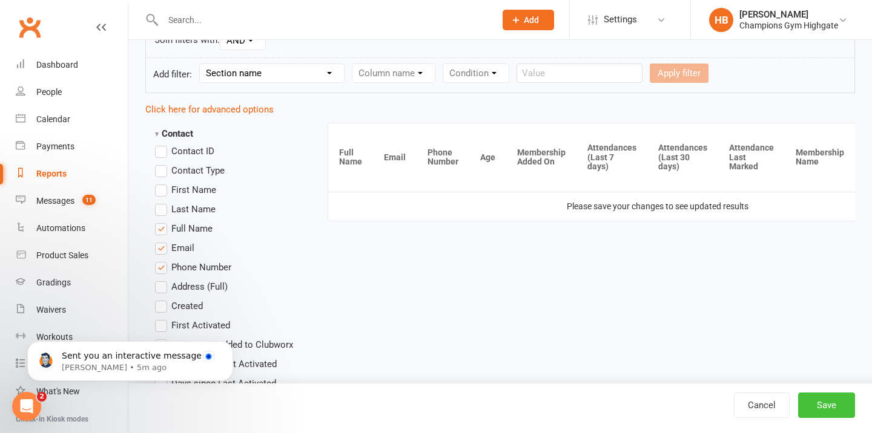
click at [834, 399] on button "Save" at bounding box center [826, 405] width 57 height 25
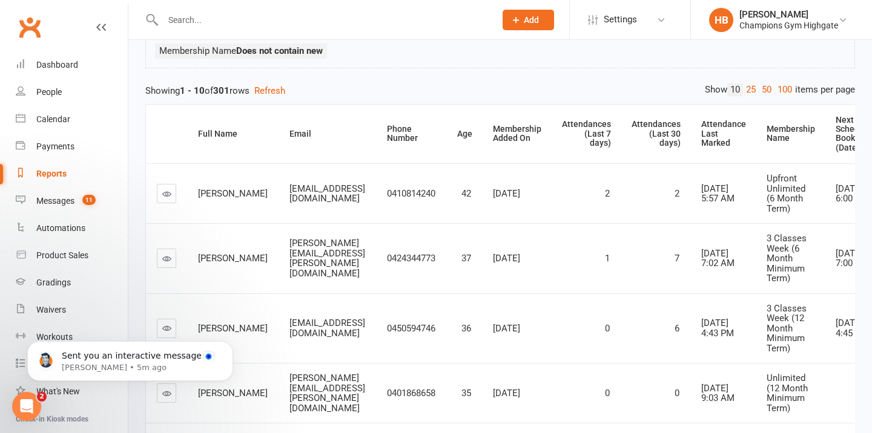
scroll to position [160, 0]
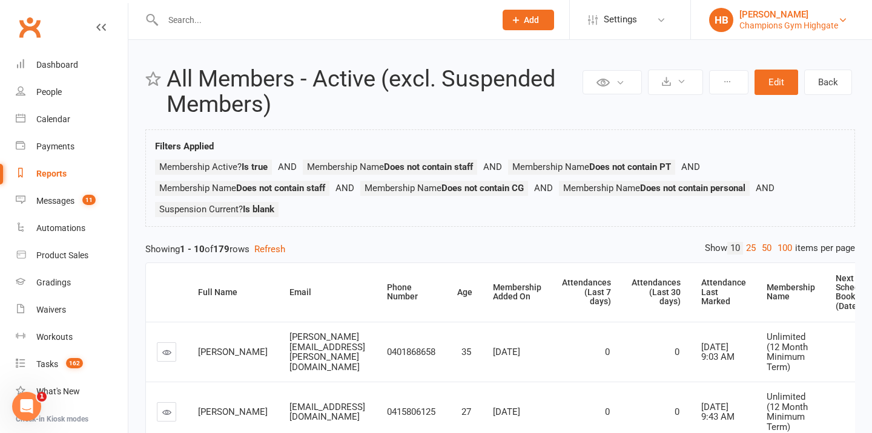
click at [797, 10] on div "[PERSON_NAME]" at bounding box center [788, 14] width 99 height 11
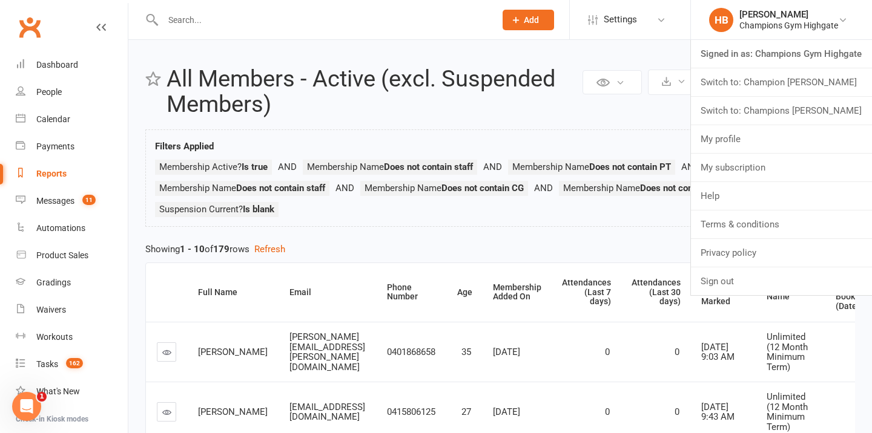
click at [791, 88] on link "Switch to: Champion Gym Joondalup" at bounding box center [781, 82] width 181 height 28
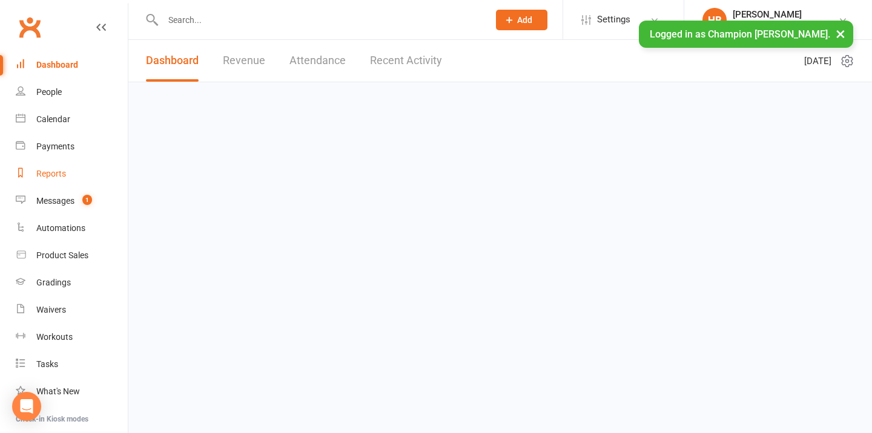
click at [58, 175] on div "Reports" at bounding box center [51, 174] width 30 height 10
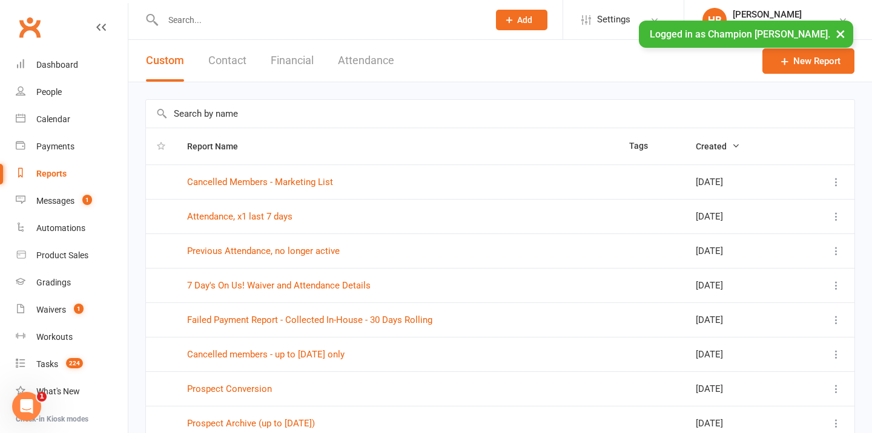
click at [226, 110] on input "text" at bounding box center [500, 114] width 708 height 28
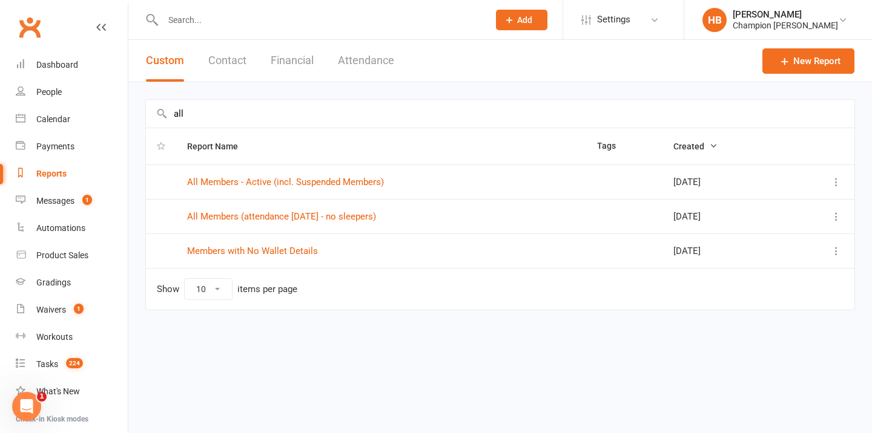
type input "all"
click at [283, 182] on link "All Members - Active (incl. Suspended Members)" at bounding box center [285, 182] width 197 height 11
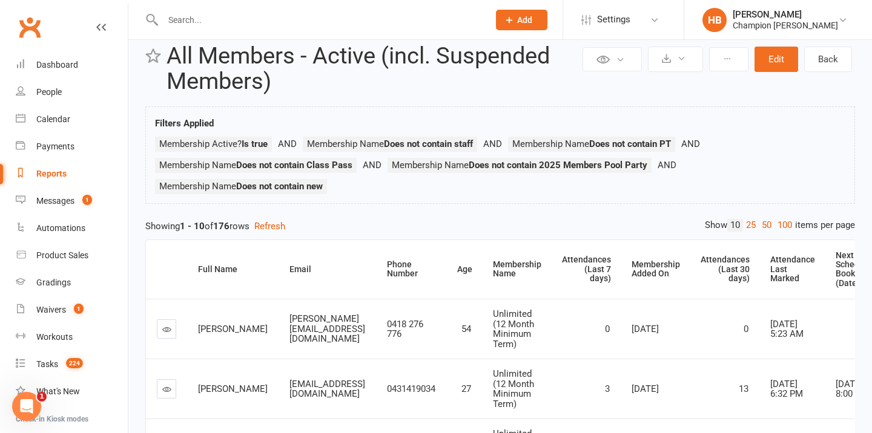
scroll to position [49, 0]
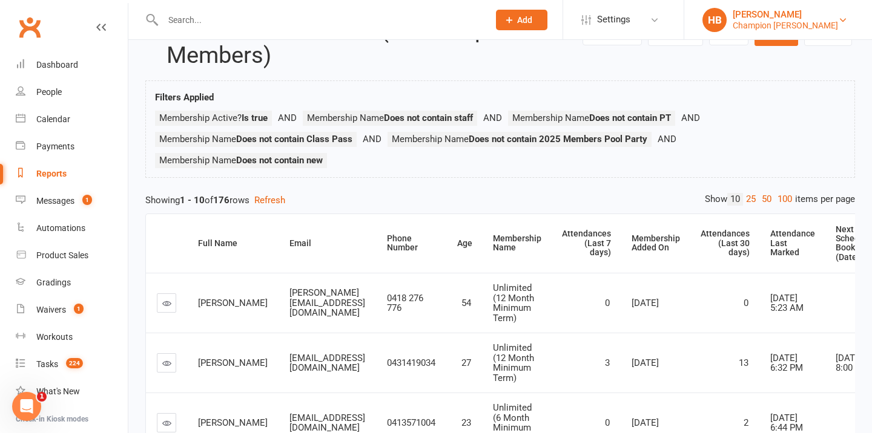
click at [763, 27] on div "Champion Gym Joondalup" at bounding box center [784, 25] width 105 height 11
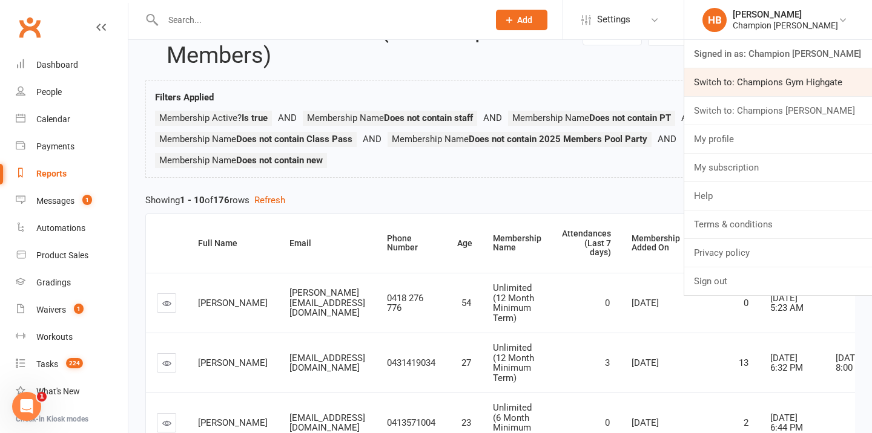
click at [774, 81] on link "Switch to: Champions Gym Highgate" at bounding box center [778, 82] width 188 height 28
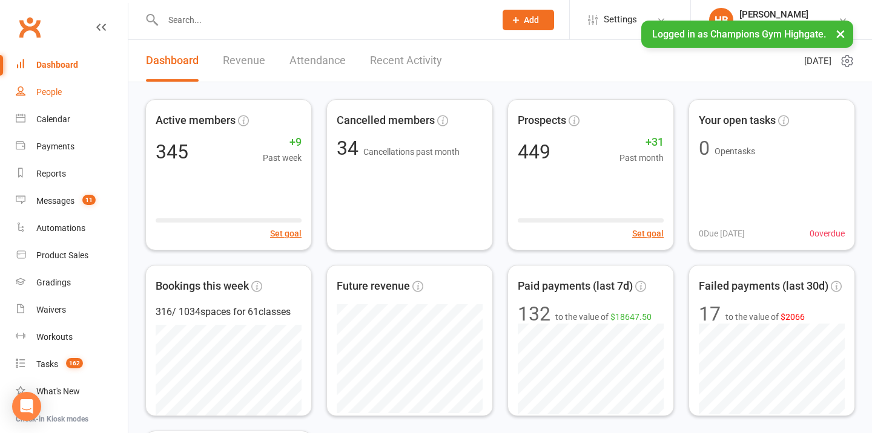
click at [68, 92] on link "People" at bounding box center [72, 92] width 112 height 27
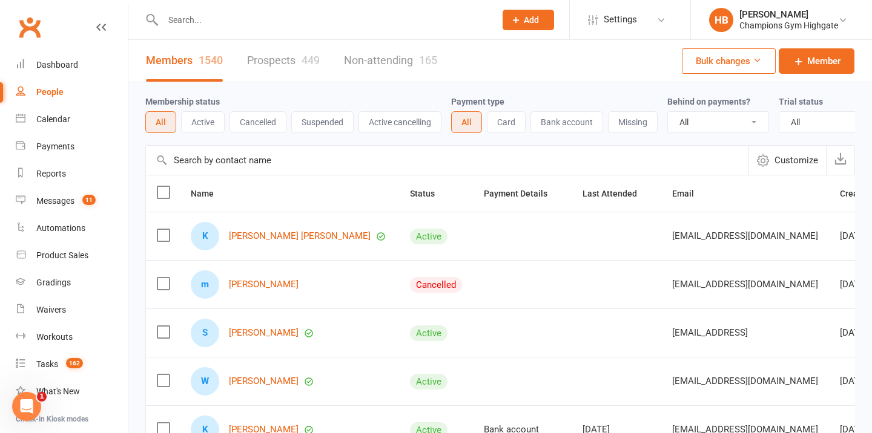
click at [331, 122] on button "Suspended" at bounding box center [322, 122] width 62 height 22
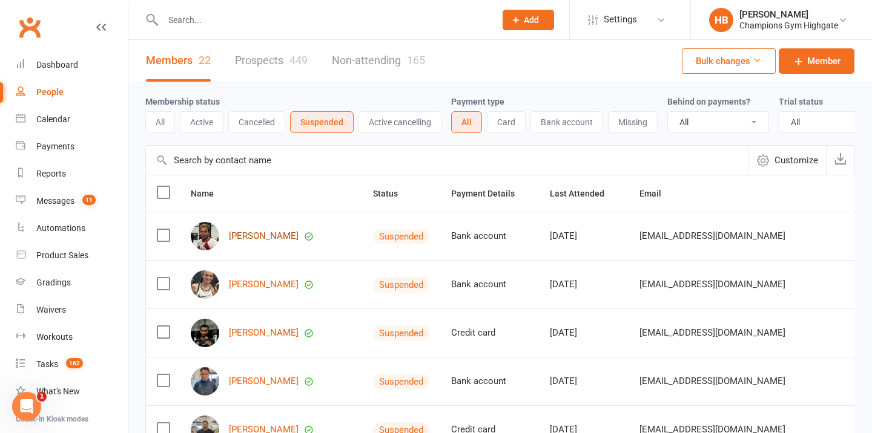
click at [257, 238] on link "[PERSON_NAME]" at bounding box center [264, 236] width 70 height 10
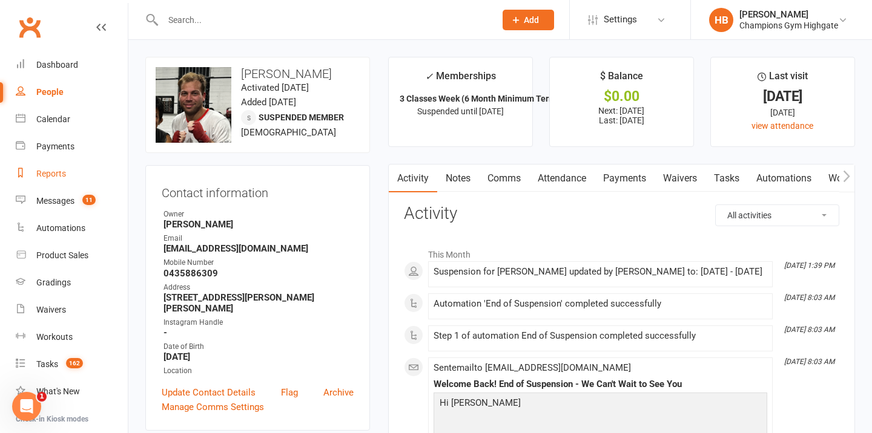
click at [77, 177] on link "Reports" at bounding box center [72, 173] width 112 height 27
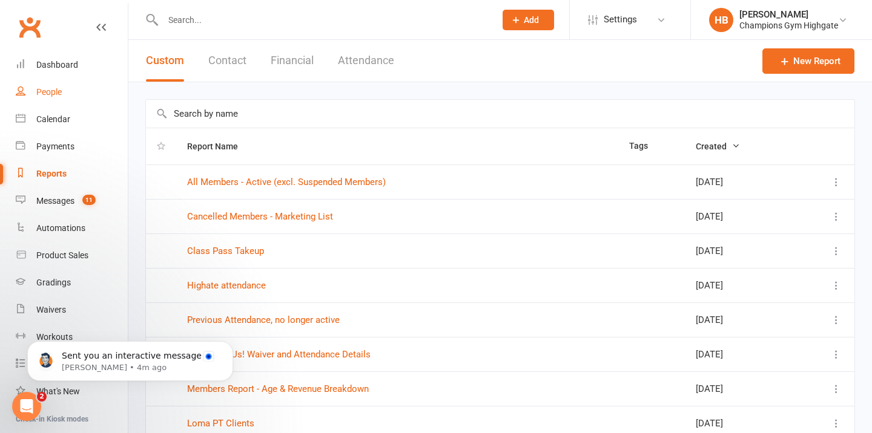
click at [54, 97] on link "People" at bounding box center [72, 92] width 112 height 27
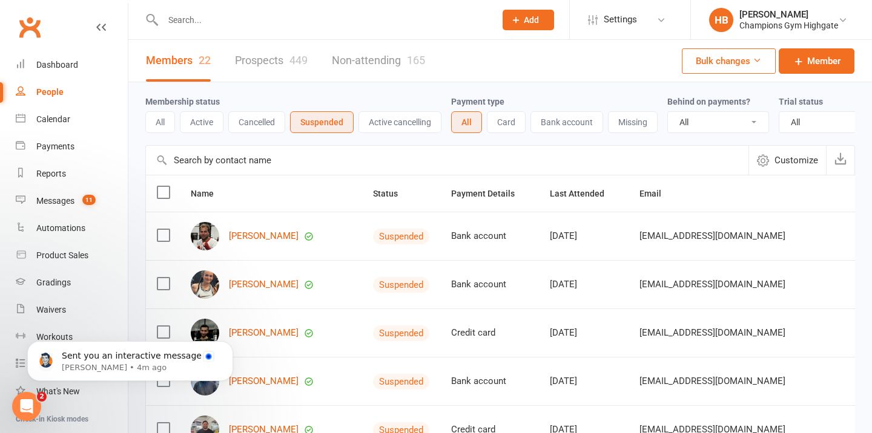
click at [253, 68] on link "Prospects 449" at bounding box center [271, 61] width 73 height 42
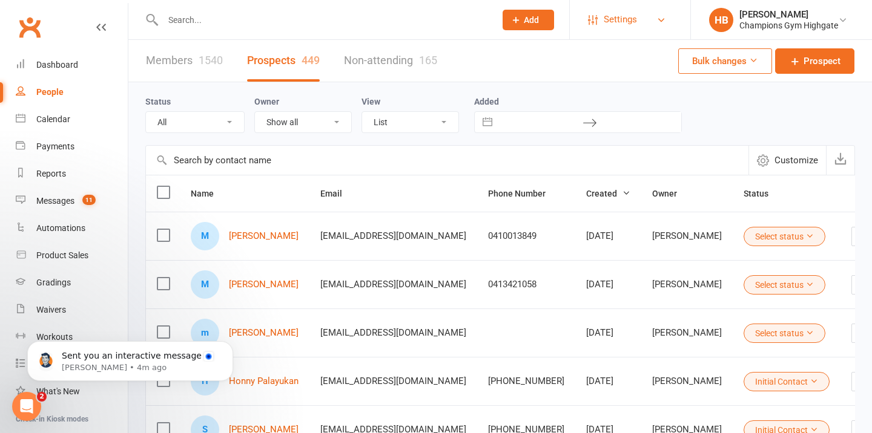
click at [631, 18] on span "Settings" at bounding box center [620, 19] width 33 height 27
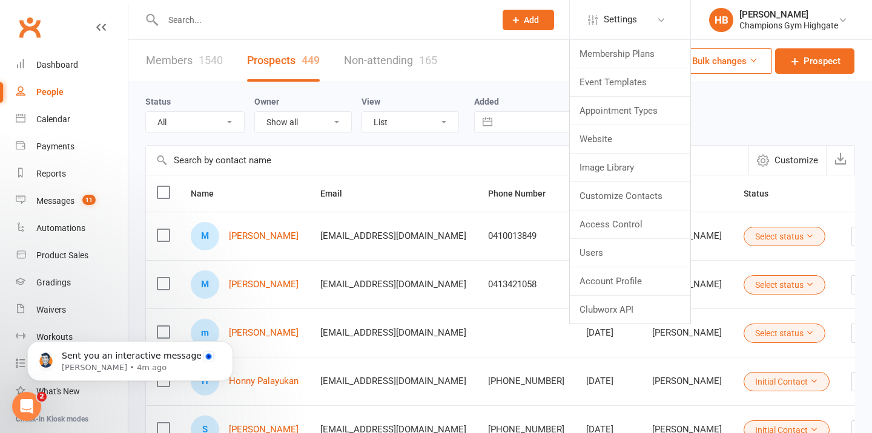
click at [629, 39] on div "Prospect Member Non-attending contact Class / event Appointment Grading event T…" at bounding box center [436, 20] width 872 height 40
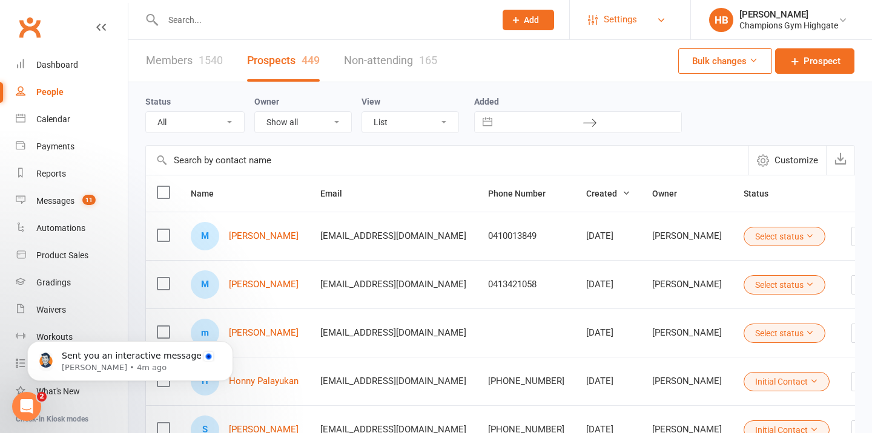
click at [628, 22] on span "Settings" at bounding box center [620, 19] width 33 height 27
